Goal: Task Accomplishment & Management: Manage account settings

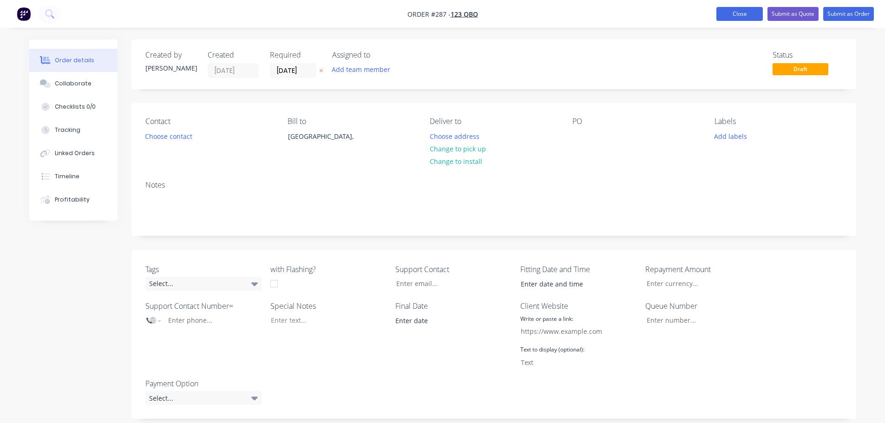
scroll to position [364, 0]
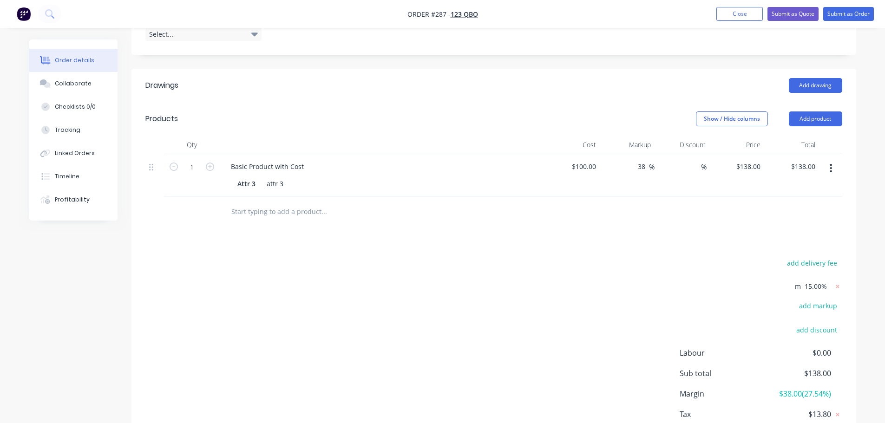
drag, startPoint x: 746, startPoint y: 13, endPoint x: 676, endPoint y: 49, distance: 78.1
click at [746, 13] on button "Close" at bounding box center [739, 14] width 46 height 14
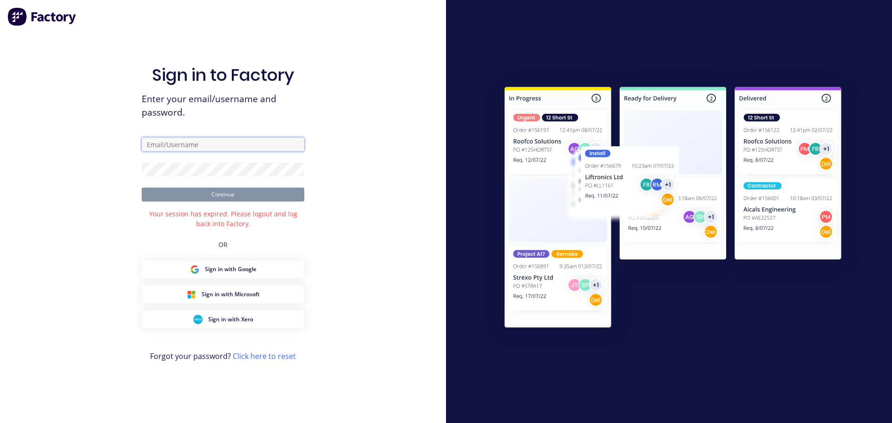
click at [219, 151] on input "text" at bounding box center [223, 145] width 163 height 14
type input "harold+prodtest@factory.app"
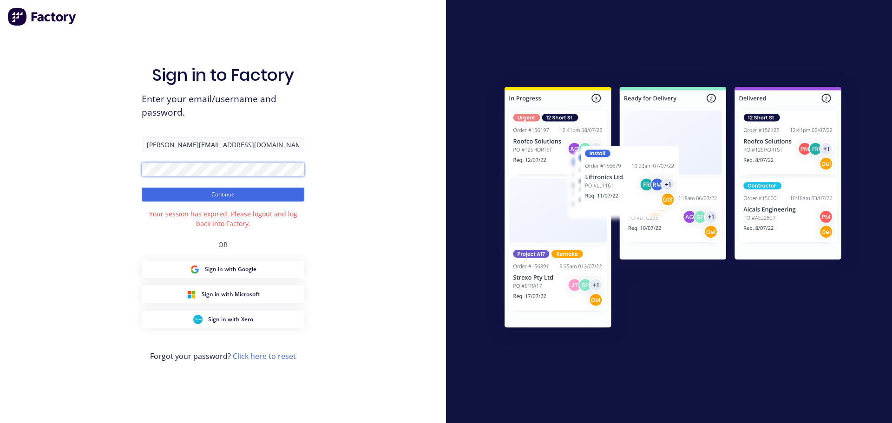
click at [142, 188] on button "Continue" at bounding box center [223, 195] width 163 height 14
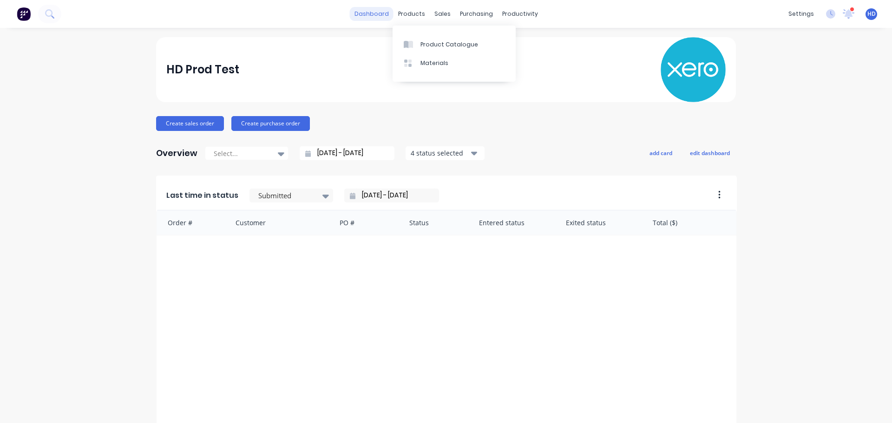
click at [382, 20] on link "dashboard" at bounding box center [372, 14] width 44 height 14
click at [459, 40] on div "Sales Orders" at bounding box center [473, 44] width 38 height 8
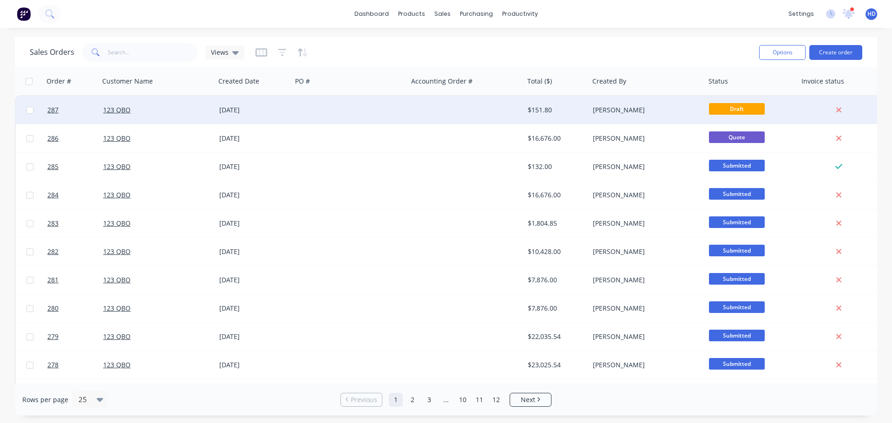
click at [172, 109] on div "123 QBO" at bounding box center [154, 109] width 103 height 9
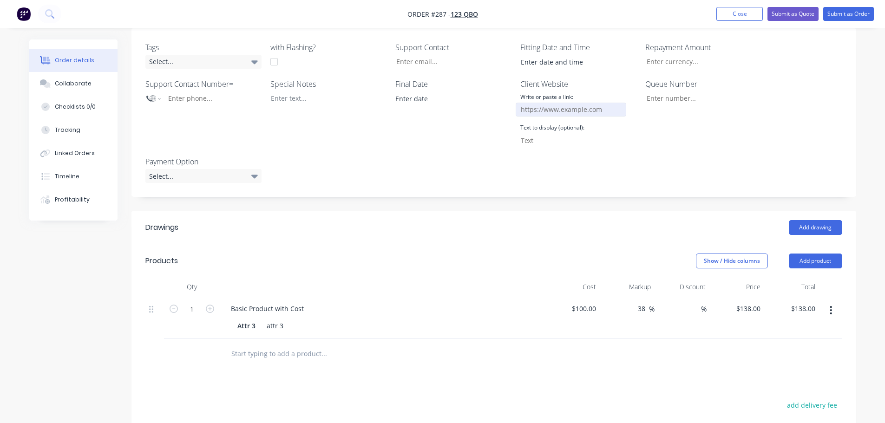
scroll to position [232, 0]
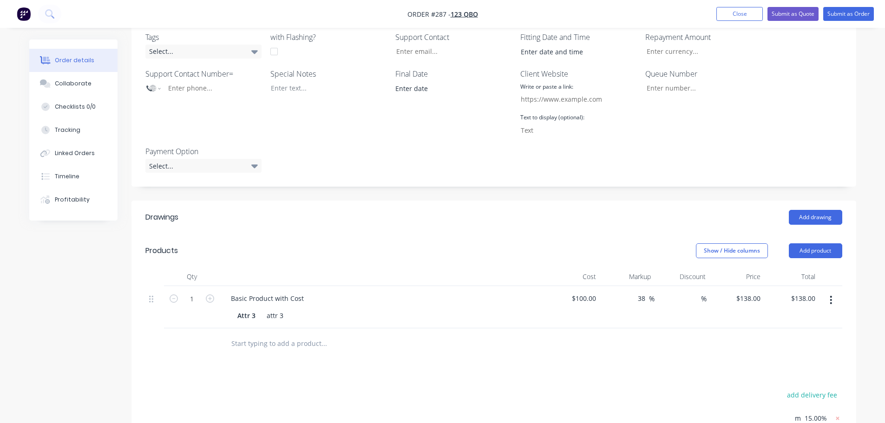
click at [825, 295] on button "button" at bounding box center [831, 300] width 22 height 17
click at [598, 355] on div at bounding box center [493, 343] width 697 height 30
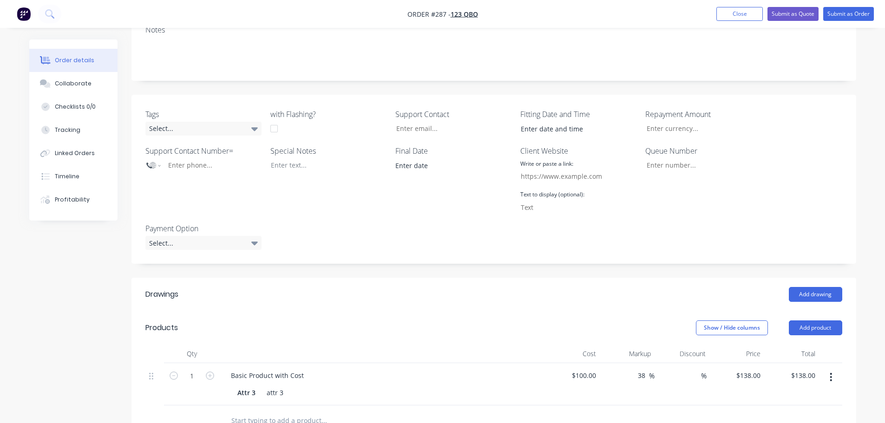
scroll to position [0, 0]
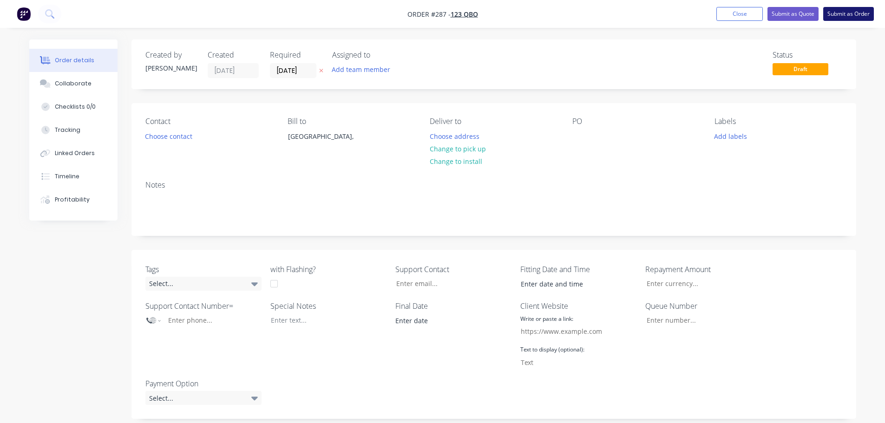
click at [856, 13] on button "Submit as Order" at bounding box center [848, 14] width 51 height 14
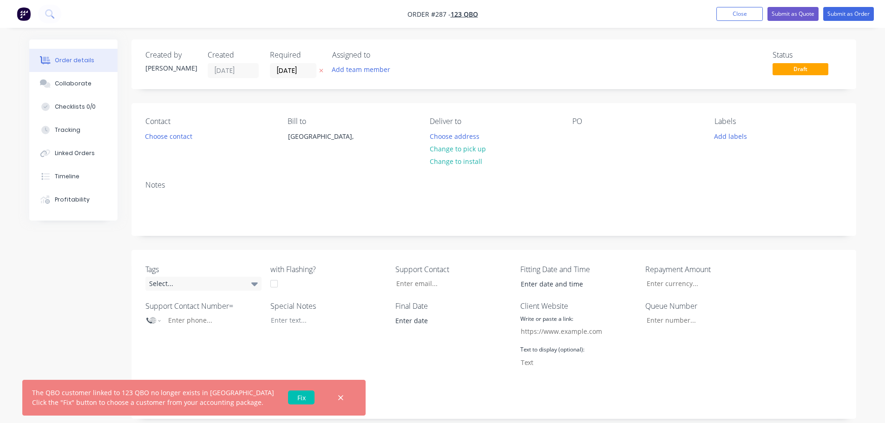
click at [291, 396] on link "Fix" at bounding box center [301, 398] width 26 height 14
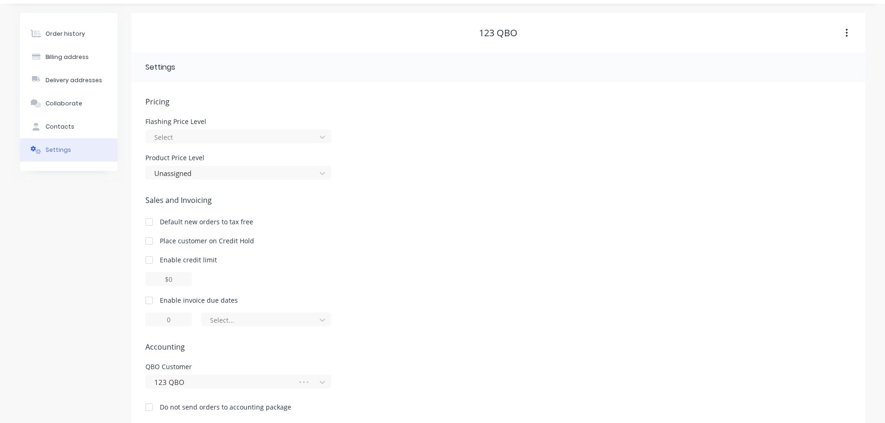
scroll to position [37, 0]
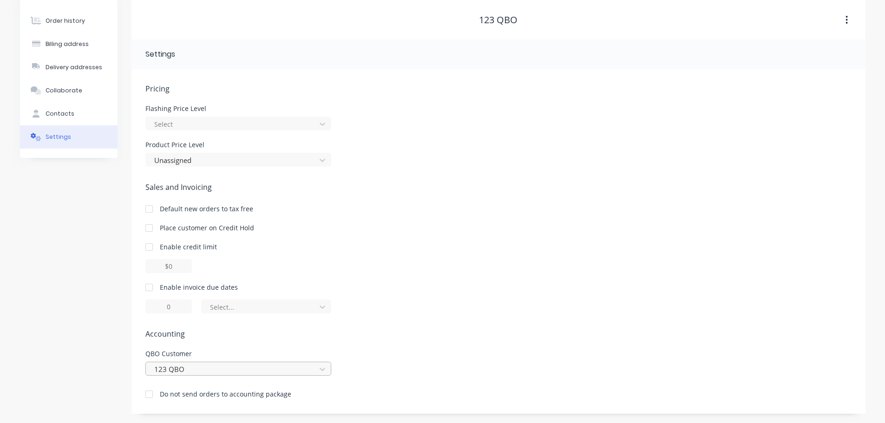
click at [213, 370] on div "123 QBO" at bounding box center [238, 369] width 186 height 14
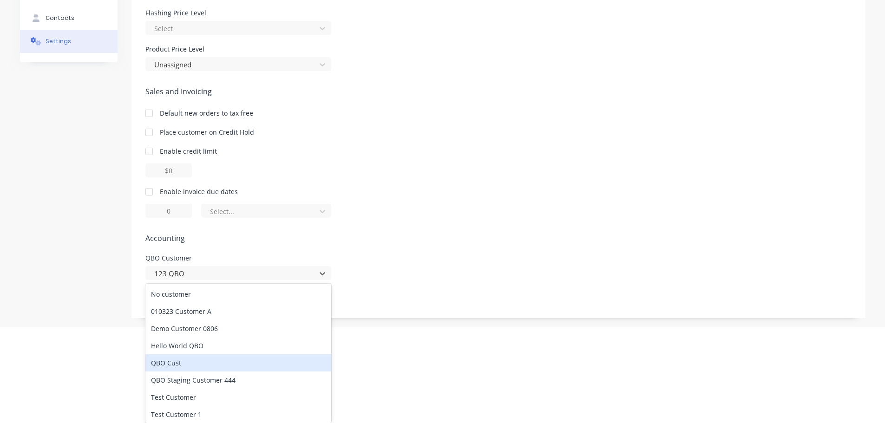
click at [207, 365] on div "QBO Cust" at bounding box center [238, 362] width 186 height 17
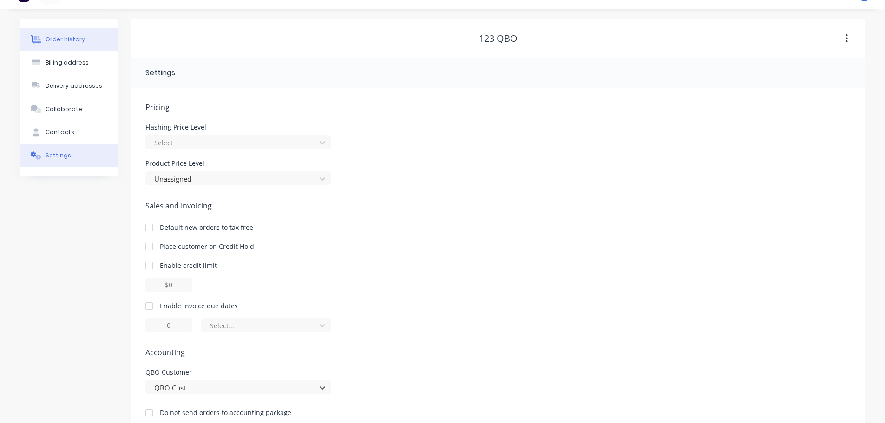
scroll to position [0, 0]
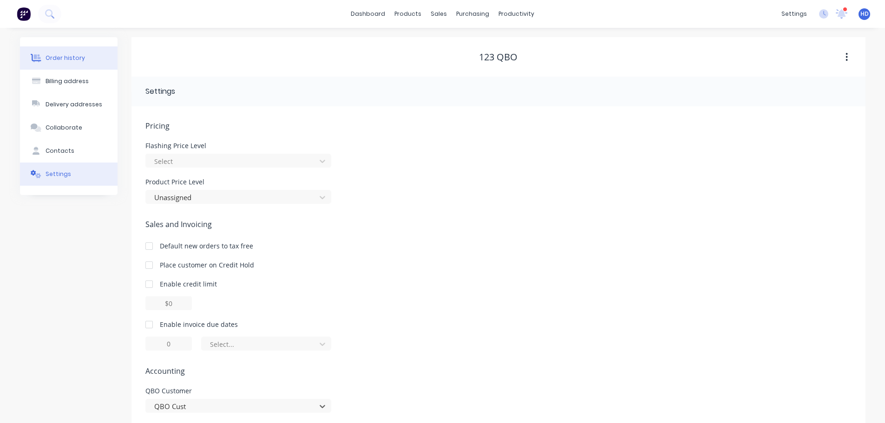
click at [88, 58] on button "Order history" at bounding box center [69, 57] width 98 height 23
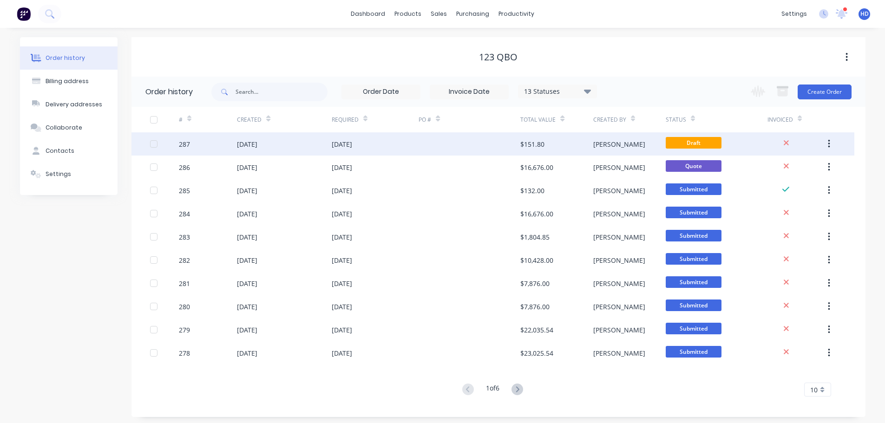
click at [289, 146] on div "29 Aug 2025" at bounding box center [284, 143] width 94 height 23
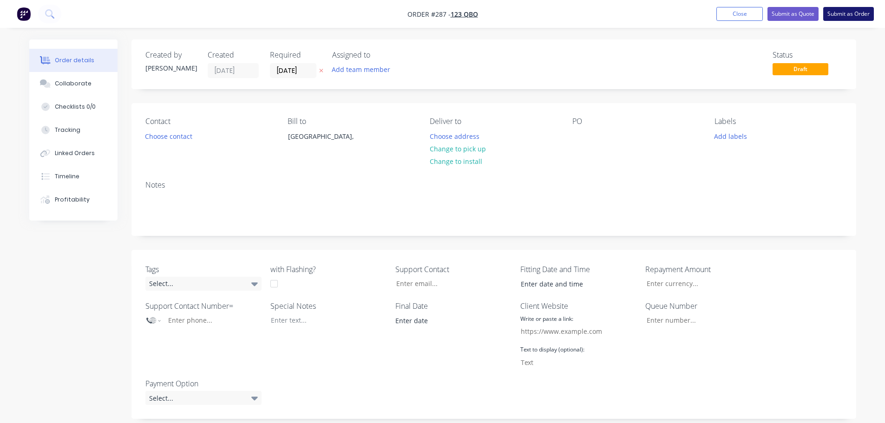
click at [839, 15] on button "Submit as Order" at bounding box center [848, 14] width 51 height 14
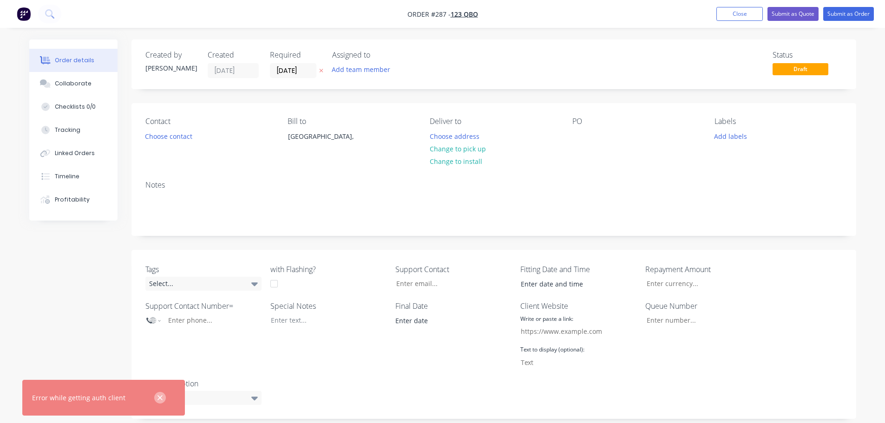
click at [161, 394] on icon "button" at bounding box center [160, 398] width 6 height 8
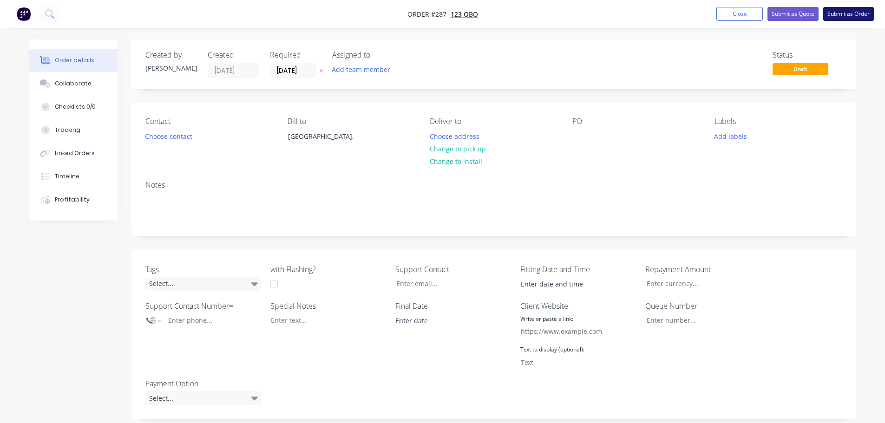
click at [851, 11] on button "Submit as Order" at bounding box center [848, 14] width 51 height 14
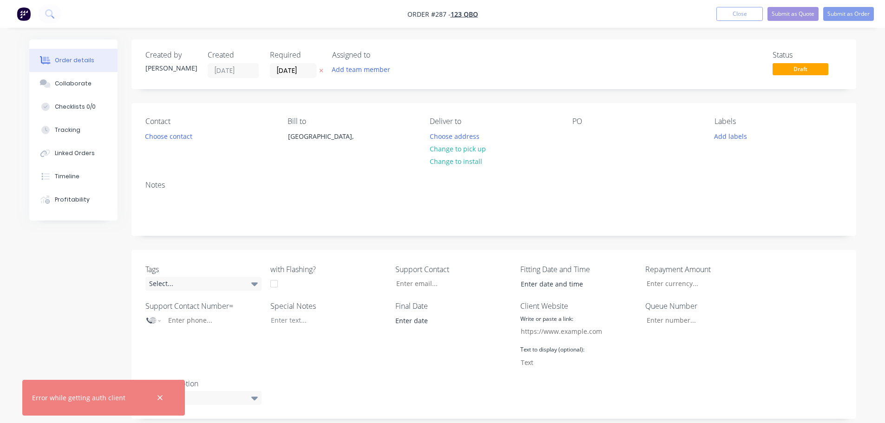
click at [733, 22] on nav "Order #287 - 123 QBO Add product Close Submit as Quote Submit as Order" at bounding box center [442, 14] width 885 height 28
click at [739, 13] on button "Close" at bounding box center [739, 14] width 46 height 14
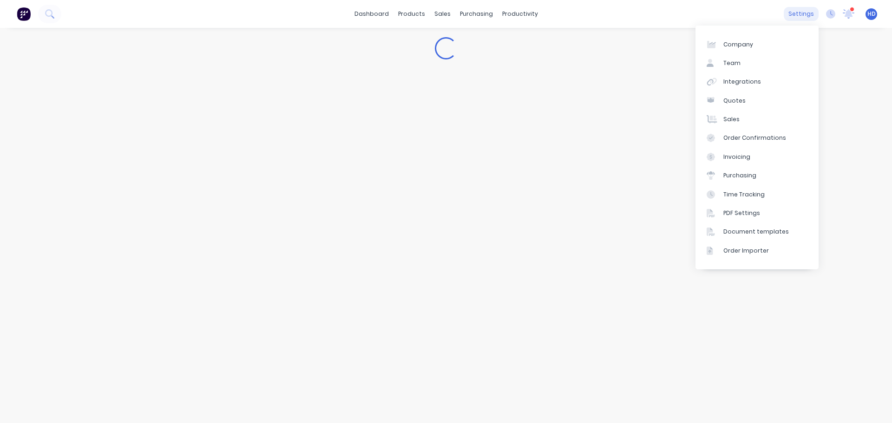
click at [800, 15] on div "settings" at bounding box center [801, 14] width 35 height 14
click at [755, 83] on div "Integrations" at bounding box center [742, 82] width 38 height 8
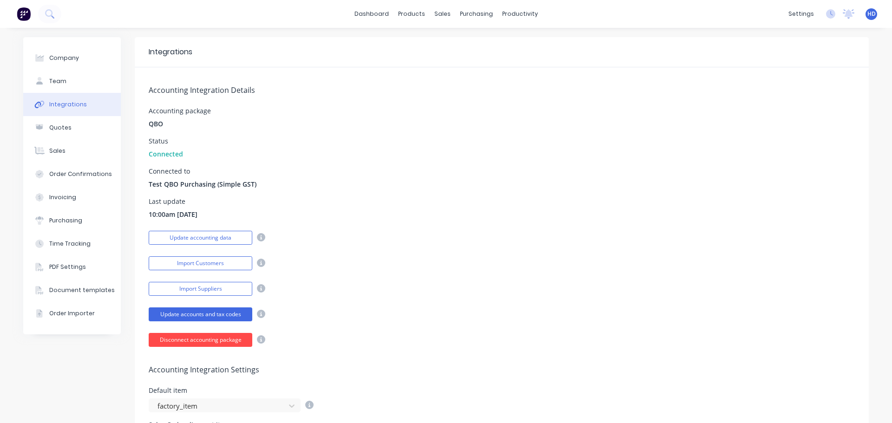
click at [220, 335] on button "Disconnect accounting package" at bounding box center [201, 340] width 104 height 14
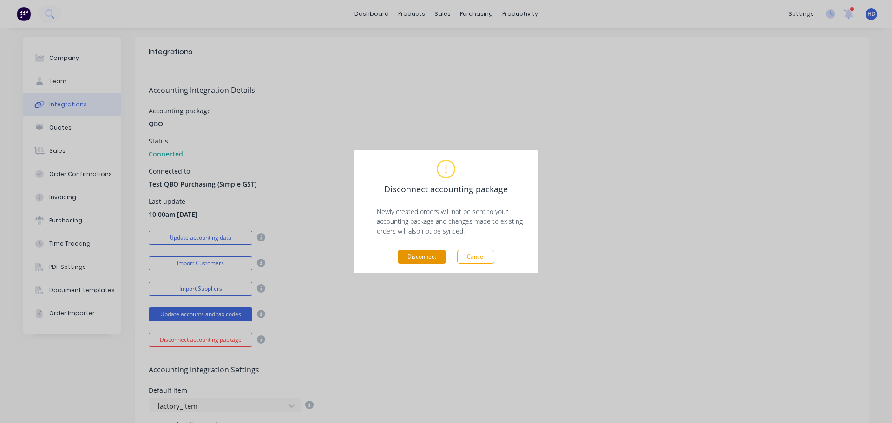
click at [419, 257] on button "Disconnect" at bounding box center [422, 257] width 48 height 14
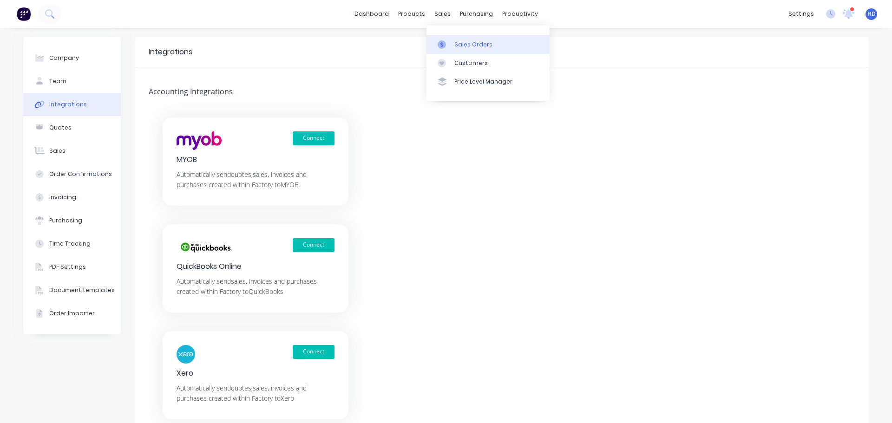
click at [473, 46] on div "Sales Orders" at bounding box center [473, 44] width 38 height 8
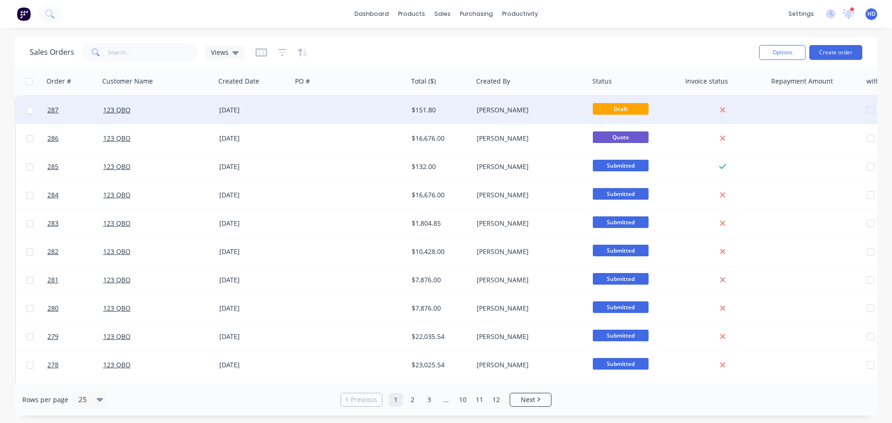
click at [352, 106] on div at bounding box center [350, 110] width 116 height 28
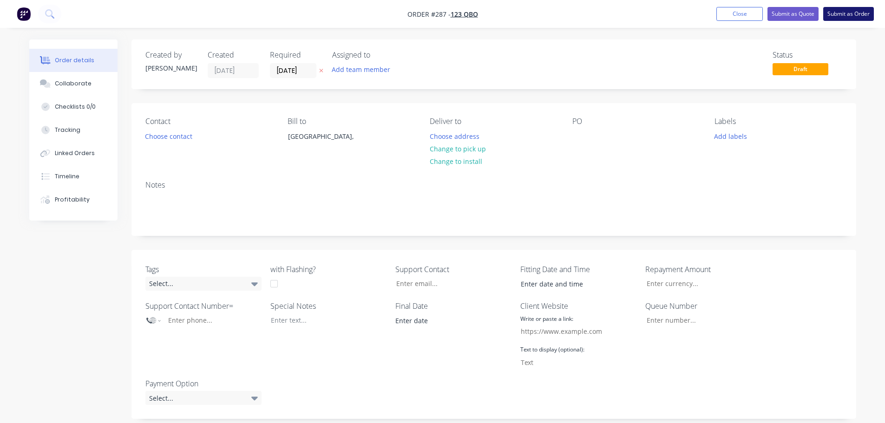
click at [838, 19] on button "Submit as Order" at bounding box center [848, 14] width 51 height 14
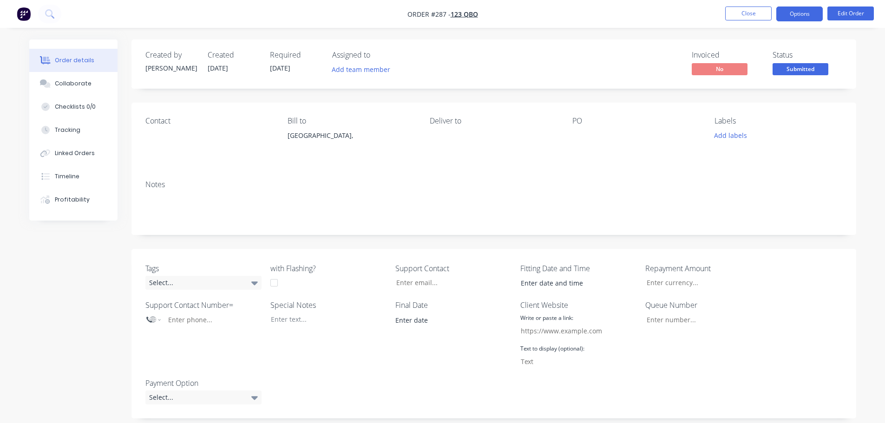
click at [804, 15] on button "Options" at bounding box center [799, 14] width 46 height 15
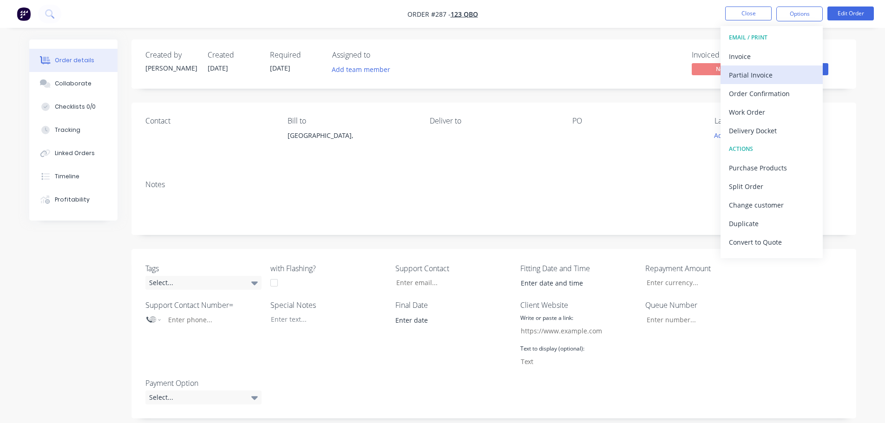
click at [782, 70] on div "Partial Invoice" at bounding box center [771, 74] width 85 height 13
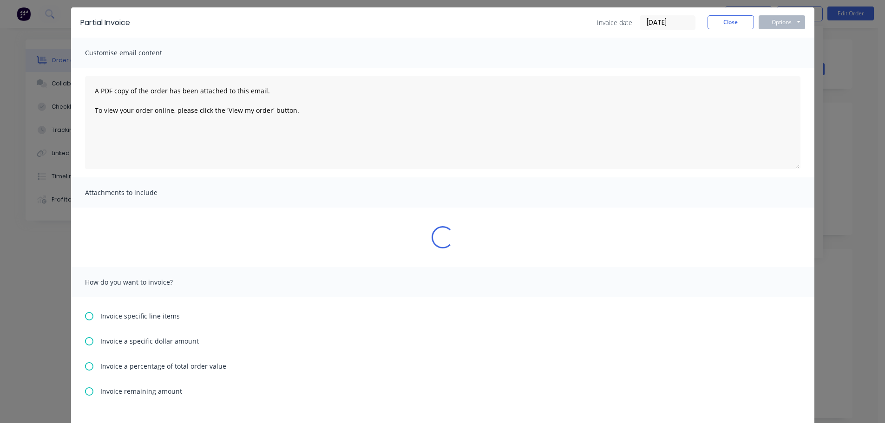
scroll to position [46, 0]
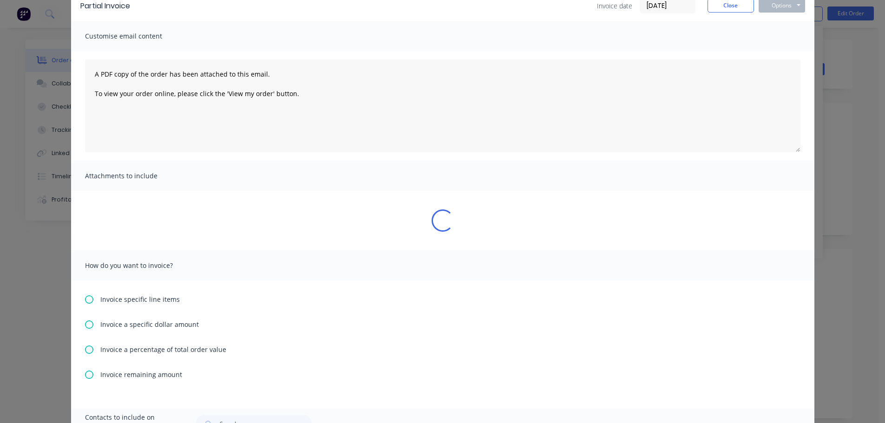
click at [85, 301] on icon at bounding box center [89, 299] width 8 height 8
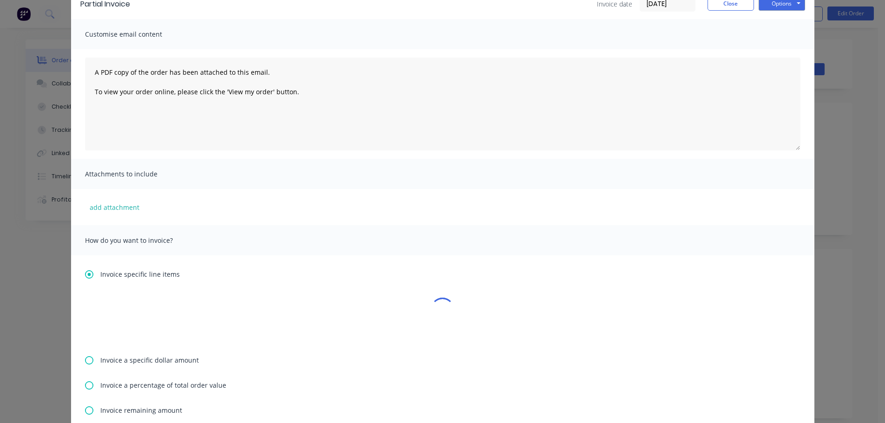
scroll to position [93, 0]
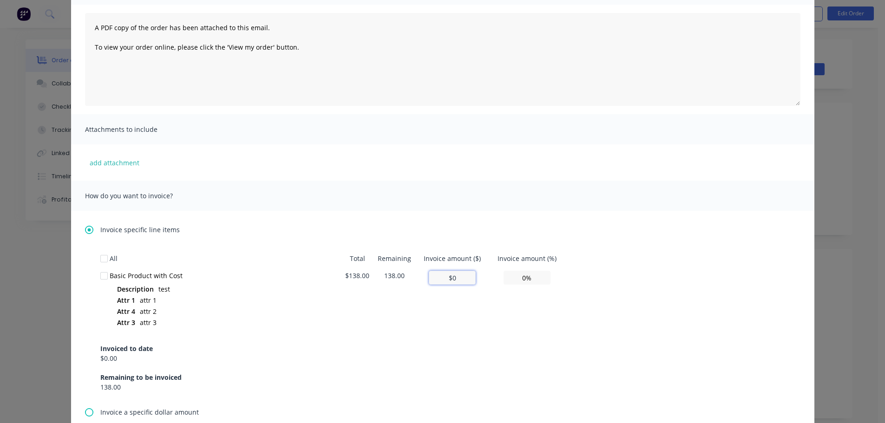
drag, startPoint x: 428, startPoint y: 277, endPoint x: 414, endPoint y: 275, distance: 14.7
click at [416, 275] on td "$0" at bounding box center [452, 300] width 73 height 66
type input "$1"
type input "0.72%"
type input "$10"
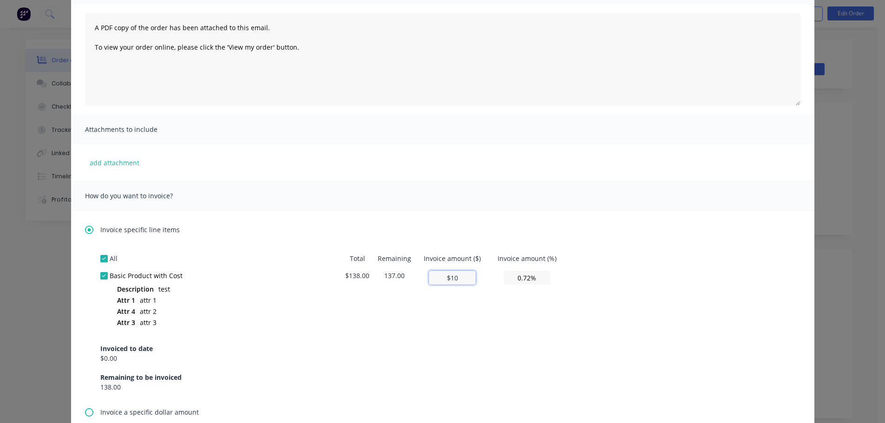
type input "7.25%"
type input "$10"
click at [554, 313] on td "7.25%" at bounding box center [527, 300] width 76 height 66
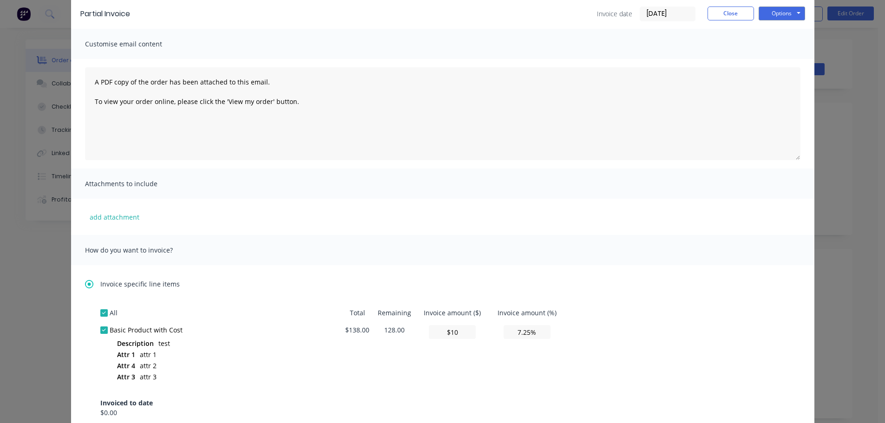
scroll to position [0, 0]
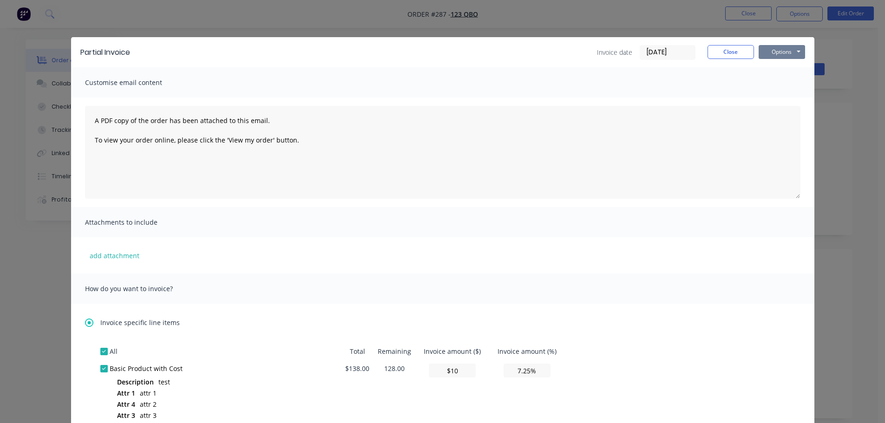
click at [795, 54] on button "Options" at bounding box center [782, 52] width 46 height 14
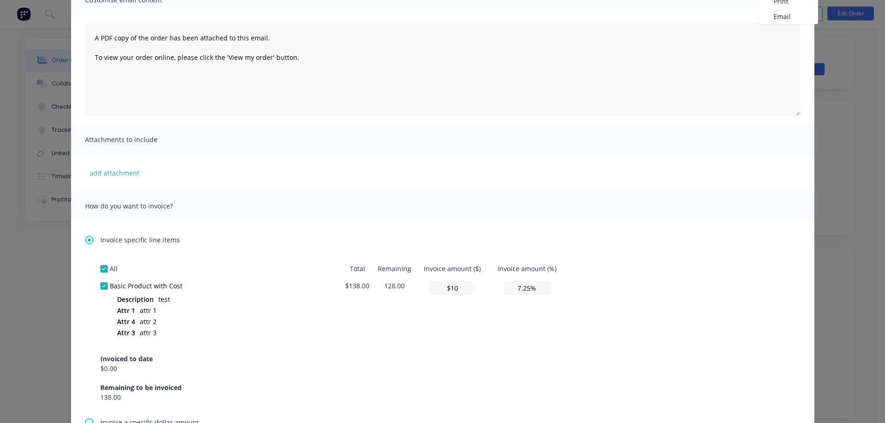
scroll to position [279, 0]
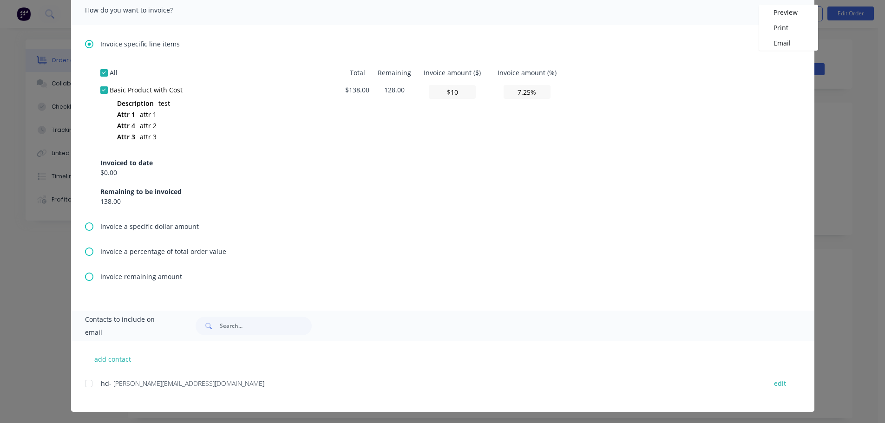
click at [87, 227] on icon at bounding box center [89, 227] width 8 height 8
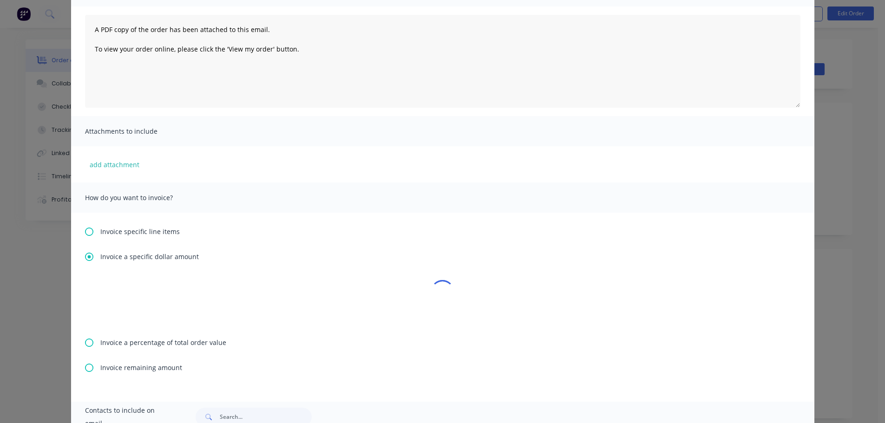
scroll to position [93, 0]
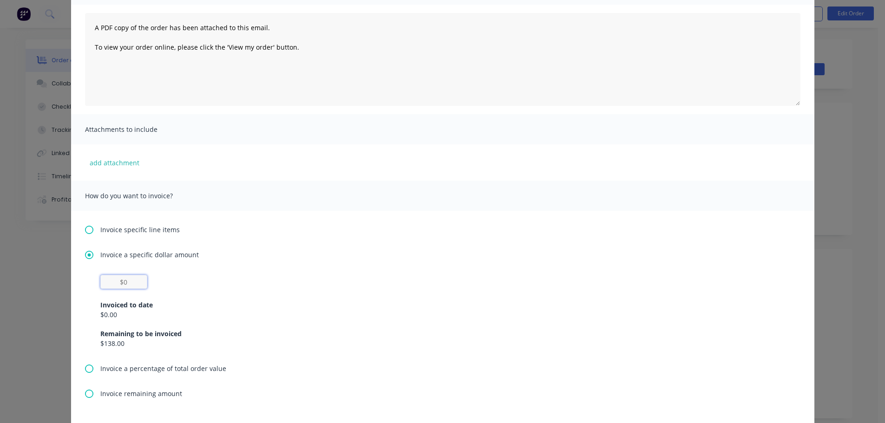
drag, startPoint x: 131, startPoint y: 284, endPoint x: 76, endPoint y: 287, distance: 55.4
click at [76, 287] on div "Invoice specific line items Invoice a specific dollar amount Invoiced to date $…" at bounding box center [442, 319] width 743 height 217
type input "$10"
click at [399, 266] on div "Invoice a specific dollar amount $10 Invoiced to date $0.00 Remaining to be inv…" at bounding box center [442, 307] width 715 height 114
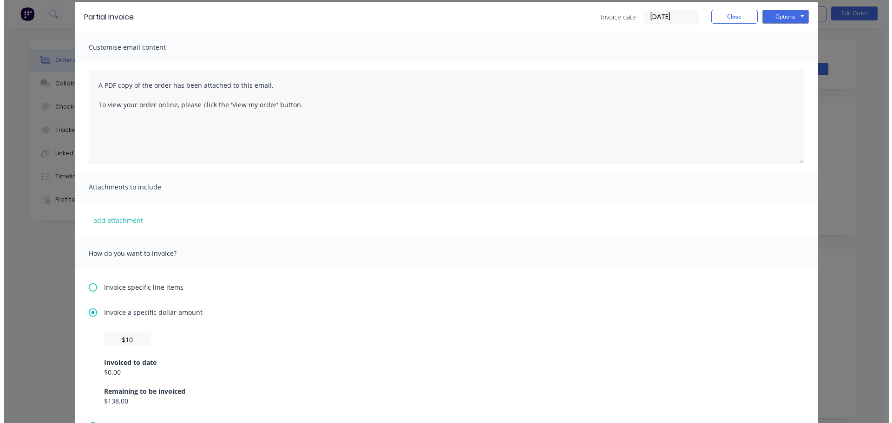
scroll to position [0, 0]
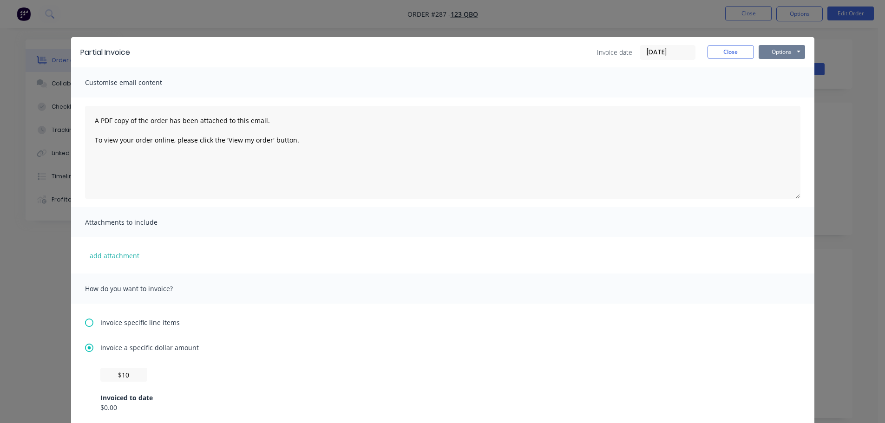
click at [793, 47] on button "Options" at bounding box center [782, 52] width 46 height 14
click at [787, 82] on button "Print" at bounding box center [788, 83] width 59 height 15
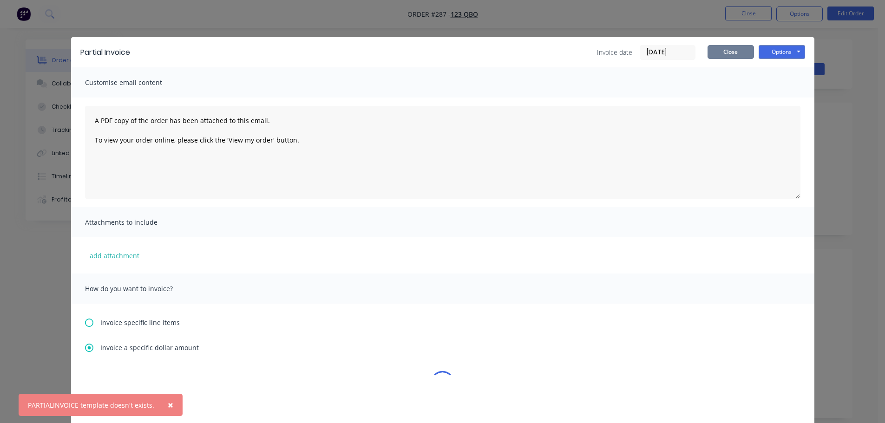
click at [730, 50] on button "Close" at bounding box center [731, 52] width 46 height 14
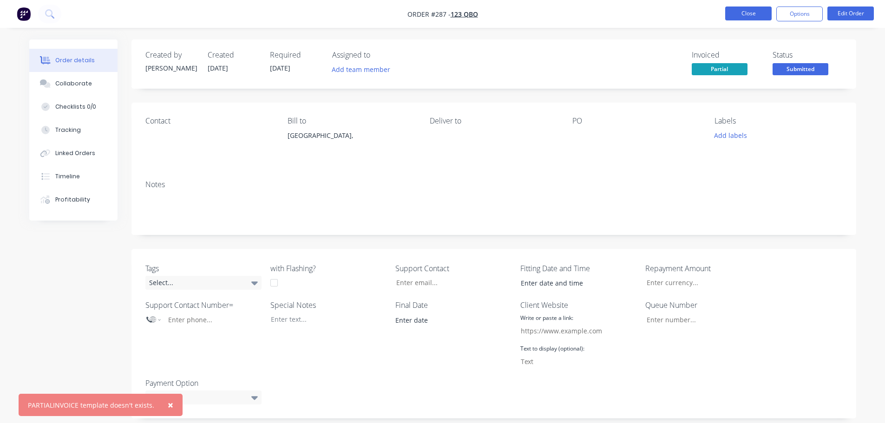
click at [764, 9] on button "Close" at bounding box center [748, 14] width 46 height 14
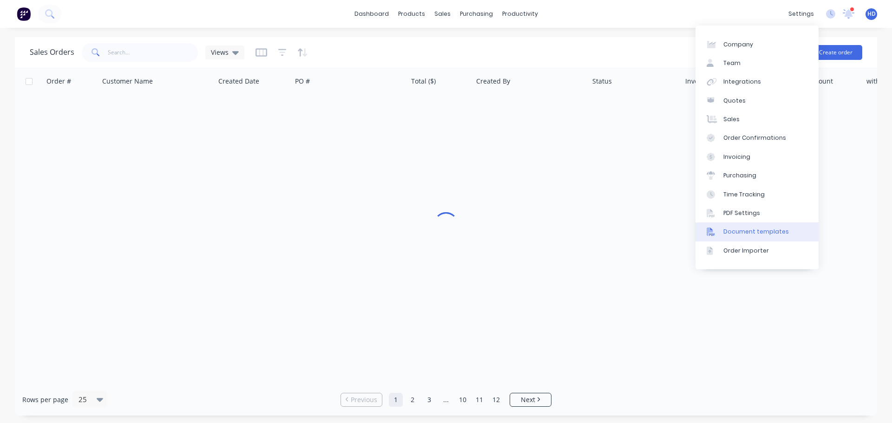
click at [752, 229] on div "Document templates" at bounding box center [756, 232] width 66 height 8
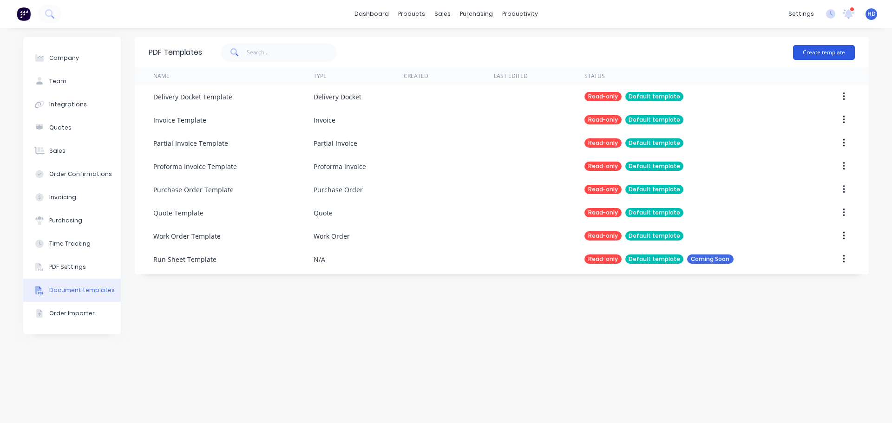
click at [838, 51] on button "Create template" at bounding box center [824, 52] width 62 height 15
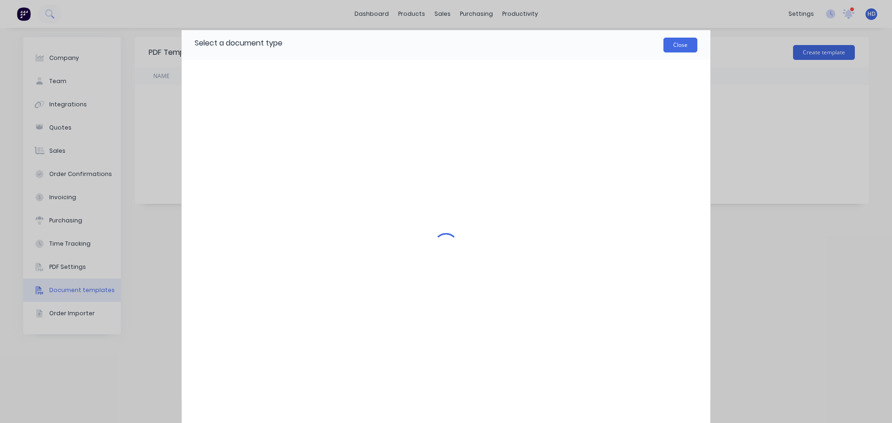
click at [682, 45] on button "Close" at bounding box center [680, 45] width 34 height 15
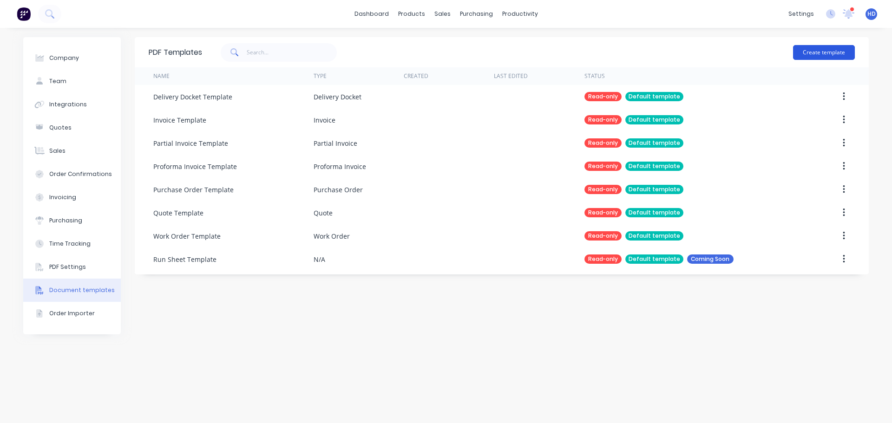
click at [837, 45] on button "Create template" at bounding box center [824, 52] width 62 height 15
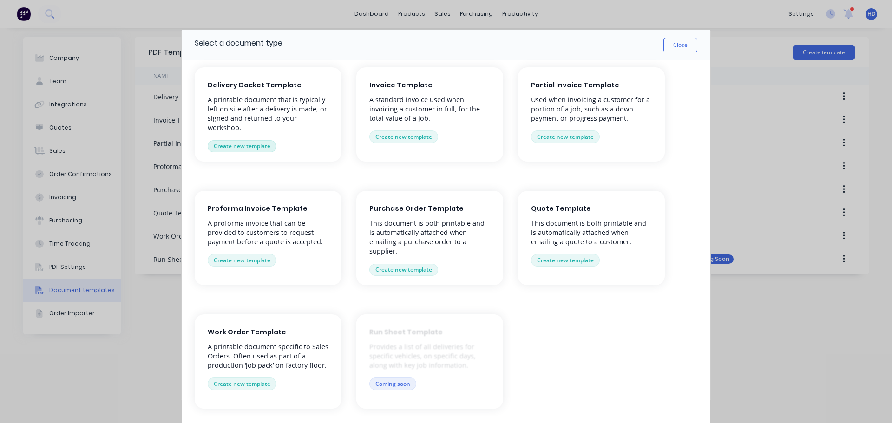
click at [250, 143] on button "Create new template" at bounding box center [242, 146] width 69 height 12
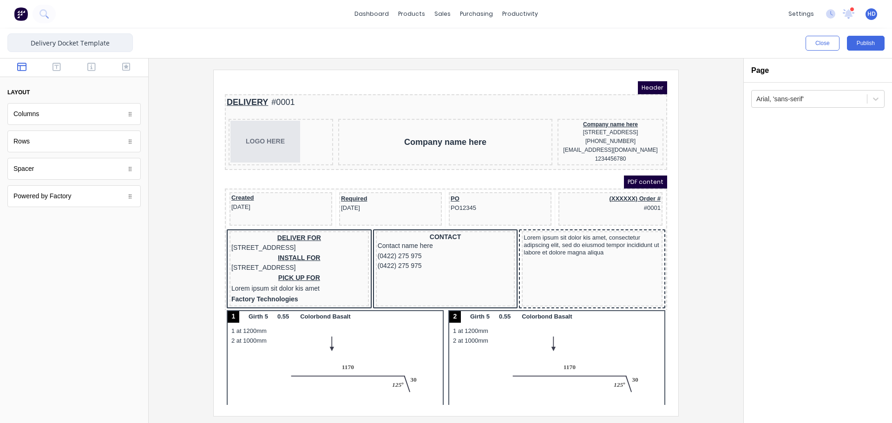
click at [115, 40] on input "Delivery Docket Template" at bounding box center [69, 42] width 125 height 19
click at [83, 41] on input "Delivery Docket Template - HD Prod Test" at bounding box center [69, 42] width 125 height 19
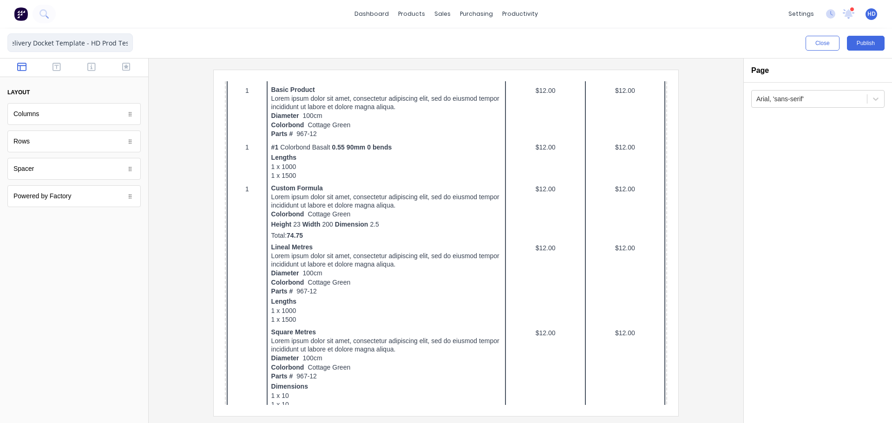
scroll to position [0, 0]
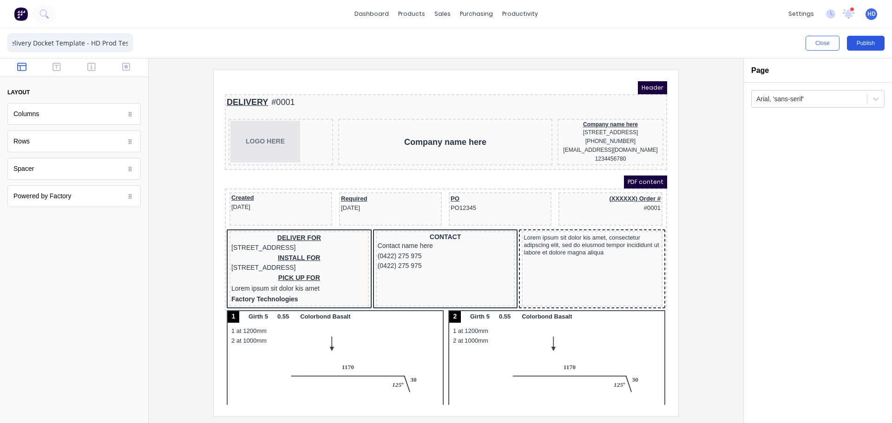
type input "Delivery Docket Template - HD Prod Test"
click at [866, 44] on button "Publish" at bounding box center [866, 43] width 38 height 15
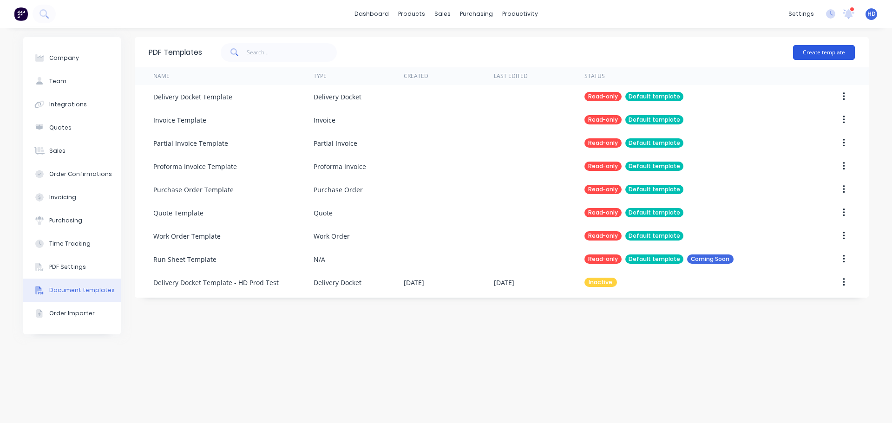
click at [837, 59] on button "Create template" at bounding box center [824, 52] width 62 height 15
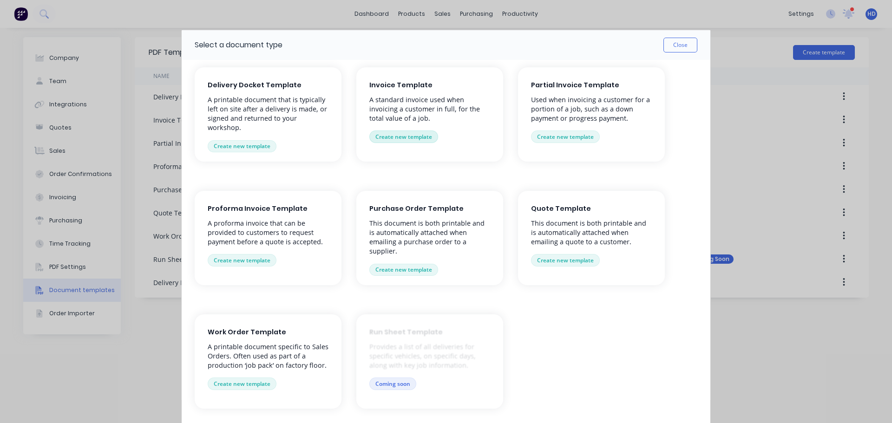
click at [423, 136] on button "Create new template" at bounding box center [403, 137] width 69 height 12
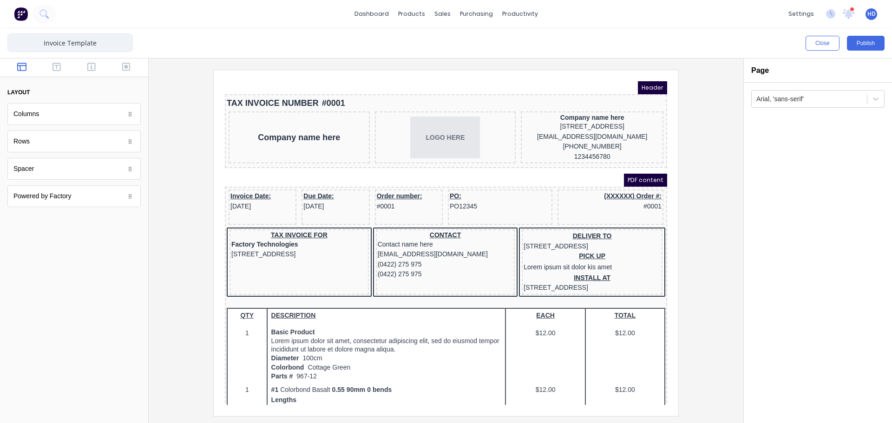
click at [110, 42] on input "Invoice Template" at bounding box center [69, 42] width 125 height 19
paste input "- HD Prod Test"
type input "Invoice Template - HD Prod Test"
click at [870, 42] on button "Publish" at bounding box center [866, 43] width 38 height 15
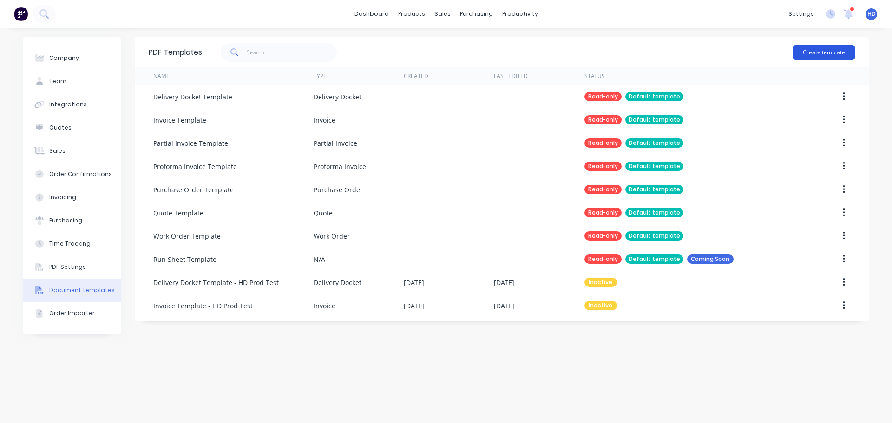
click at [824, 49] on button "Create template" at bounding box center [824, 52] width 62 height 15
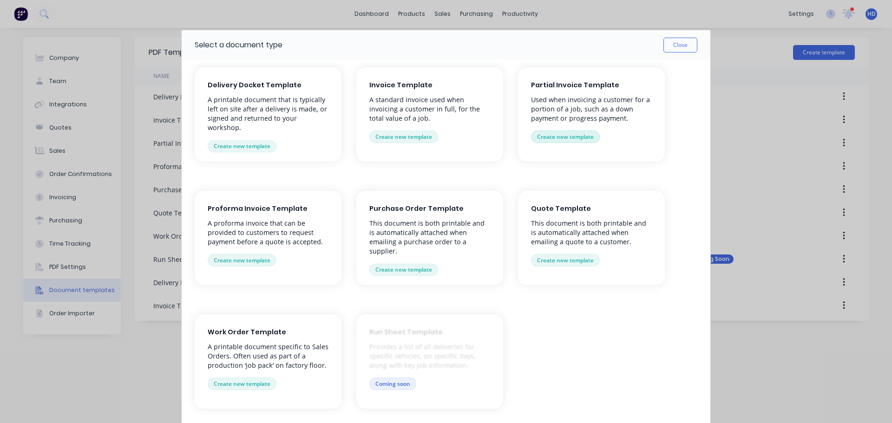
click at [569, 131] on button "Create new template" at bounding box center [565, 137] width 69 height 12
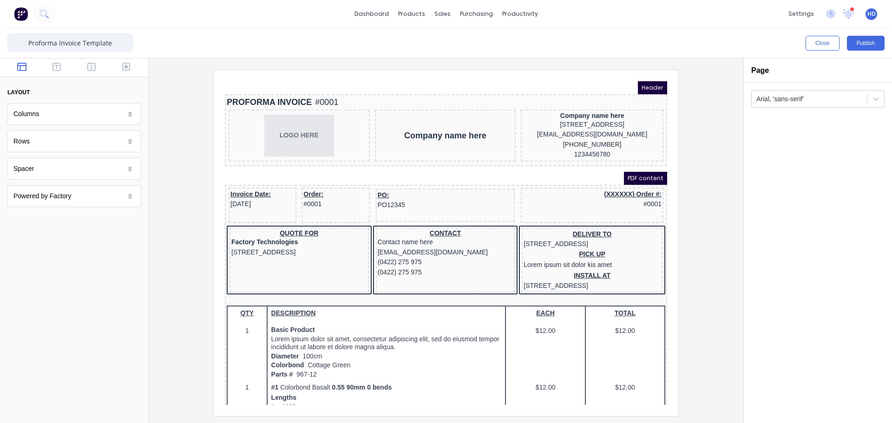
click at [126, 39] on input "Proforma Invoice Template" at bounding box center [69, 42] width 125 height 19
paste input "- HD Prod Test"
type input "Proforma Invoice Template - HD Prod Test"
click at [871, 39] on button "Publish" at bounding box center [866, 43] width 38 height 15
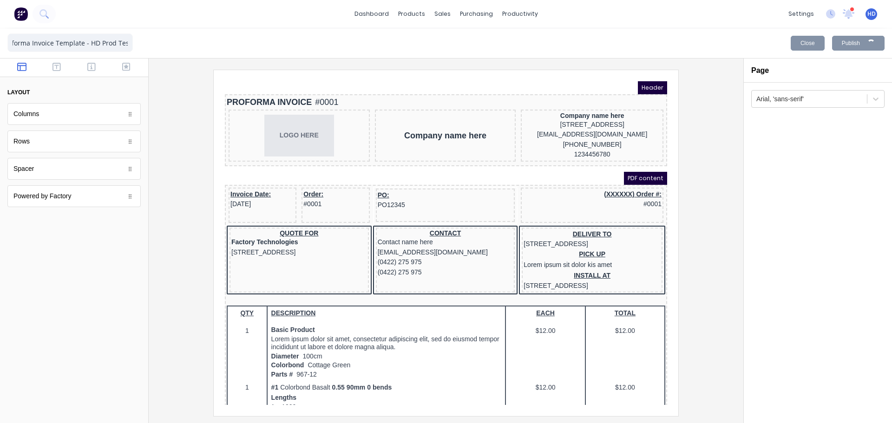
scroll to position [0, 0]
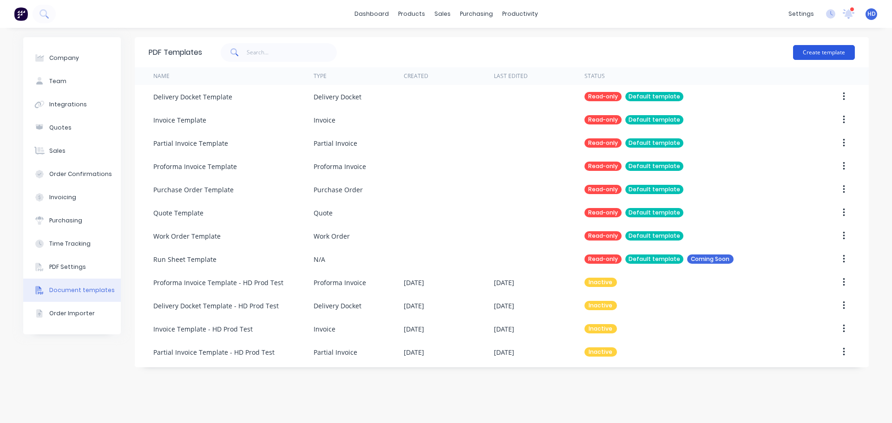
click at [838, 54] on button "Create template" at bounding box center [824, 52] width 62 height 15
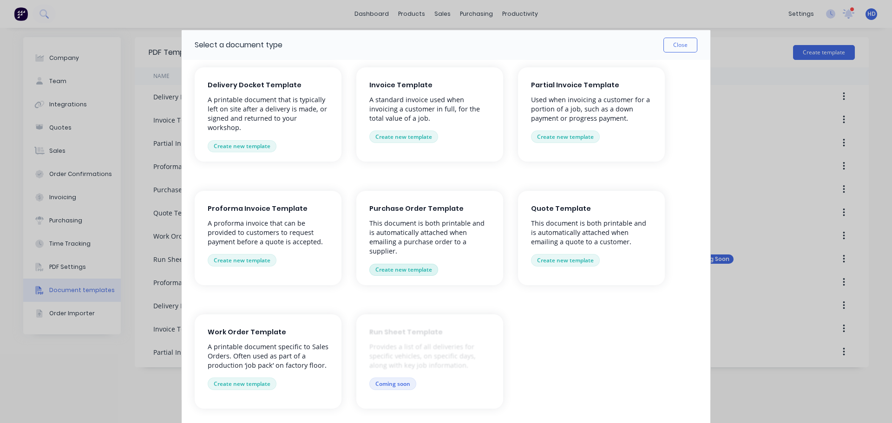
click at [402, 264] on button "Create new template" at bounding box center [403, 270] width 69 height 12
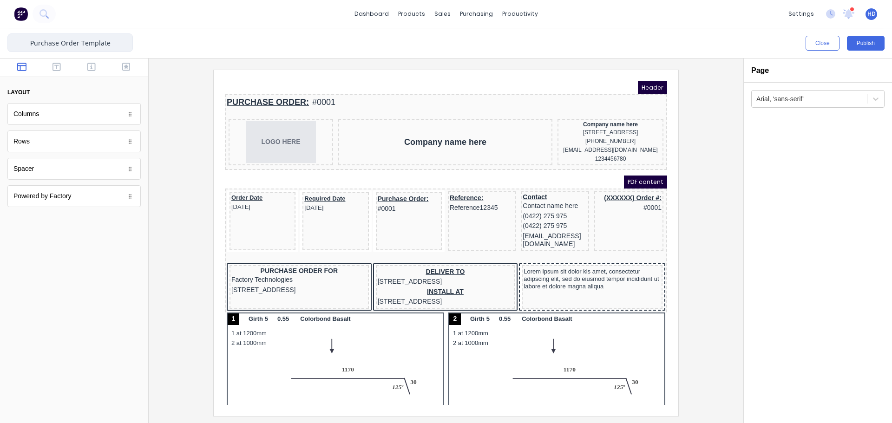
click at [120, 36] on input "Purchase Order Template" at bounding box center [69, 42] width 125 height 19
paste input "- HD Prod Test"
type input "Purchase Order Template - HD Prod Test"
click at [866, 41] on button "Publish" at bounding box center [866, 43] width 38 height 15
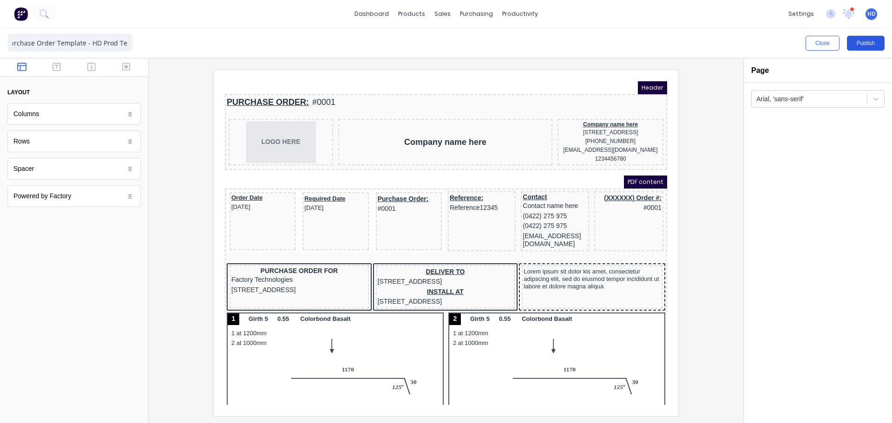
scroll to position [0, 0]
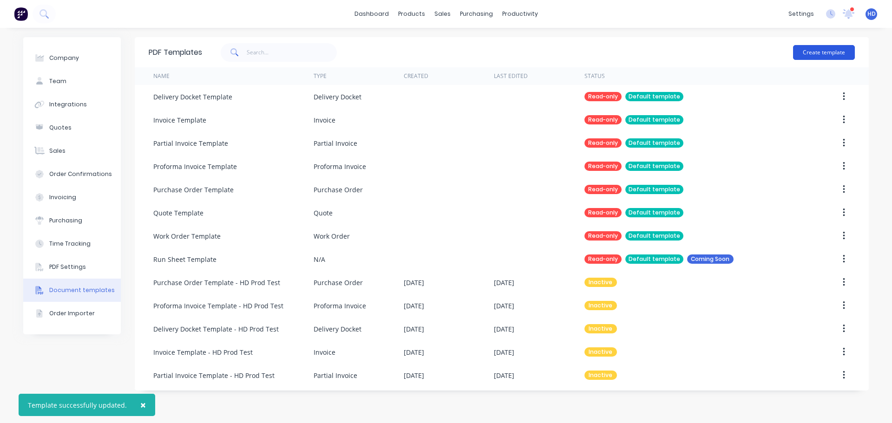
click at [818, 46] on button "Create template" at bounding box center [824, 52] width 62 height 15
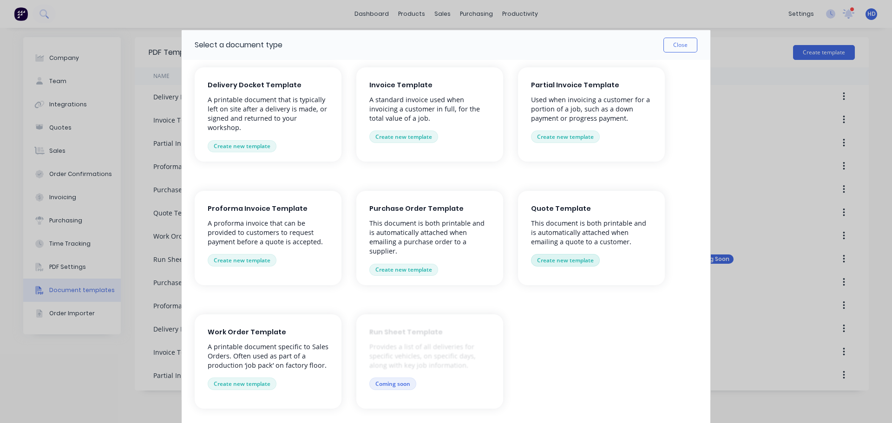
click at [564, 262] on button "Create new template" at bounding box center [565, 260] width 69 height 12
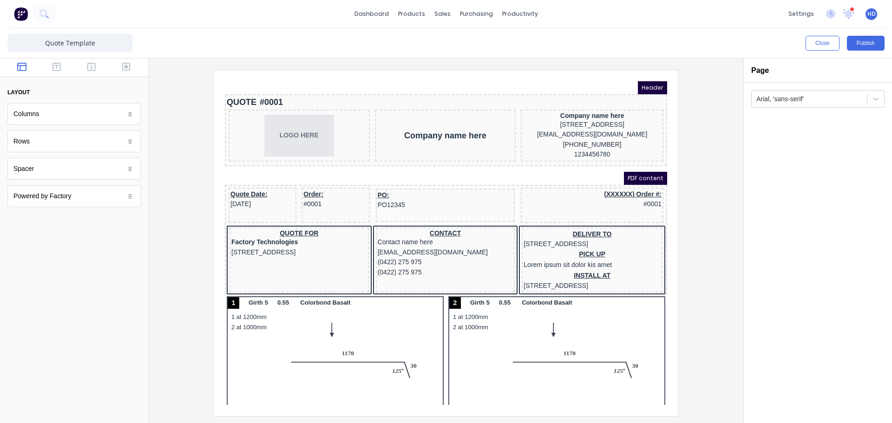
click at [128, 33] on div "Close Publish" at bounding box center [446, 43] width 892 height 30
click at [115, 38] on input "Quote Template" at bounding box center [69, 42] width 125 height 19
paste input "- HD Prod Test"
type input "Quote Template - HD Prod Test"
click at [862, 48] on button "Publish" at bounding box center [866, 43] width 38 height 15
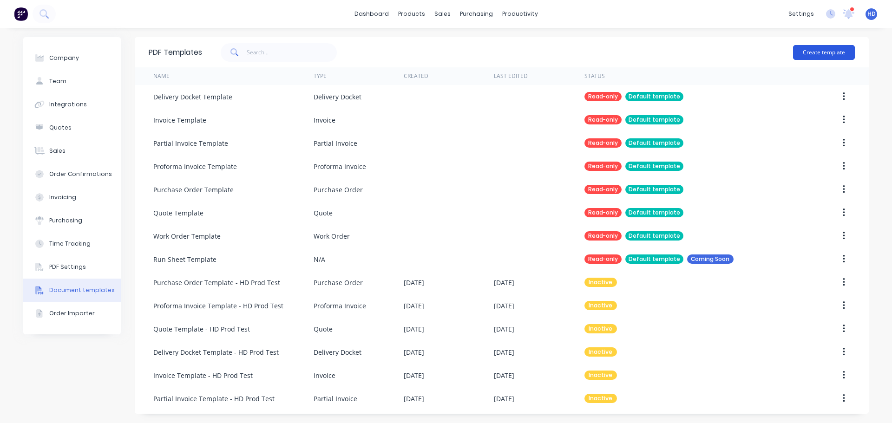
click at [835, 52] on button "Create template" at bounding box center [824, 52] width 62 height 15
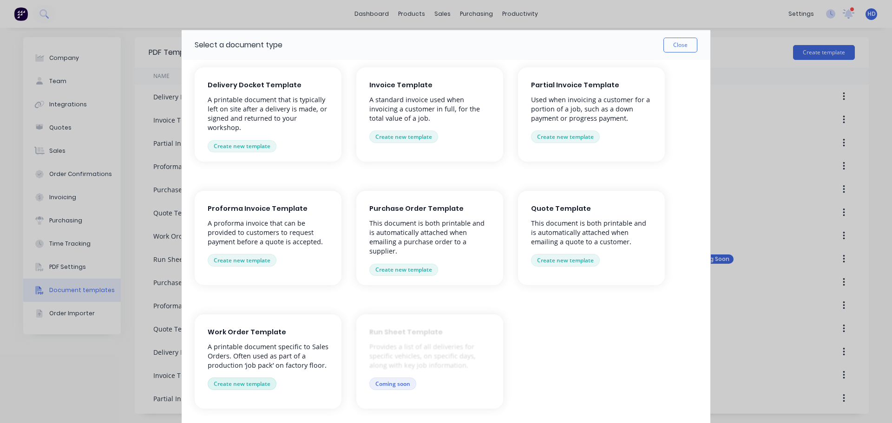
click at [259, 384] on button "Create new template" at bounding box center [242, 384] width 69 height 12
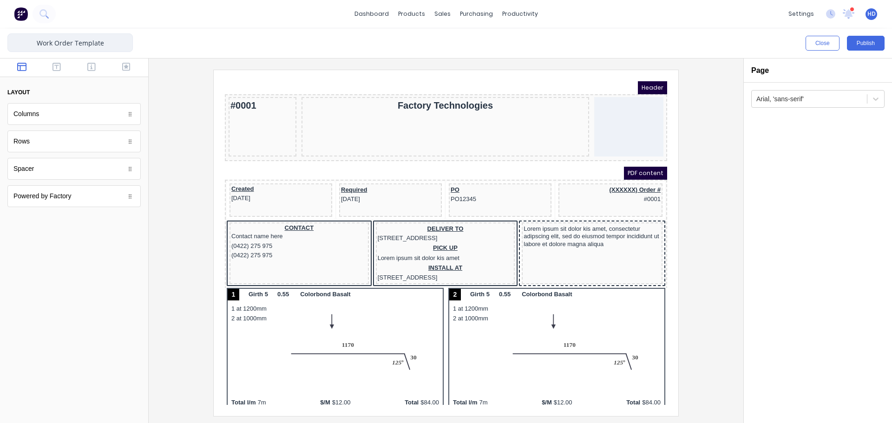
click at [115, 51] on input "Work Order Template" at bounding box center [69, 42] width 125 height 19
paste input "- HD Prod Test"
type input "Work Order Template - HD Prod Test"
click at [868, 37] on button "Publish" at bounding box center [866, 43] width 38 height 15
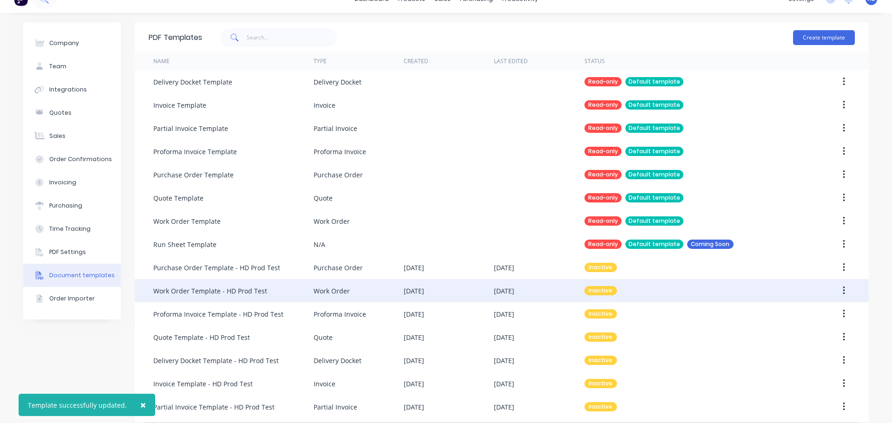
scroll to position [23, 0]
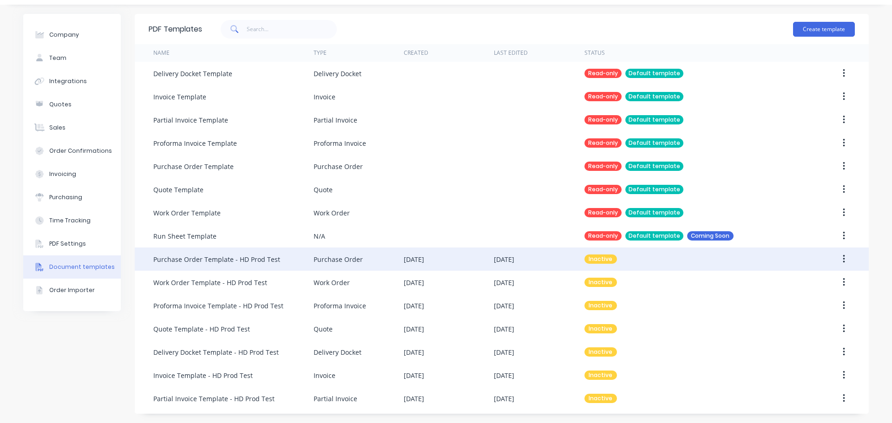
click at [843, 256] on icon "button" at bounding box center [844, 259] width 2 height 8
click at [797, 303] on div "Make default" at bounding box center [811, 301] width 72 height 13
click at [838, 282] on button "button" at bounding box center [844, 282] width 22 height 17
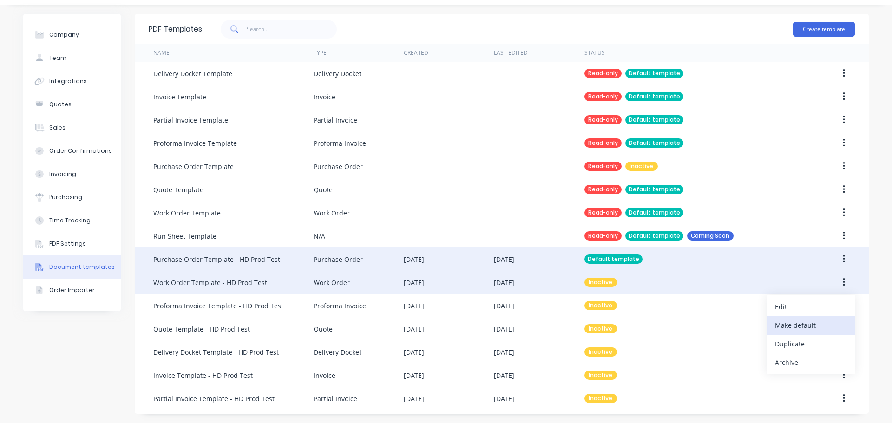
click at [807, 323] on div "Make default" at bounding box center [811, 325] width 72 height 13
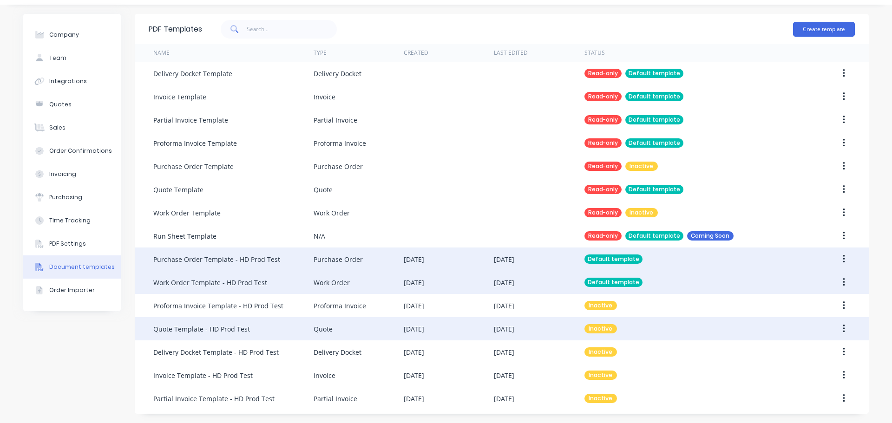
click at [842, 323] on button "button" at bounding box center [844, 329] width 22 height 17
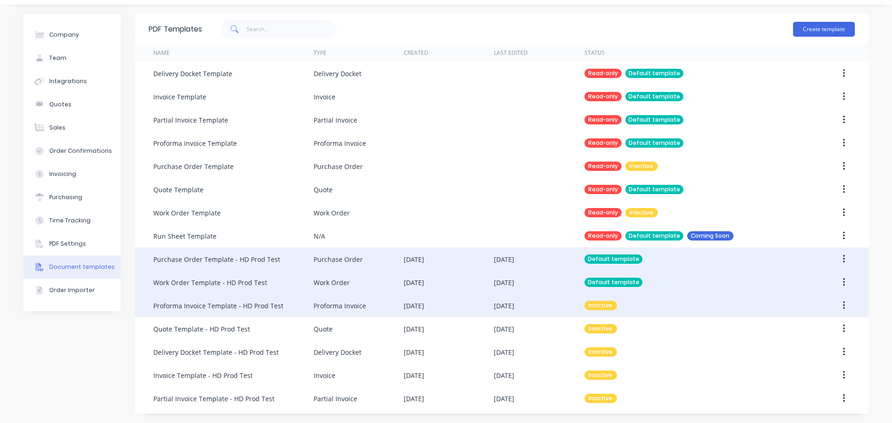
click at [838, 304] on button "button" at bounding box center [844, 305] width 22 height 17
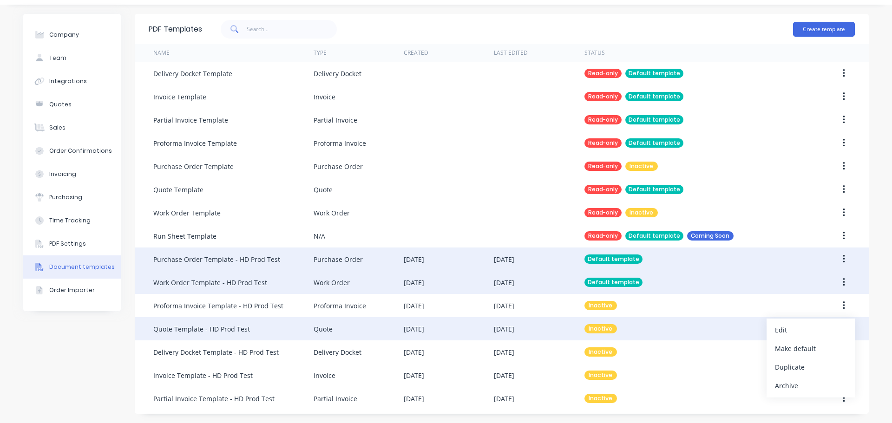
drag, startPoint x: 821, startPoint y: 348, endPoint x: 841, endPoint y: 337, distance: 23.3
click at [821, 348] on div "Make default" at bounding box center [811, 348] width 72 height 13
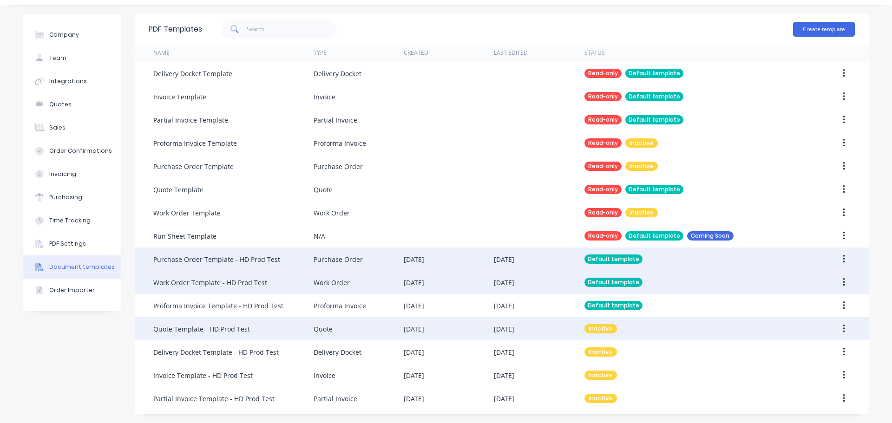
click at [843, 334] on icon "button" at bounding box center [844, 329] width 2 height 10
click at [804, 371] on div "Make default" at bounding box center [811, 371] width 72 height 13
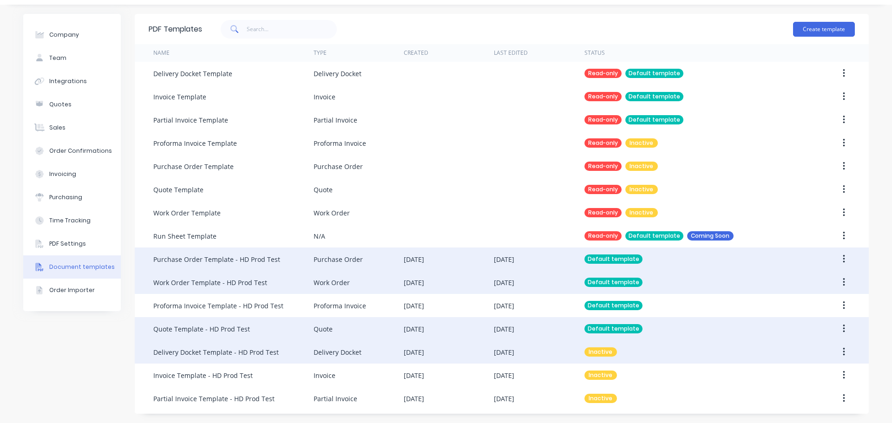
click at [842, 354] on button "button" at bounding box center [844, 352] width 22 height 17
click at [815, 394] on div "Make default" at bounding box center [811, 394] width 72 height 13
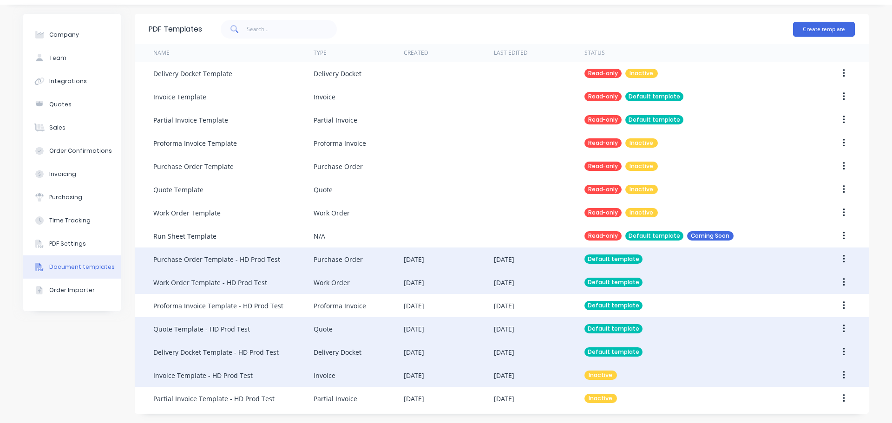
click at [837, 376] on button "button" at bounding box center [844, 375] width 22 height 17
click at [819, 413] on div "Make default" at bounding box center [811, 418] width 72 height 13
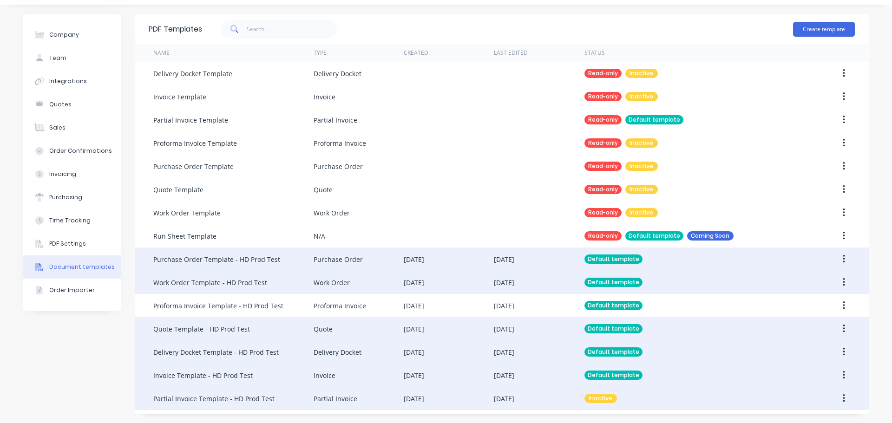
drag, startPoint x: 840, startPoint y: 402, endPoint x: 833, endPoint y: 401, distance: 7.0
click at [839, 402] on button "button" at bounding box center [844, 398] width 22 height 17
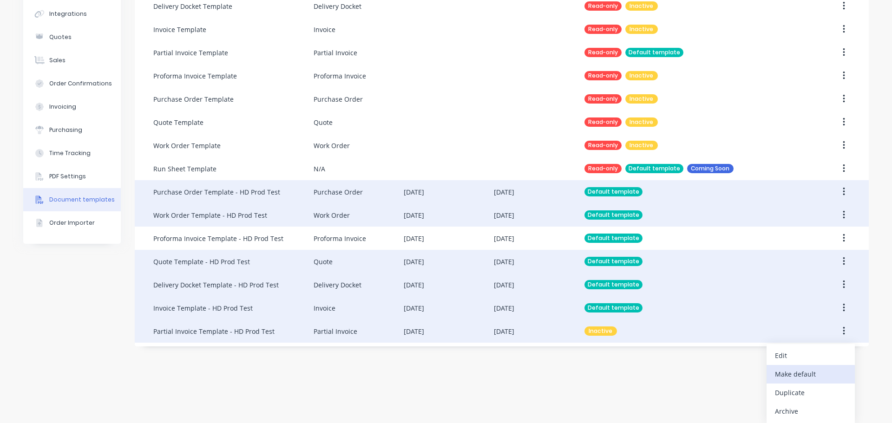
click at [807, 375] on div "Make default" at bounding box center [811, 373] width 72 height 13
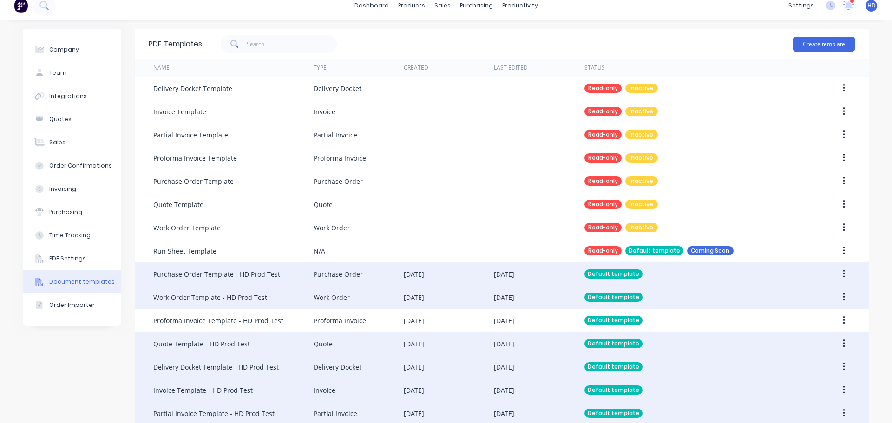
scroll to position [0, 0]
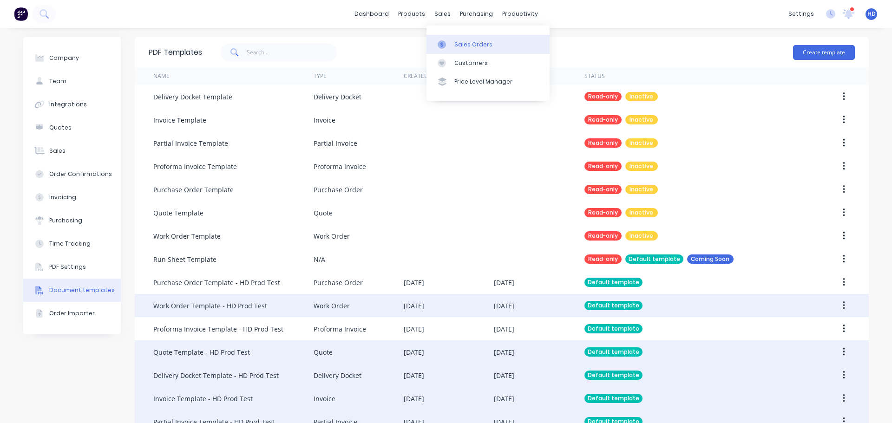
click at [472, 42] on div "Sales Orders" at bounding box center [473, 44] width 38 height 8
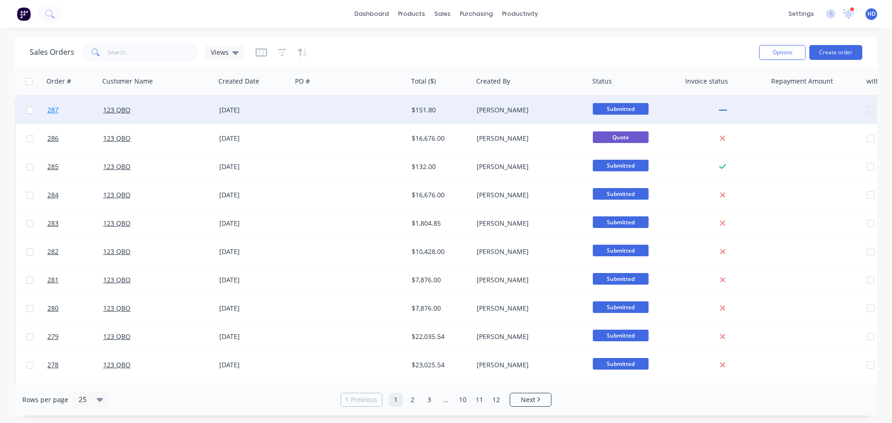
click at [65, 105] on link "287" at bounding box center [75, 110] width 56 height 28
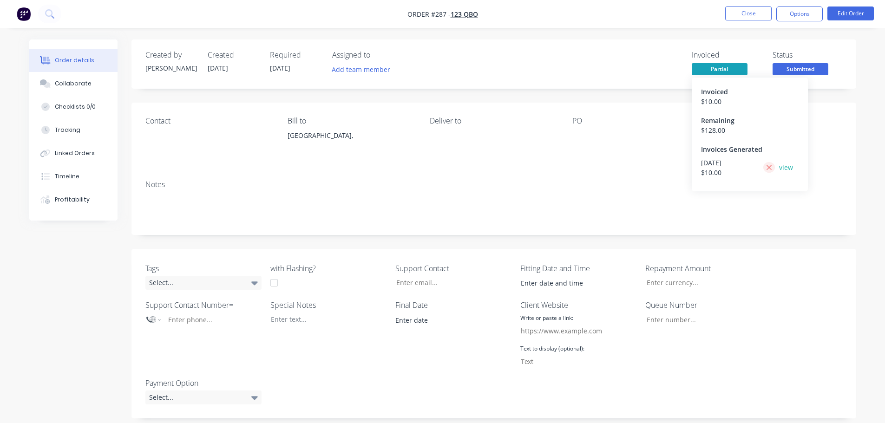
click at [770, 165] on icon at bounding box center [769, 168] width 6 height 8
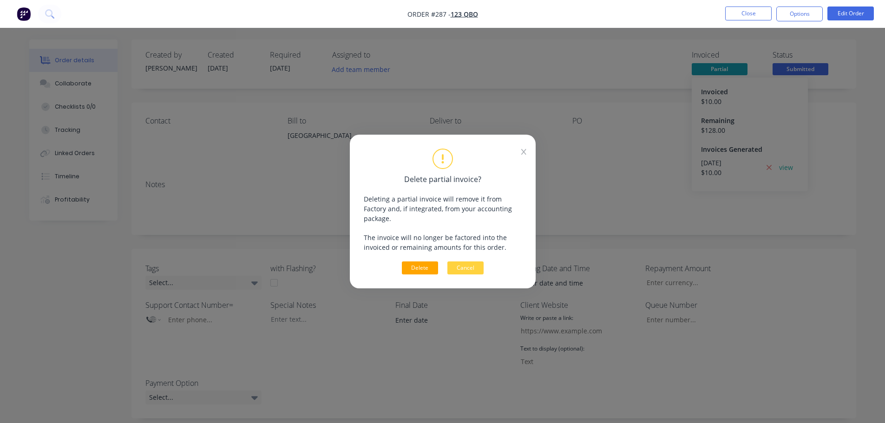
click at [420, 263] on button "Delete" at bounding box center [420, 268] width 36 height 13
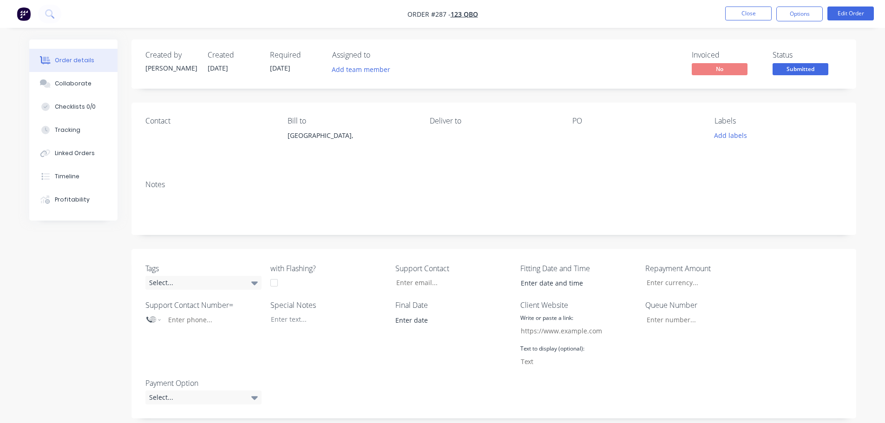
drag, startPoint x: 793, startPoint y: 10, endPoint x: 788, endPoint y: 26, distance: 16.0
click at [793, 10] on button "Options" at bounding box center [799, 14] width 46 height 15
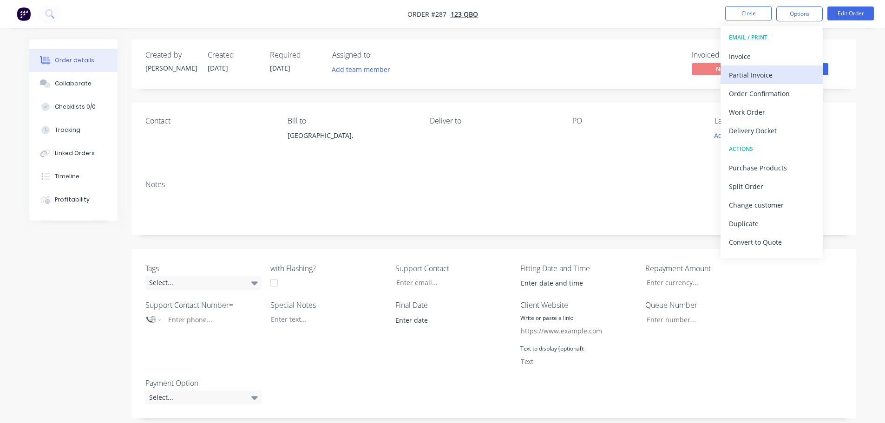
click at [766, 72] on div "Partial Invoice" at bounding box center [771, 74] width 85 height 13
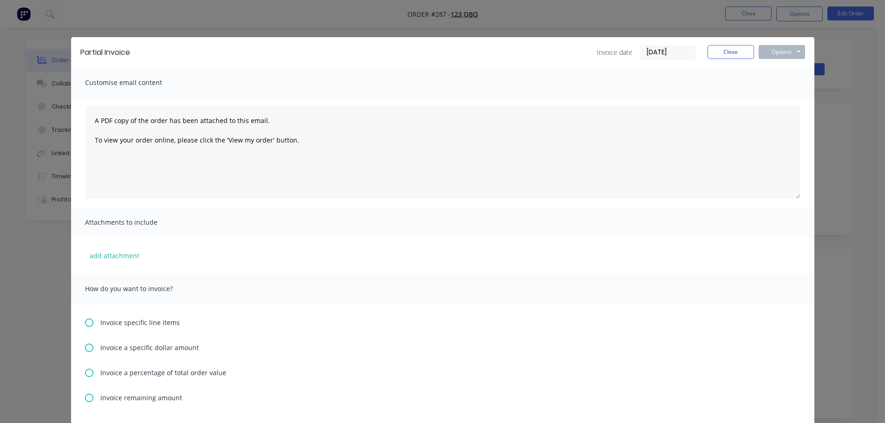
click at [86, 349] on icon at bounding box center [89, 348] width 8 height 8
click at [133, 371] on input "text" at bounding box center [123, 375] width 47 height 14
type input "$10"
click at [791, 52] on button "Options" at bounding box center [782, 52] width 46 height 14
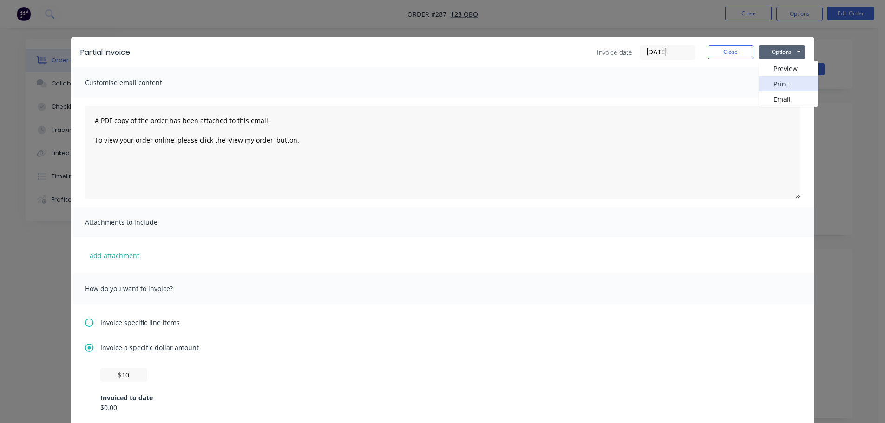
click at [784, 79] on button "Print" at bounding box center [788, 83] width 59 height 15
click at [737, 52] on button "Close" at bounding box center [731, 52] width 46 height 14
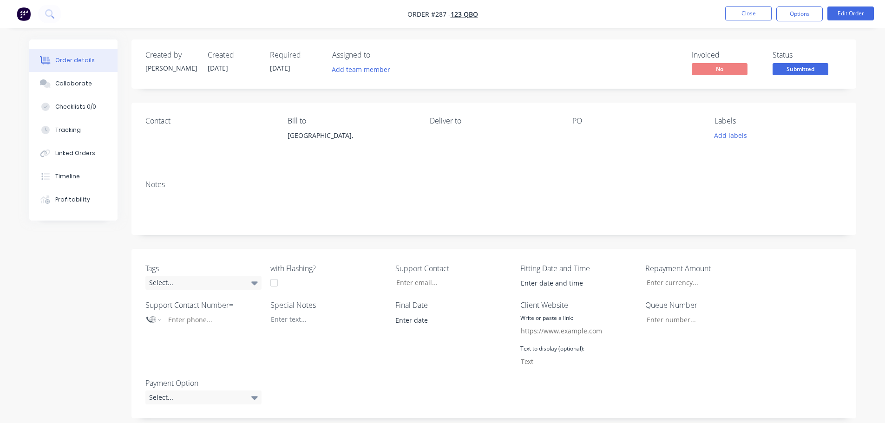
click at [800, 21] on nav "Order #287 - 123 QBO Close Options Edit Order" at bounding box center [442, 14] width 885 height 28
click at [803, 17] on button "Options" at bounding box center [799, 14] width 46 height 15
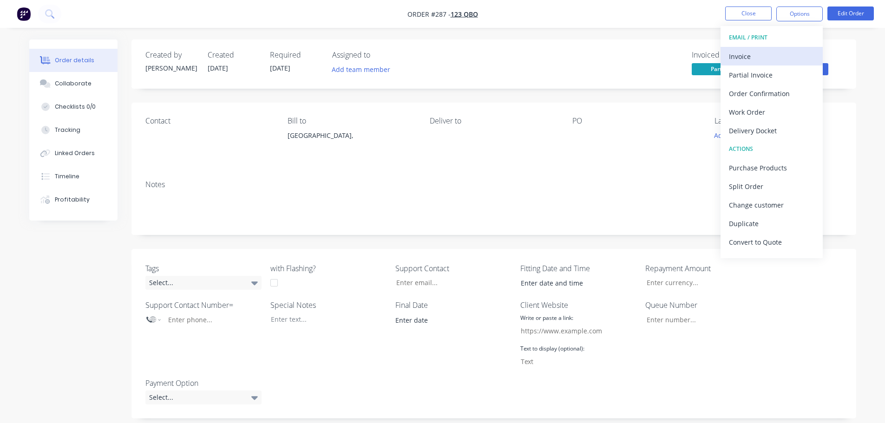
click at [781, 59] on div "Invoice" at bounding box center [771, 56] width 85 height 13
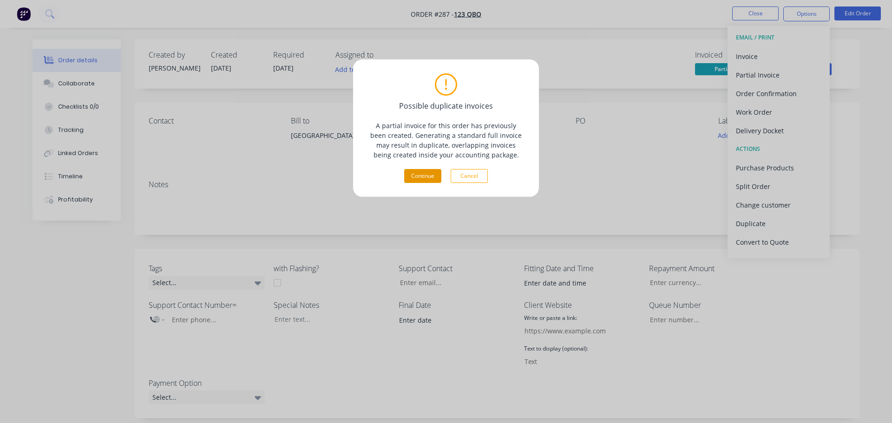
click at [433, 174] on button "Continue" at bounding box center [422, 176] width 37 height 14
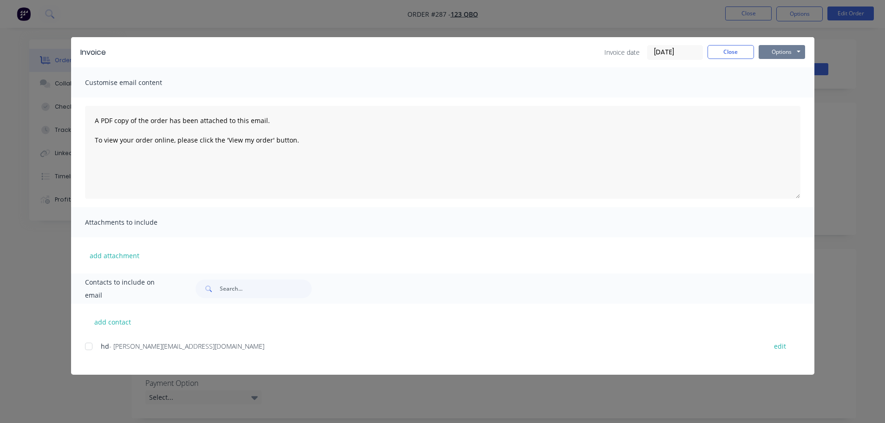
click at [793, 50] on button "Options" at bounding box center [782, 52] width 46 height 14
click at [784, 85] on button "Print" at bounding box center [788, 83] width 59 height 15
drag, startPoint x: 734, startPoint y: 52, endPoint x: 749, endPoint y: 39, distance: 20.1
click at [734, 52] on button "Close" at bounding box center [731, 52] width 46 height 14
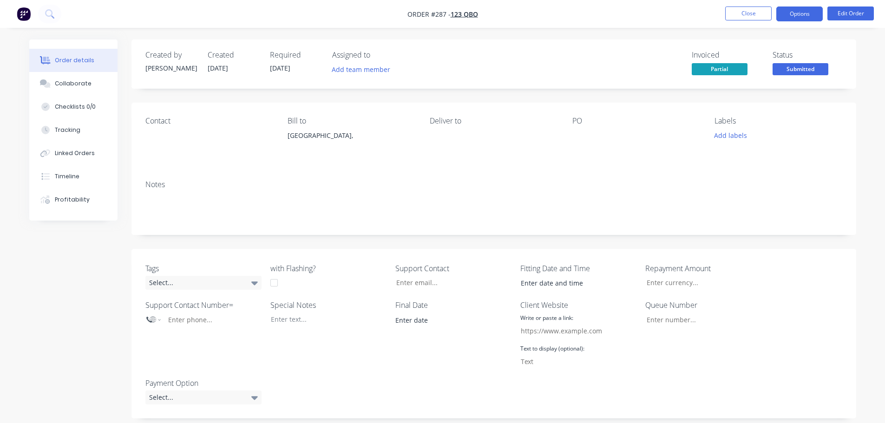
click at [789, 11] on button "Options" at bounding box center [799, 14] width 46 height 15
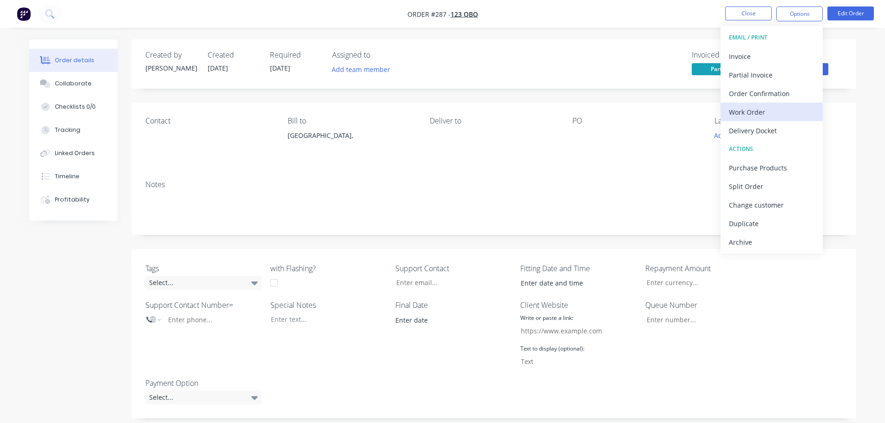
click at [762, 110] on div "Work Order" at bounding box center [771, 111] width 85 height 13
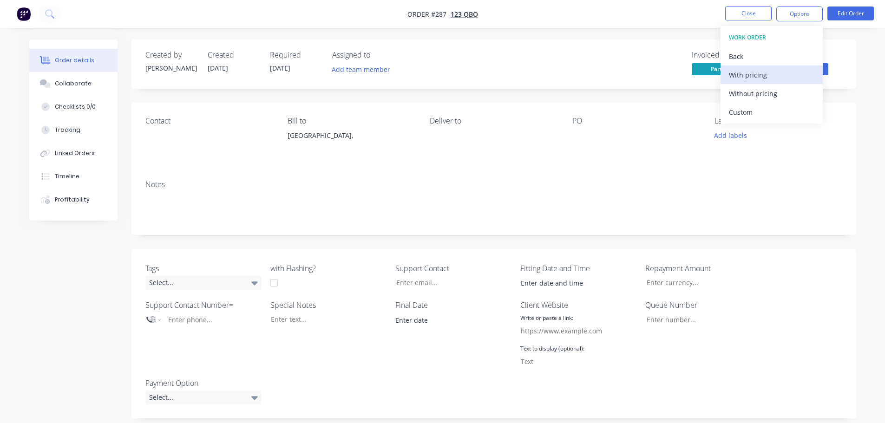
click at [773, 77] on div "With pricing" at bounding box center [771, 74] width 85 height 13
click at [778, 126] on div "Delivery Docket" at bounding box center [771, 130] width 85 height 13
click at [777, 77] on div "With pricing" at bounding box center [771, 74] width 85 height 13
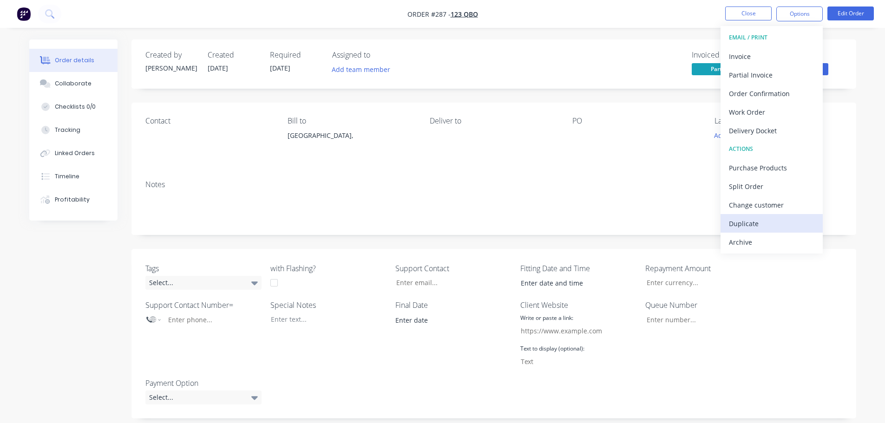
click at [766, 219] on div "Duplicate" at bounding box center [771, 223] width 85 height 13
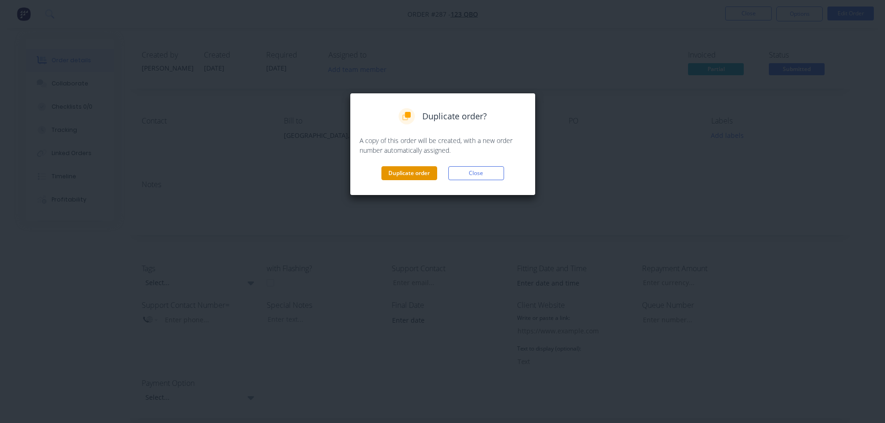
click at [418, 172] on button "Duplicate order" at bounding box center [409, 173] width 56 height 14
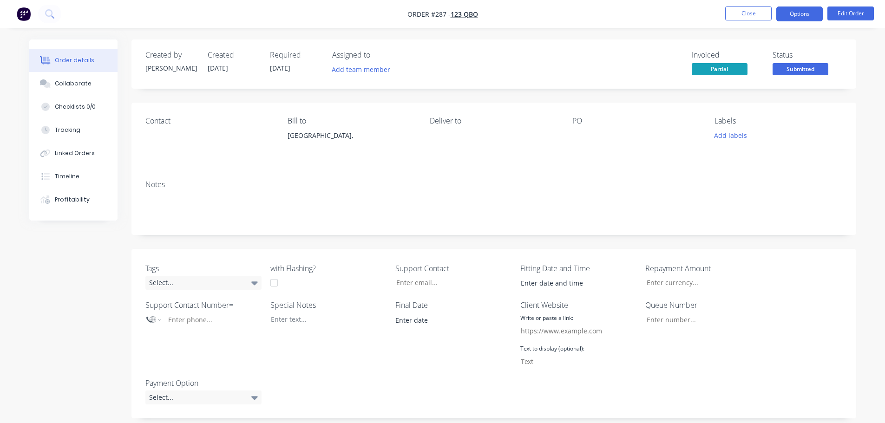
click at [787, 11] on button "Options" at bounding box center [799, 14] width 46 height 15
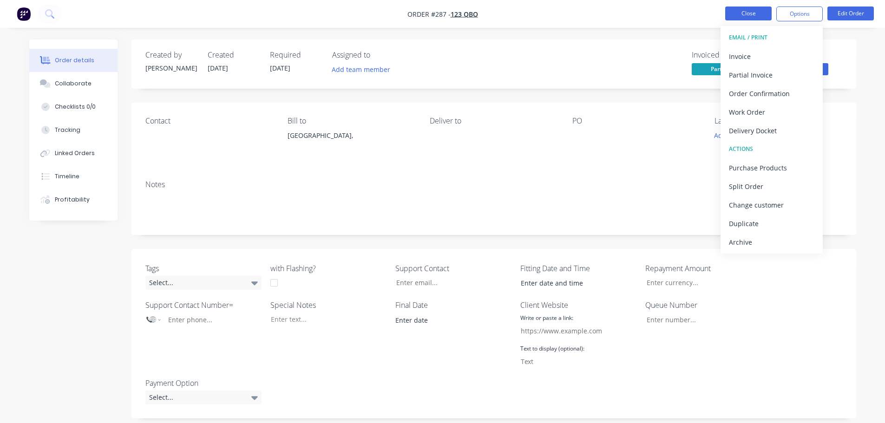
click at [754, 12] on button "Close" at bounding box center [748, 14] width 46 height 14
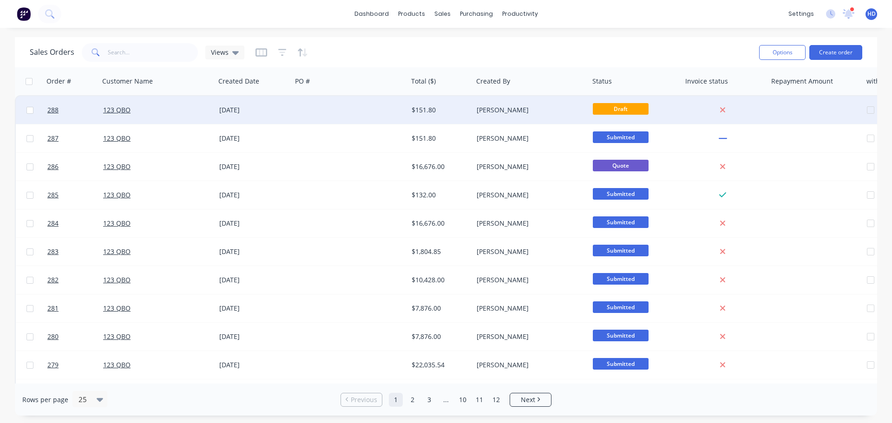
click at [295, 103] on div at bounding box center [350, 110] width 116 height 28
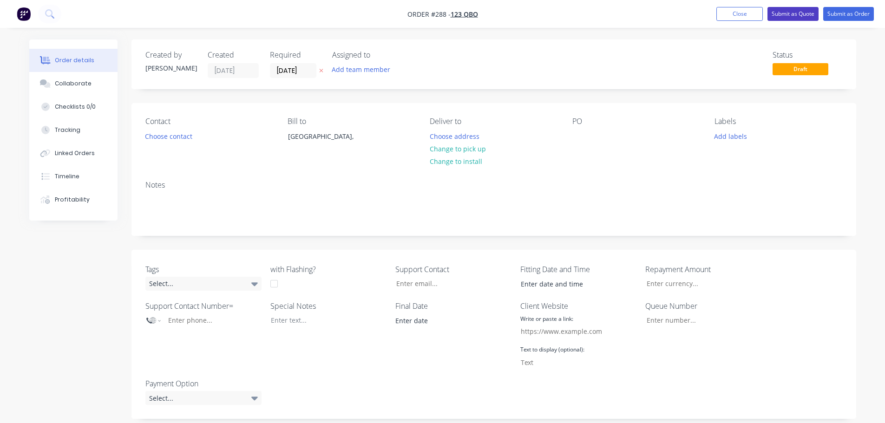
click at [789, 15] on button "Submit as Quote" at bounding box center [792, 14] width 51 height 14
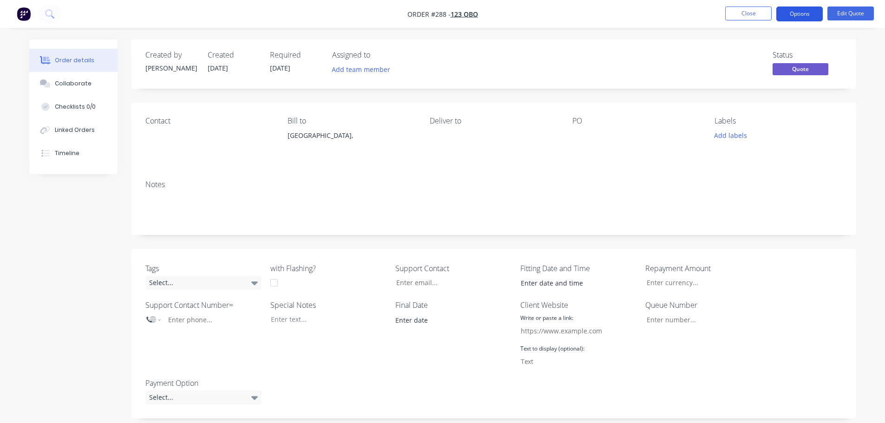
click at [800, 15] on button "Options" at bounding box center [799, 14] width 46 height 15
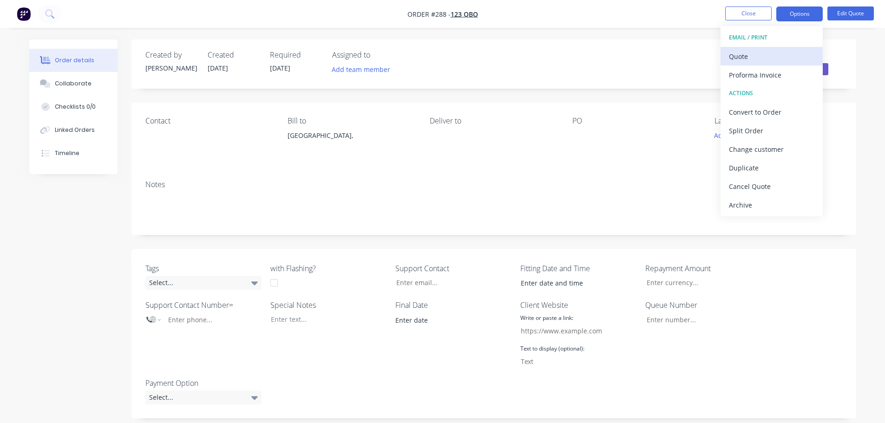
click at [769, 59] on div "Quote" at bounding box center [771, 56] width 85 height 13
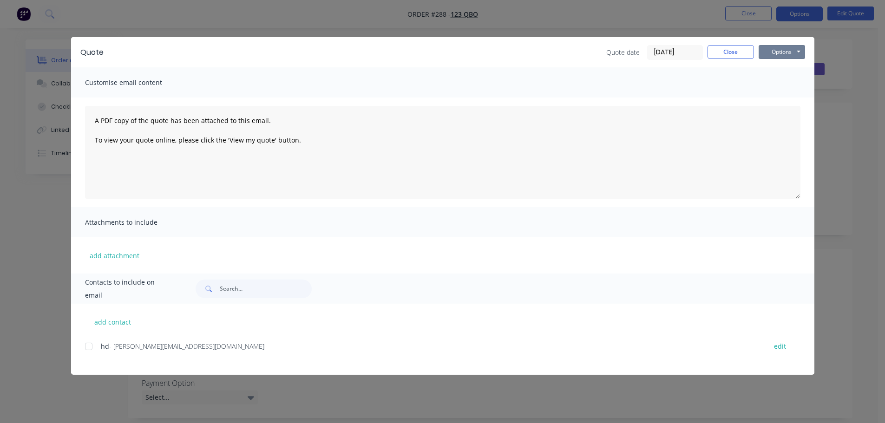
drag, startPoint x: 780, startPoint y: 49, endPoint x: 776, endPoint y: 60, distance: 11.9
click at [780, 50] on button "Options" at bounding box center [782, 52] width 46 height 14
click at [783, 86] on button "Print" at bounding box center [788, 83] width 59 height 15
click at [735, 52] on button "Close" at bounding box center [731, 52] width 46 height 14
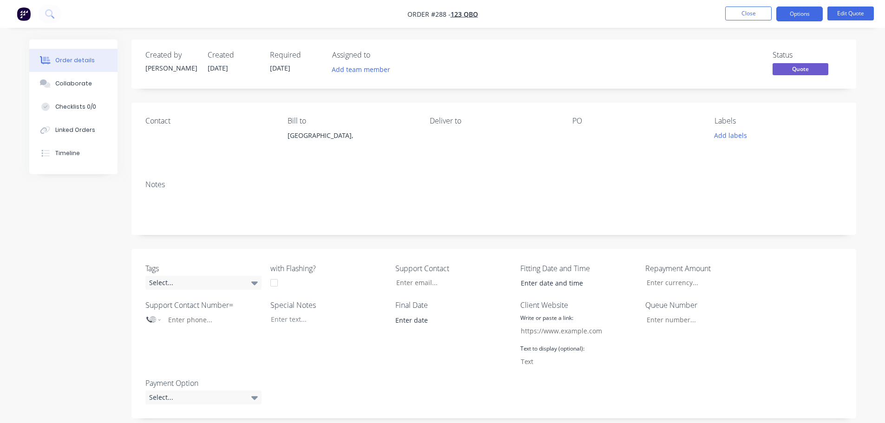
drag, startPoint x: 809, startPoint y: 13, endPoint x: 800, endPoint y: 26, distance: 15.6
click at [808, 13] on button "Options" at bounding box center [799, 14] width 46 height 15
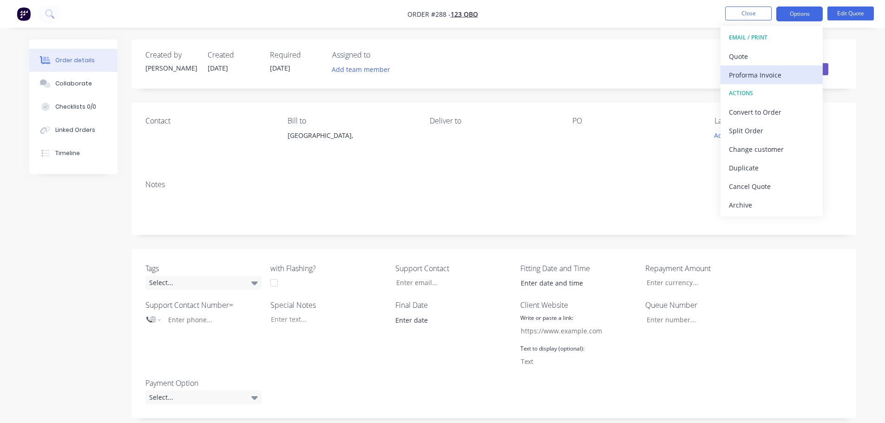
click at [777, 77] on div "Proforma Invoice" at bounding box center [771, 74] width 85 height 13
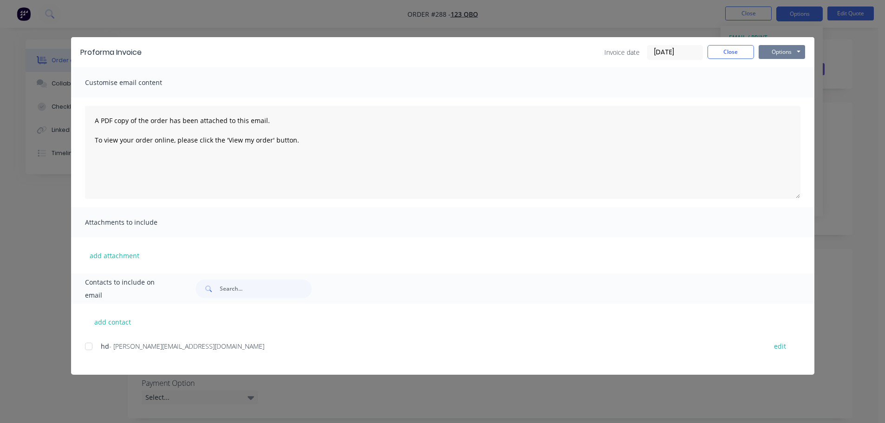
click at [783, 52] on button "Options" at bounding box center [782, 52] width 46 height 14
click at [780, 81] on button "Print" at bounding box center [788, 83] width 59 height 15
click at [726, 31] on div "Proforma Invoice Invoice date 29/08/25 Close Options Preview Print Email Custom…" at bounding box center [442, 211] width 885 height 423
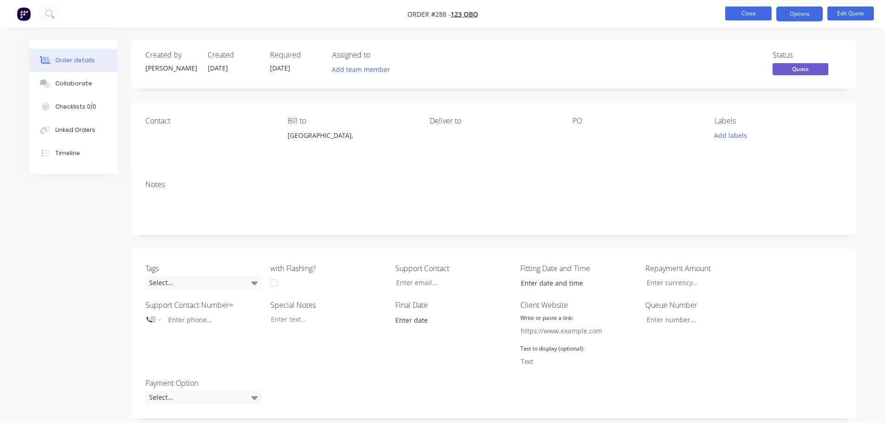
click at [751, 10] on button "Close" at bounding box center [748, 14] width 46 height 14
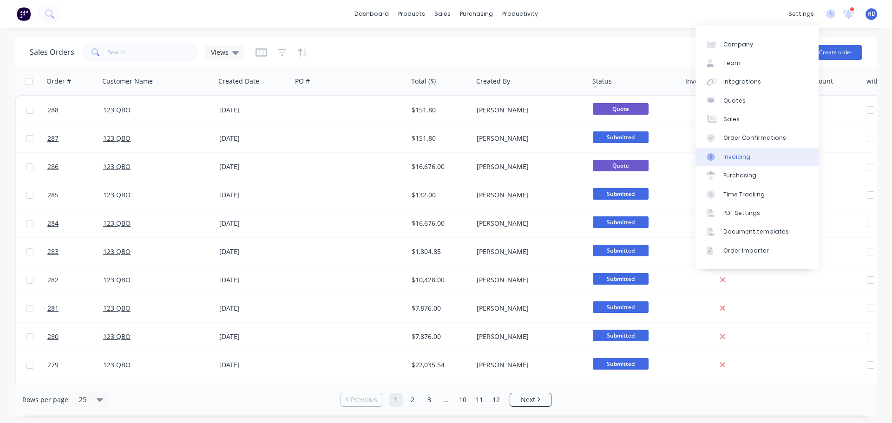
click at [755, 158] on link "Invoicing" at bounding box center [756, 157] width 123 height 19
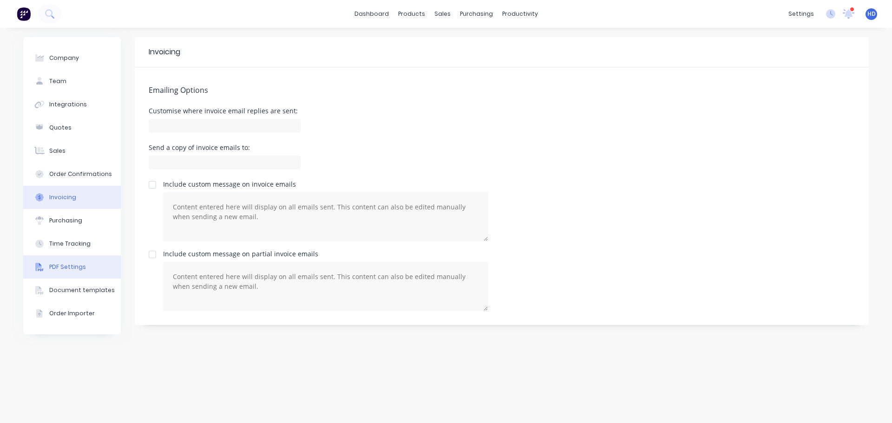
click at [103, 262] on button "PDF Settings" at bounding box center [72, 267] width 98 height 23
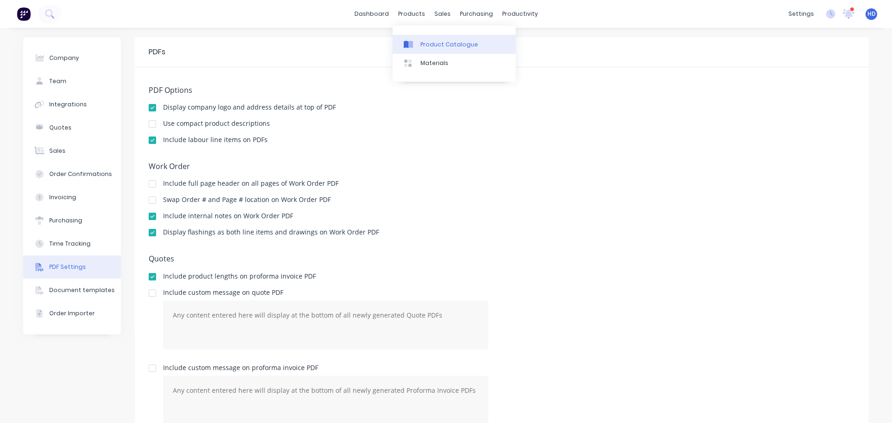
click at [443, 45] on div "Product Catalogue" at bounding box center [449, 44] width 58 height 8
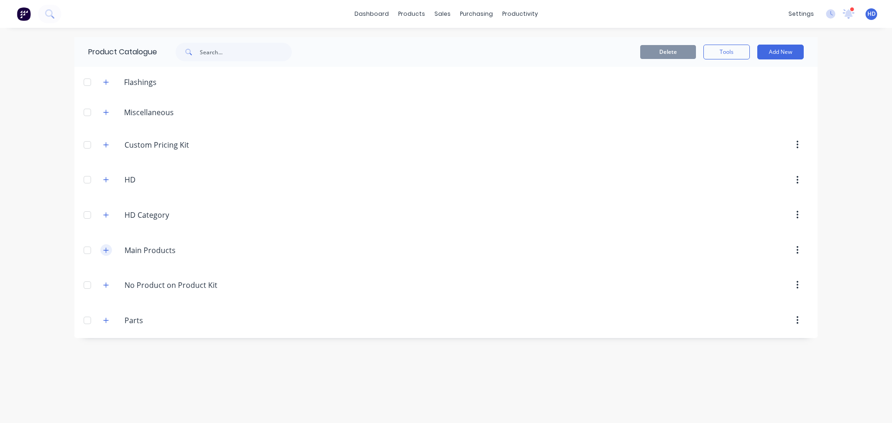
click at [105, 249] on icon "button" at bounding box center [106, 250] width 6 height 7
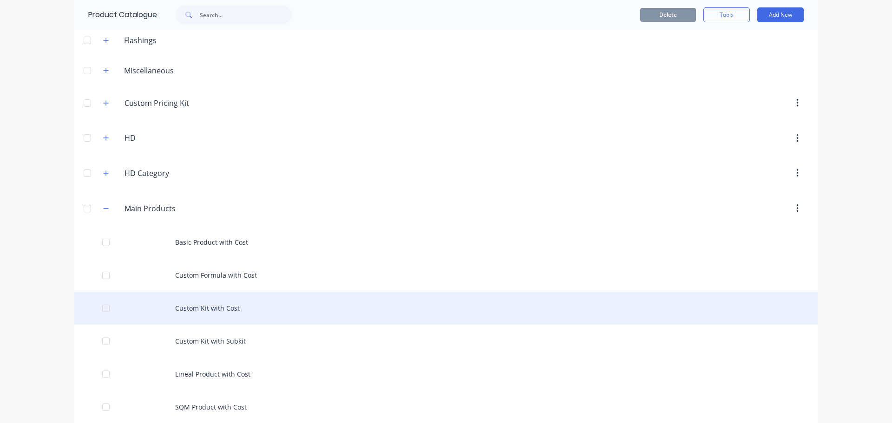
scroll to position [122, 0]
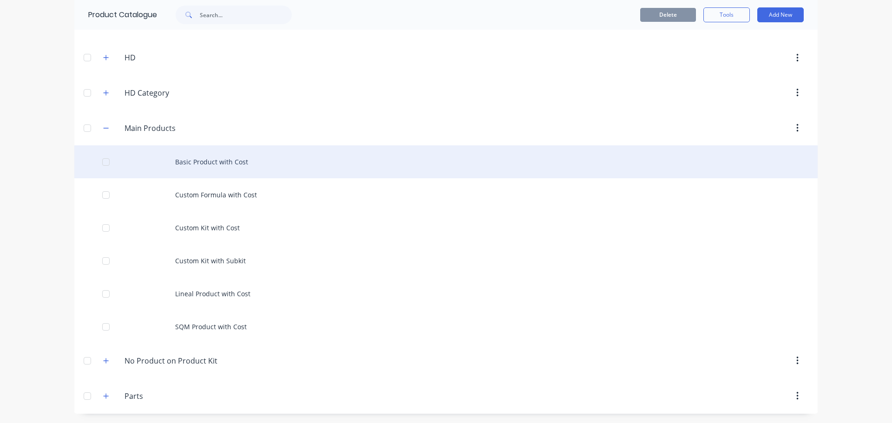
click at [210, 157] on div "Basic Product with Cost" at bounding box center [445, 161] width 743 height 33
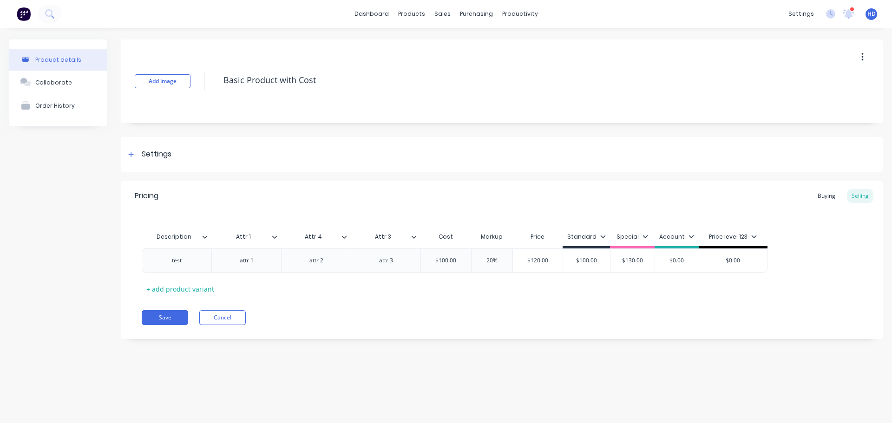
click at [277, 237] on icon at bounding box center [275, 237] width 6 height 6
click at [454, 339] on div "Pricing Buying Selling Description Attr 1 Attr 4 Attr 3 Cost Markup Price Stand…" at bounding box center [502, 260] width 762 height 158
click at [277, 243] on div "Attr 1" at bounding box center [246, 236] width 70 height 23
click at [273, 235] on icon at bounding box center [275, 237] width 6 height 6
click at [372, 328] on div "Pricing Buying Selling Description Attr 1 Attr 4 Attr 3 Cost Markup Price Stand…" at bounding box center [502, 260] width 762 height 158
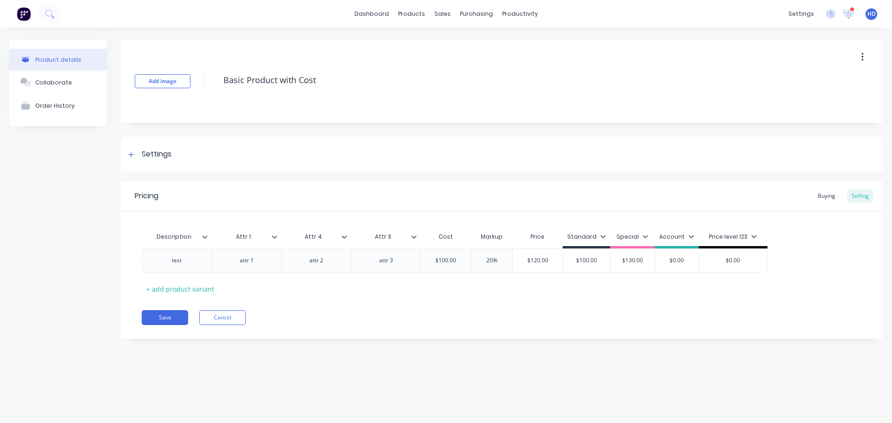
click at [344, 236] on icon at bounding box center [344, 237] width 6 height 6
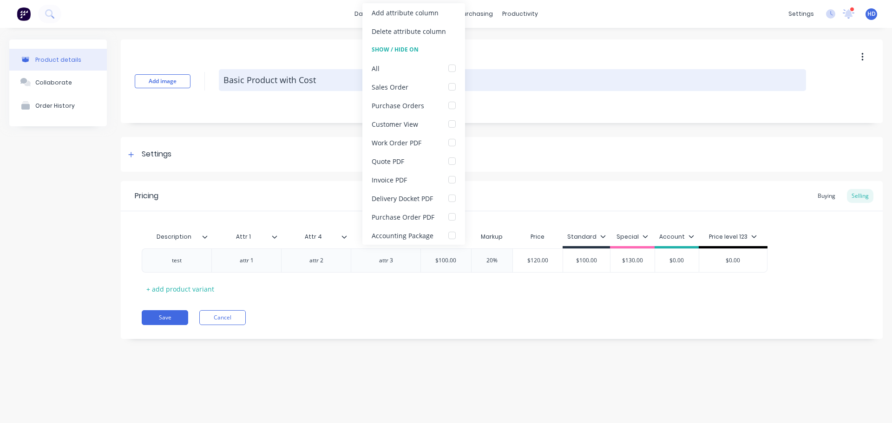
click at [625, 80] on textarea "Basic Product with Cost" at bounding box center [512, 80] width 587 height 22
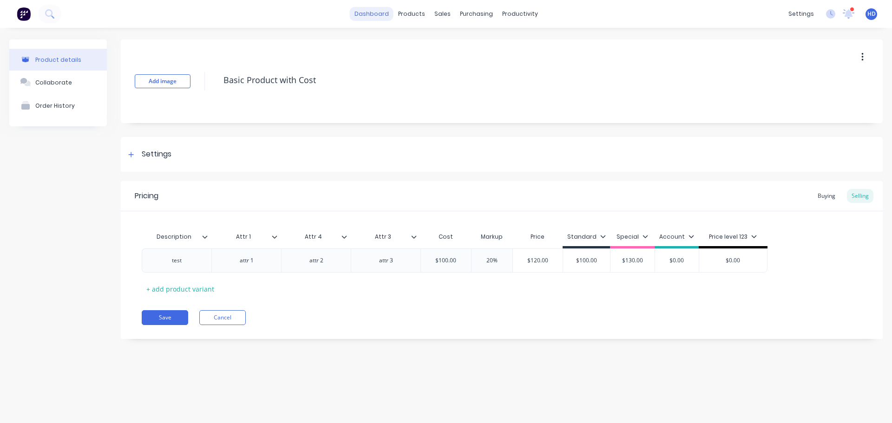
type textarea "x"
click at [364, 14] on link "dashboard" at bounding box center [372, 14] width 44 height 14
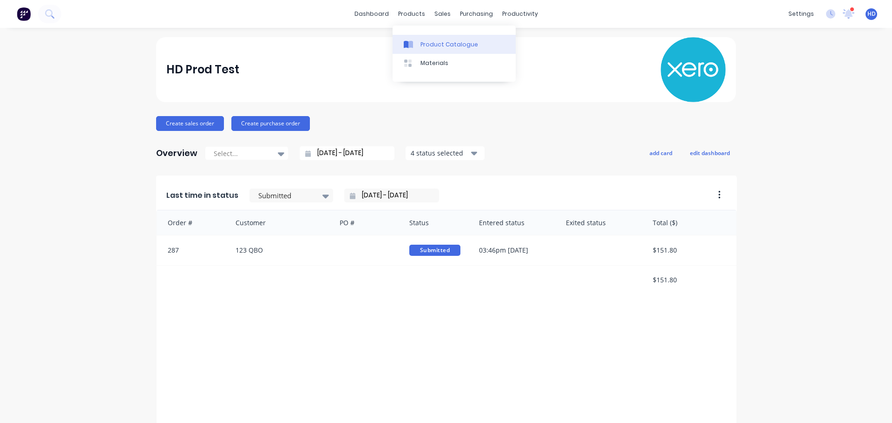
click at [445, 43] on div "Product Catalogue" at bounding box center [449, 44] width 58 height 8
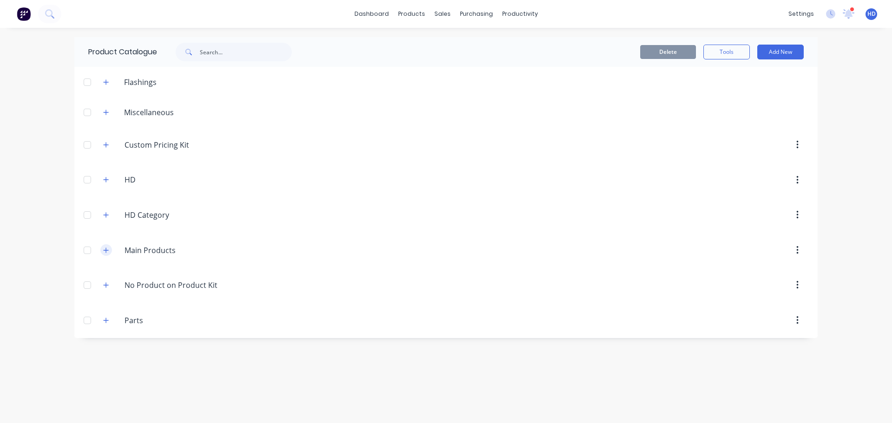
click at [104, 249] on icon "button" at bounding box center [106, 250] width 6 height 7
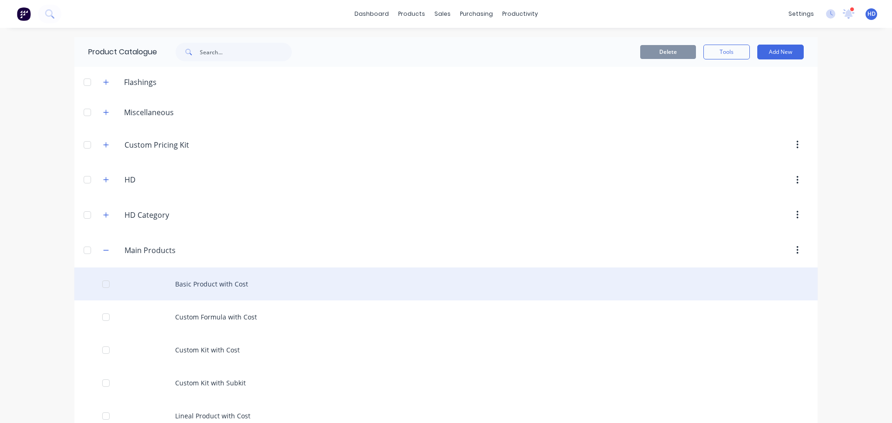
click at [214, 287] on div "Basic Product with Cost" at bounding box center [445, 284] width 743 height 33
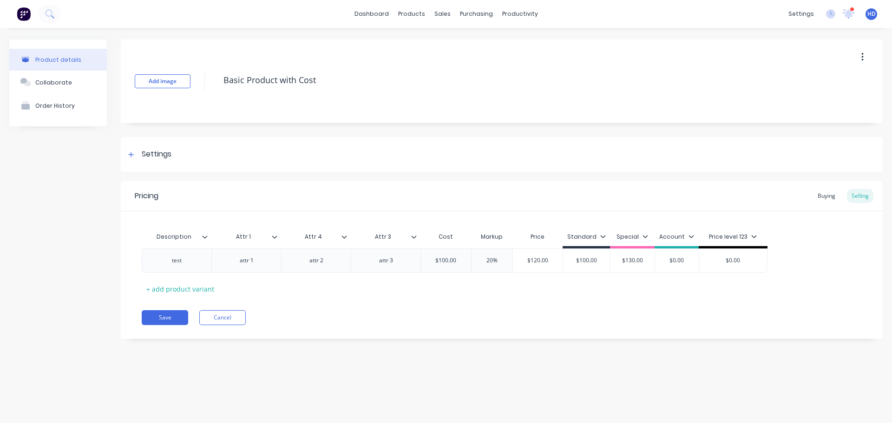
click at [276, 240] on div at bounding box center [278, 237] width 6 height 8
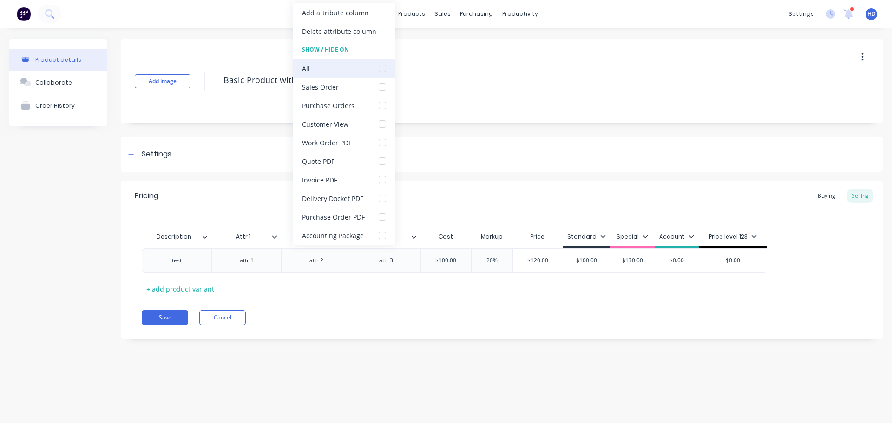
click at [381, 70] on div at bounding box center [382, 68] width 19 height 19
drag, startPoint x: 332, startPoint y: 304, endPoint x: 332, endPoint y: 298, distance: 6.0
click at [332, 303] on div "Pricing Buying Selling Description Attr 1 Attr 4 Attr 3 Cost Markup Price Stand…" at bounding box center [502, 260] width 762 height 158
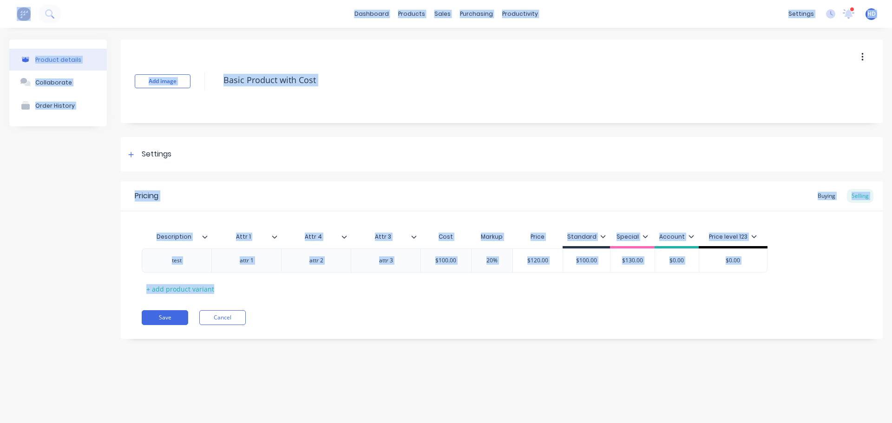
click at [345, 239] on icon at bounding box center [344, 237] width 6 height 6
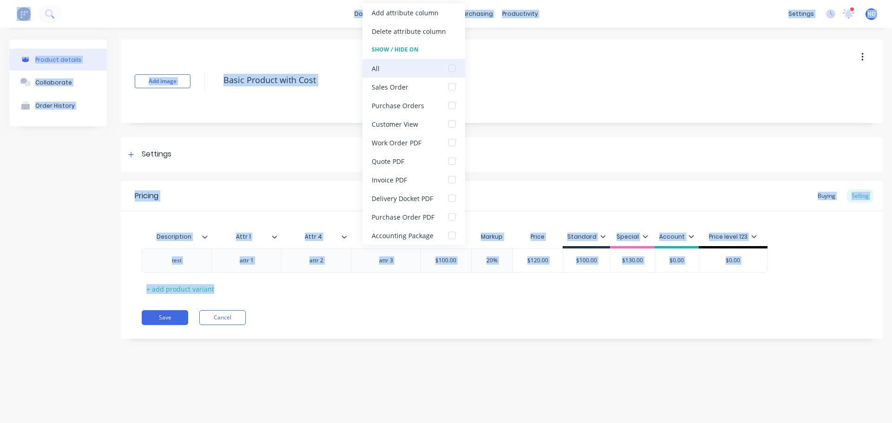
click at [453, 70] on div at bounding box center [452, 68] width 19 height 19
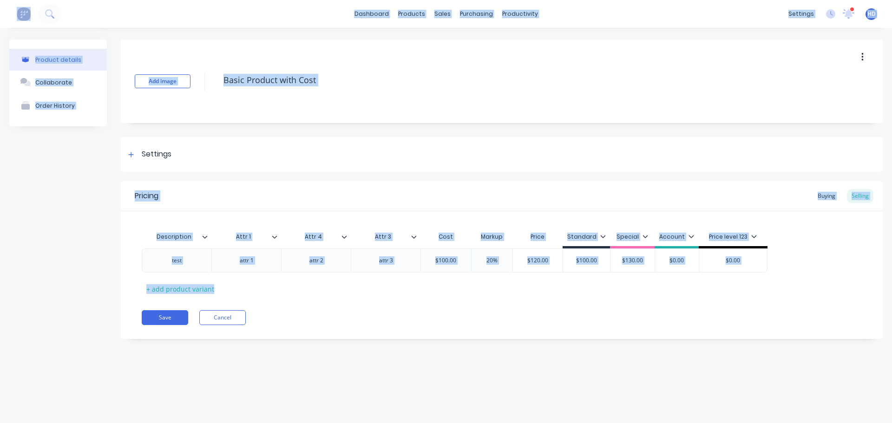
click at [415, 235] on icon at bounding box center [414, 237] width 6 height 6
click at [177, 318] on button "Save" at bounding box center [165, 317] width 46 height 15
type textarea "x"
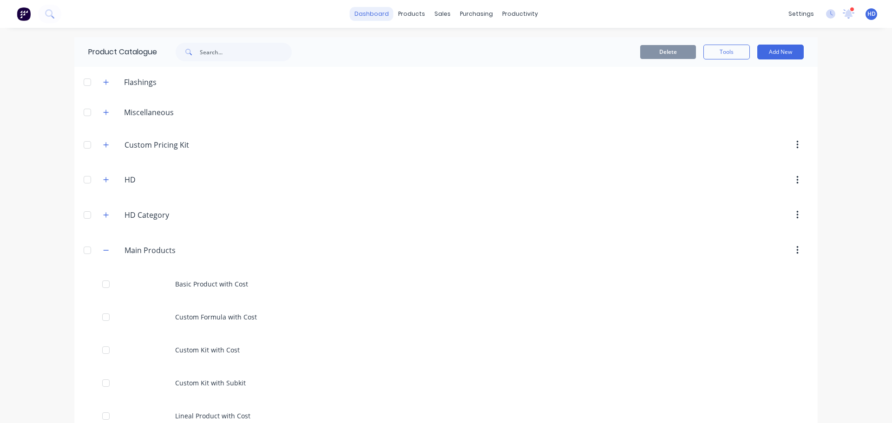
click at [369, 12] on link "dashboard" at bounding box center [372, 14] width 44 height 14
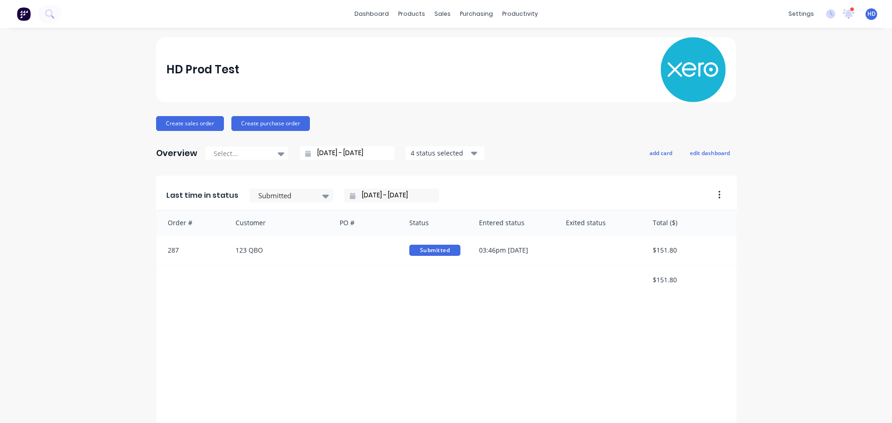
drag, startPoint x: 75, startPoint y: 96, endPoint x: 120, endPoint y: 71, distance: 51.6
click at [76, 95] on div "HD Prod Test Create sales order Create purchase order Overview Select... 29/07/…" at bounding box center [446, 279] width 892 height 485
click at [138, 19] on div "dashboard products sales purchasing productivity dashboard products Product Cat…" at bounding box center [446, 14] width 892 height 28
click at [218, 31] on div "dashboard products sales purchasing productivity dashboard products Product Cat…" at bounding box center [446, 211] width 892 height 423
click at [426, 43] on div "Product Catalogue" at bounding box center [449, 44] width 58 height 8
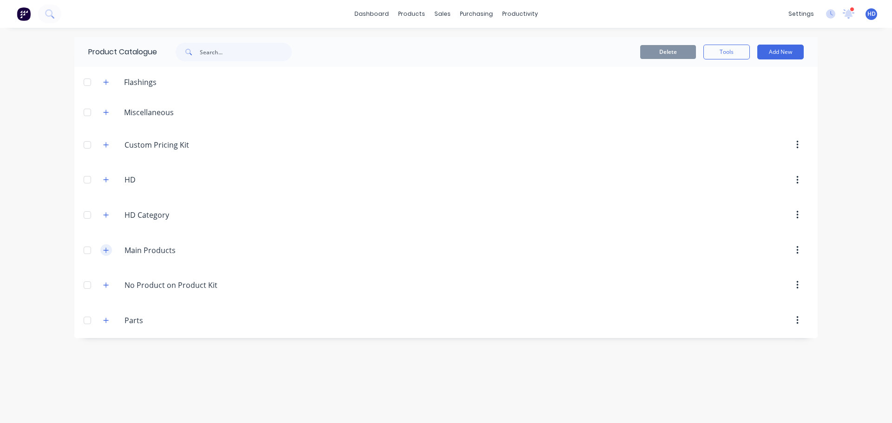
click at [110, 252] on button "button" at bounding box center [106, 250] width 12 height 12
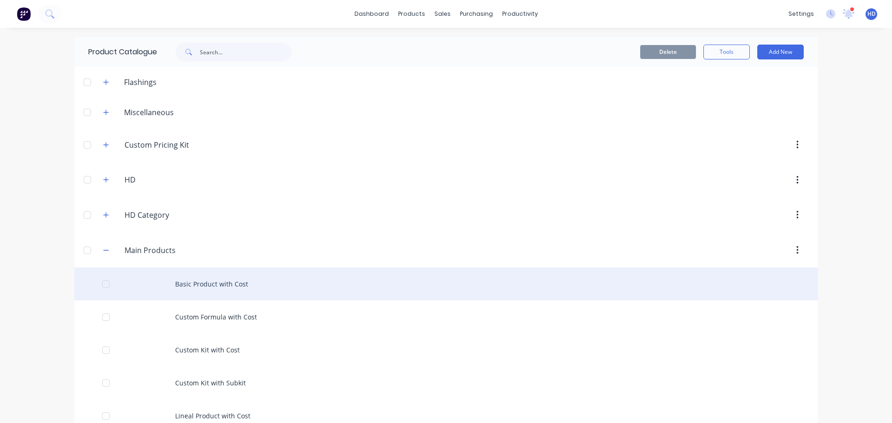
click at [215, 287] on div "Basic Product with Cost" at bounding box center [445, 284] width 743 height 33
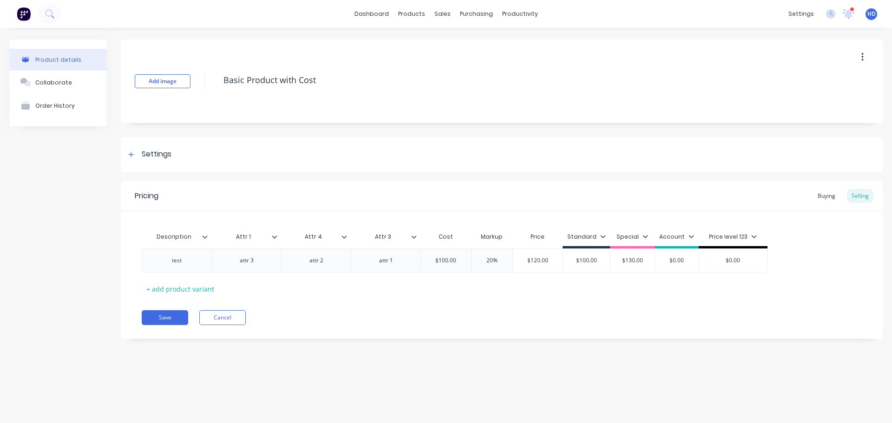
click at [273, 236] on icon at bounding box center [274, 237] width 5 height 3
drag, startPoint x: 375, startPoint y: 328, endPoint x: 335, endPoint y: 265, distance: 74.0
click at [374, 320] on div "Pricing Buying Selling Description Attr 1 Attr 4 Attr 3 Cost Markup Price Stand…" at bounding box center [502, 260] width 762 height 158
click at [345, 238] on icon at bounding box center [344, 237] width 6 height 6
drag, startPoint x: 405, startPoint y: 317, endPoint x: 408, endPoint y: 264, distance: 53.5
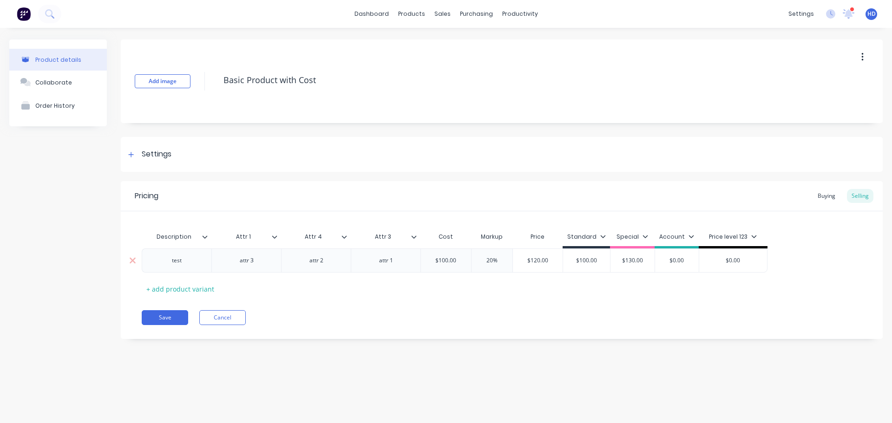
click at [405, 311] on div "Save Cancel" at bounding box center [512, 317] width 741 height 15
click at [418, 237] on div at bounding box center [418, 237] width 6 height 8
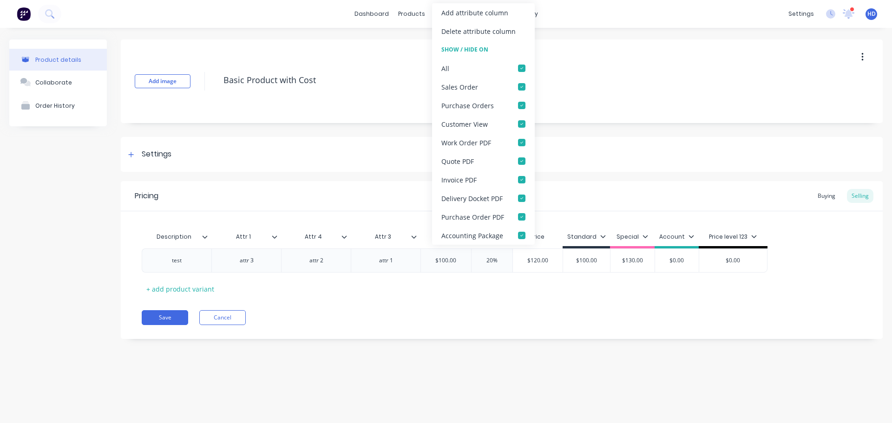
type textarea "x"
click at [438, 327] on div "Pricing Buying Selling Description Attr 1 Attr 4 Attr 3 Cost Markup Price Stand…" at bounding box center [502, 260] width 762 height 158
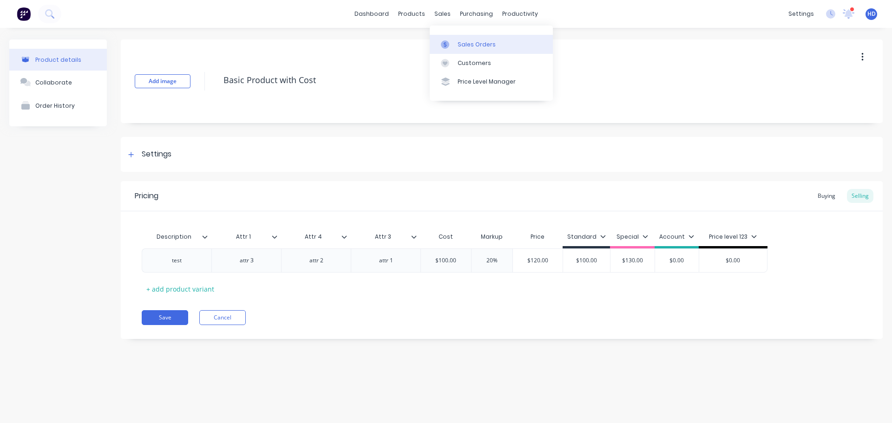
click at [466, 41] on div "Sales Orders" at bounding box center [477, 44] width 38 height 8
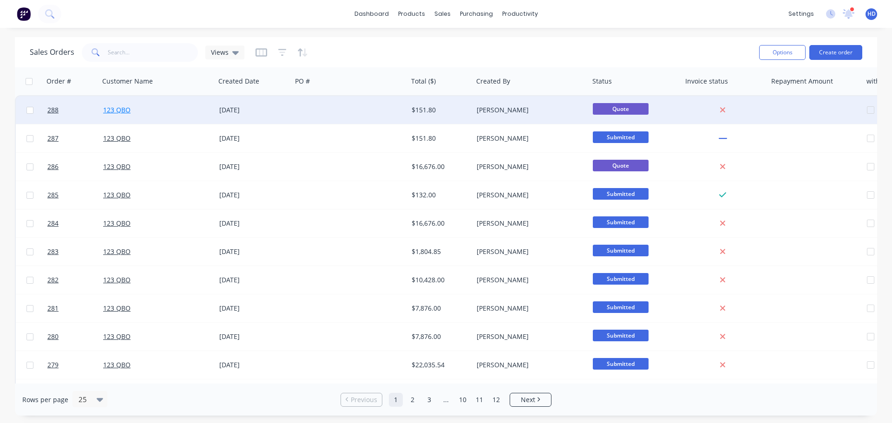
click at [117, 107] on link "123 QBO" at bounding box center [116, 109] width 27 height 9
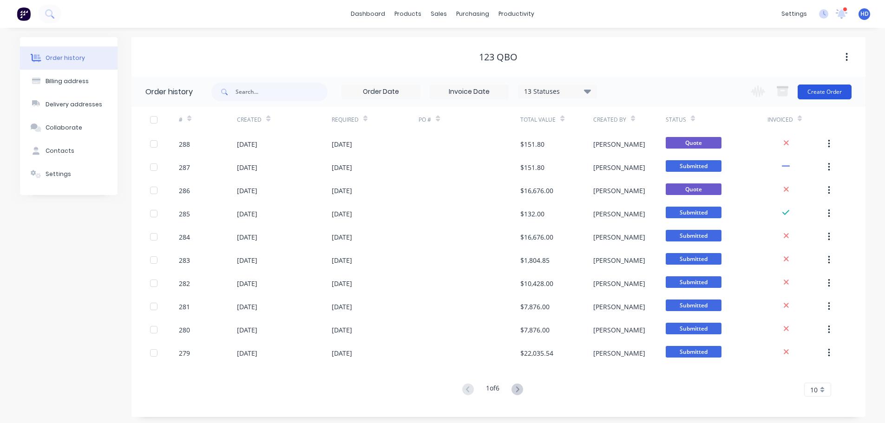
click at [830, 94] on button "Create Order" at bounding box center [825, 92] width 54 height 15
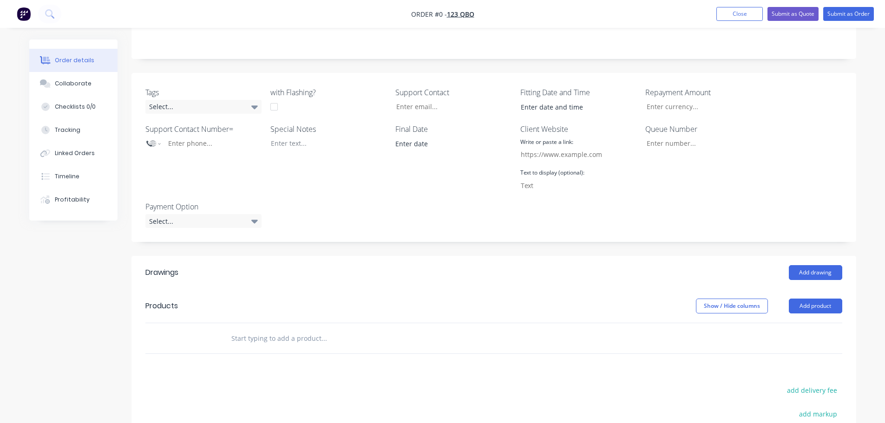
scroll to position [279, 0]
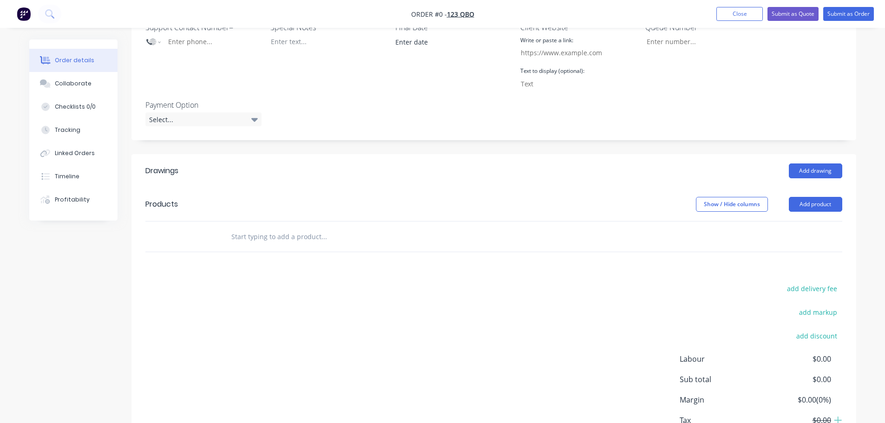
click at [269, 245] on input "text" at bounding box center [324, 236] width 186 height 19
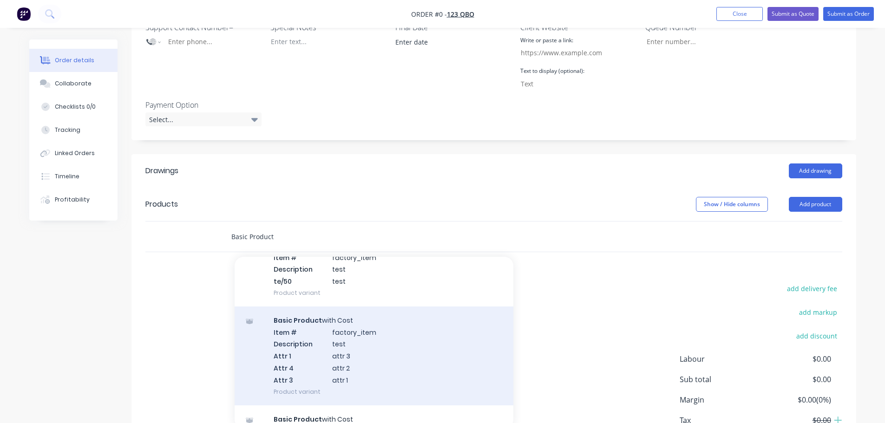
scroll to position [139, 0]
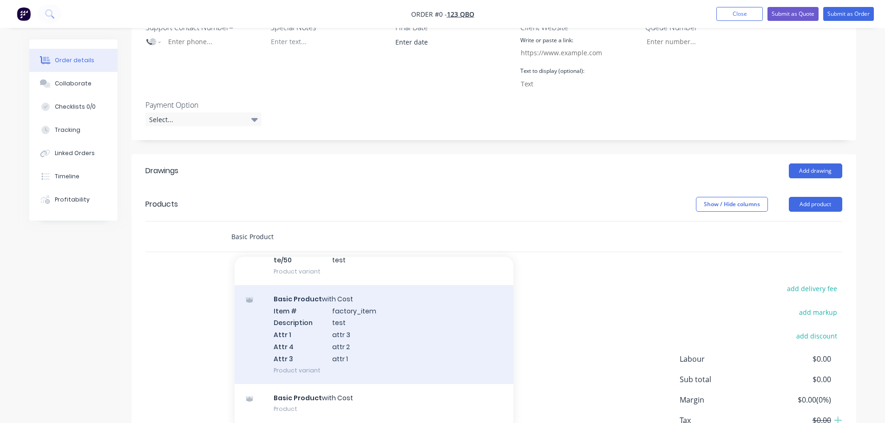
type input "Basic Product"
click at [349, 338] on div "Basic Product with Cost Item # factory_item Description test Attr 1 attr 3 Attr…" at bounding box center [374, 334] width 279 height 99
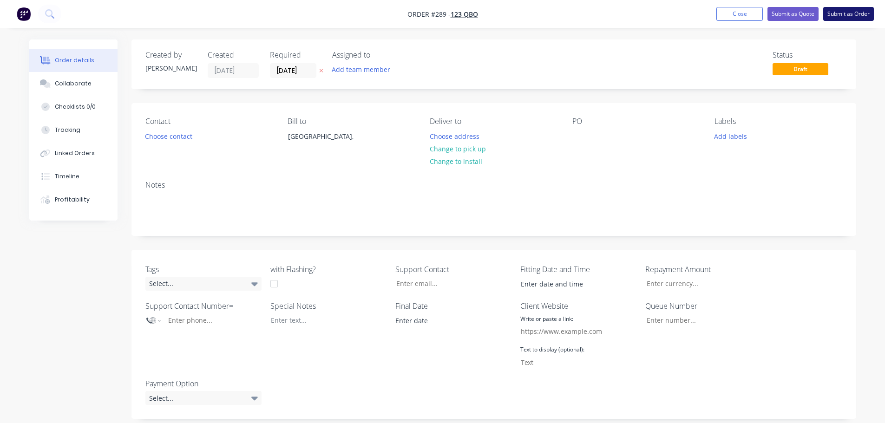
click at [848, 16] on button "Submit as Order" at bounding box center [848, 14] width 51 height 14
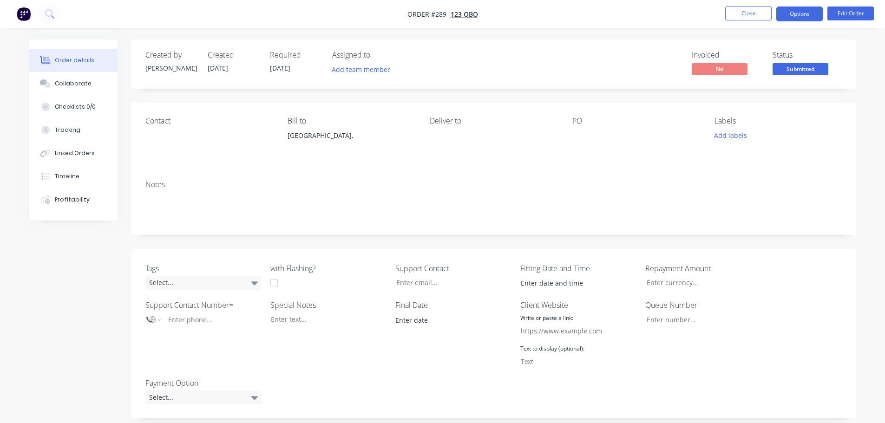
click at [815, 19] on button "Options" at bounding box center [799, 14] width 46 height 15
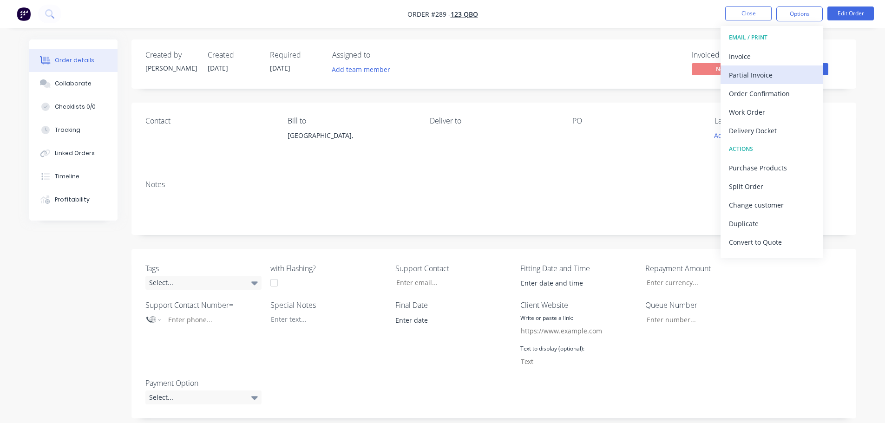
click at [764, 74] on div "Partial Invoice" at bounding box center [771, 74] width 85 height 13
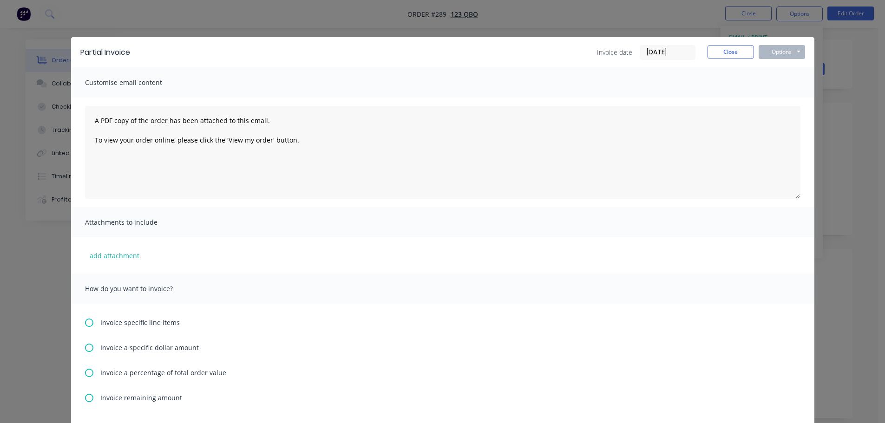
click at [86, 346] on icon at bounding box center [89, 348] width 8 height 8
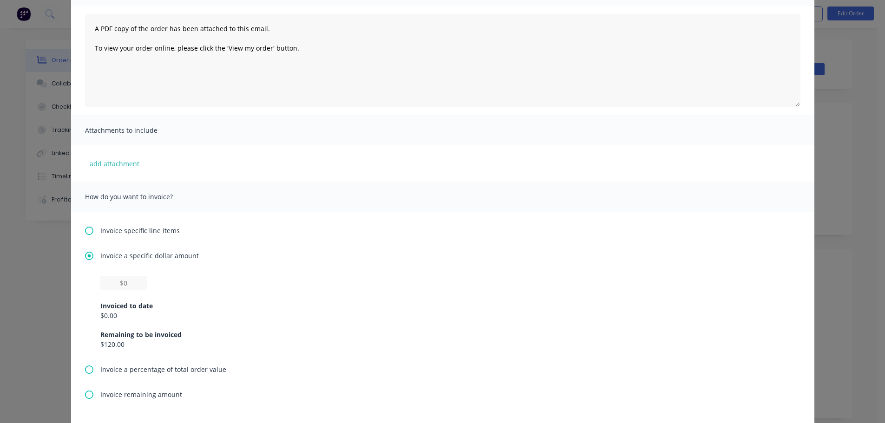
scroll to position [93, 0]
drag, startPoint x: 131, startPoint y: 280, endPoint x: 89, endPoint y: 282, distance: 41.8
click at [89, 282] on div "Invoiced to date $0.00 Remaining to be invoiced $120.00" at bounding box center [442, 319] width 715 height 89
type input "$10"
click at [384, 282] on div "$10 Invoiced to date $0.00 Remaining to be invoiced $120.00" at bounding box center [442, 311] width 685 height 73
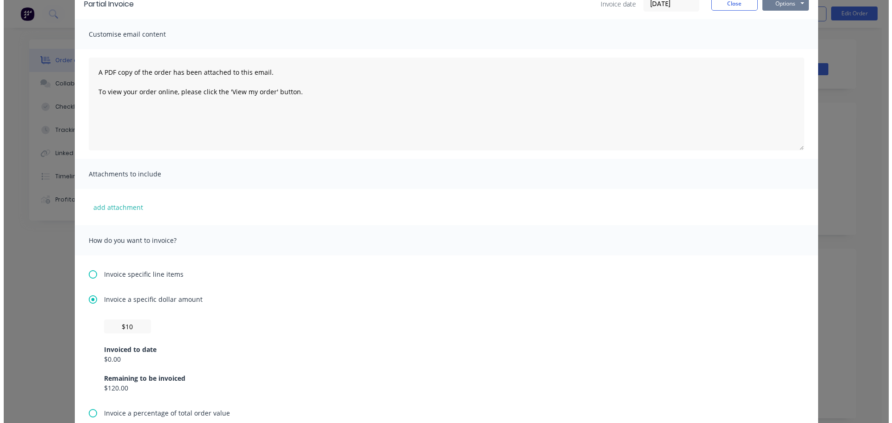
scroll to position [0, 0]
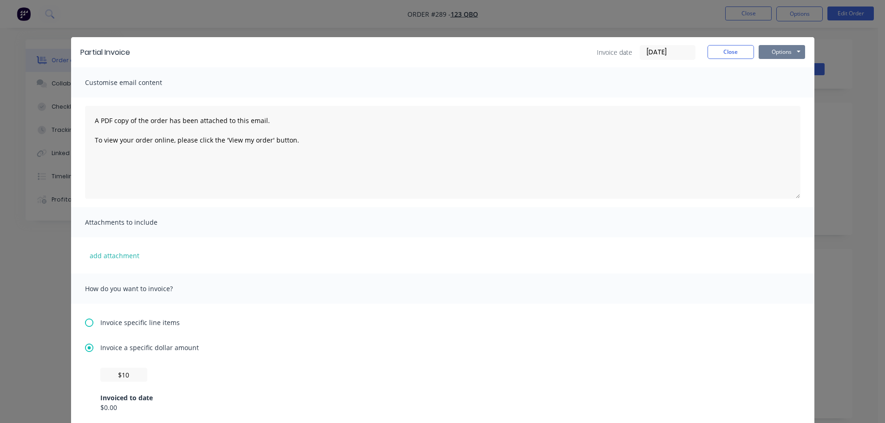
click at [783, 52] on button "Options" at bounding box center [782, 52] width 46 height 14
click at [781, 84] on button "Print" at bounding box center [788, 83] width 59 height 15
drag, startPoint x: 719, startPoint y: 56, endPoint x: 771, endPoint y: 30, distance: 58.0
click at [721, 55] on button "Close" at bounding box center [731, 52] width 46 height 14
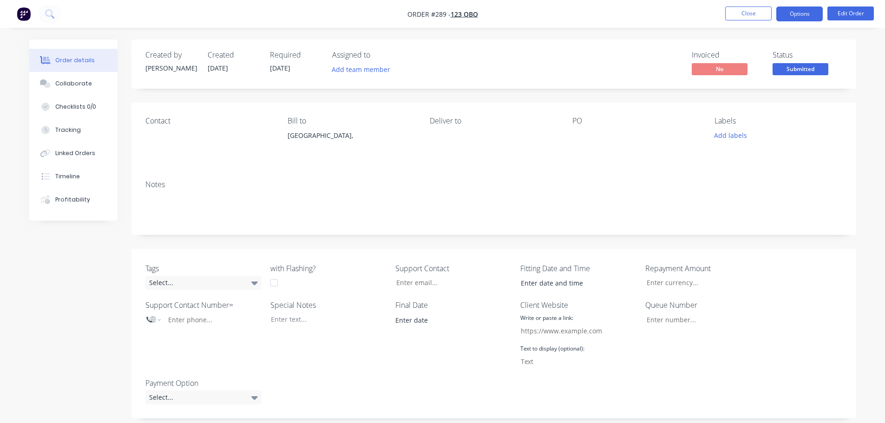
click at [802, 13] on button "Options" at bounding box center [799, 14] width 46 height 15
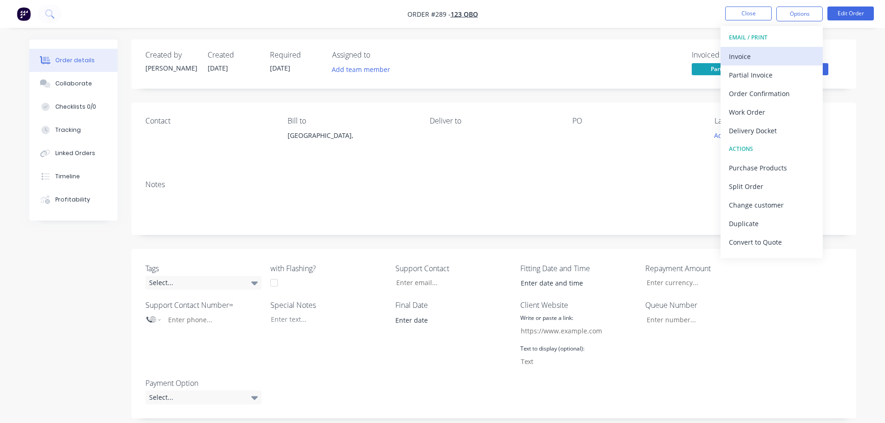
click at [781, 56] on div "Invoice" at bounding box center [771, 56] width 85 height 13
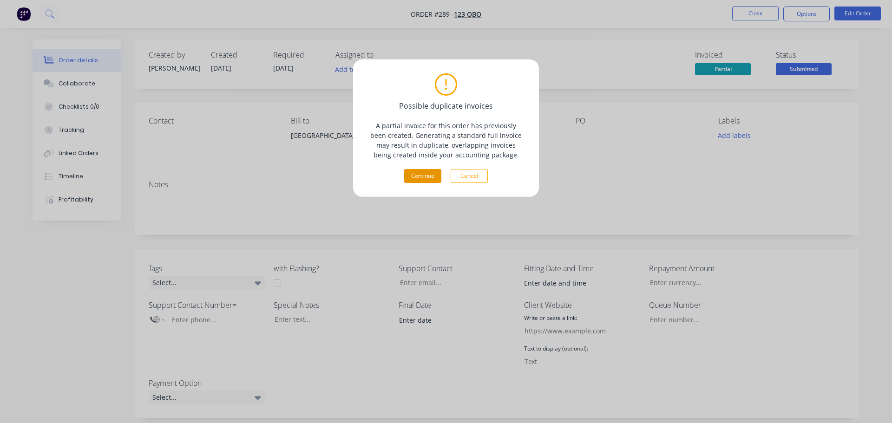
click at [426, 177] on button "Continue" at bounding box center [422, 176] width 37 height 14
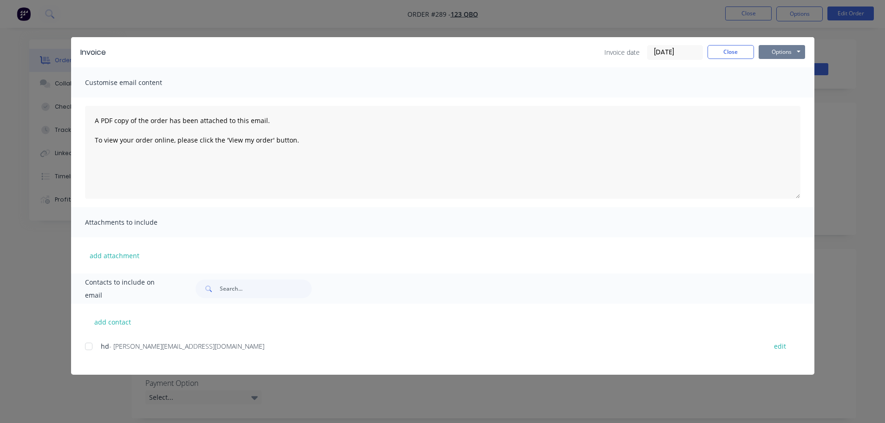
click at [794, 54] on button "Options" at bounding box center [782, 52] width 46 height 14
click at [788, 83] on button "Print" at bounding box center [788, 83] width 59 height 15
click at [741, 56] on button "Close" at bounding box center [731, 52] width 46 height 14
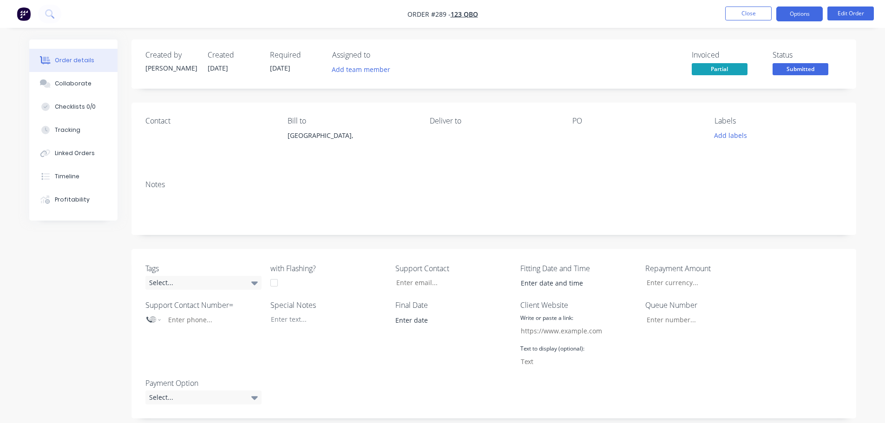
click at [793, 16] on button "Options" at bounding box center [799, 14] width 46 height 15
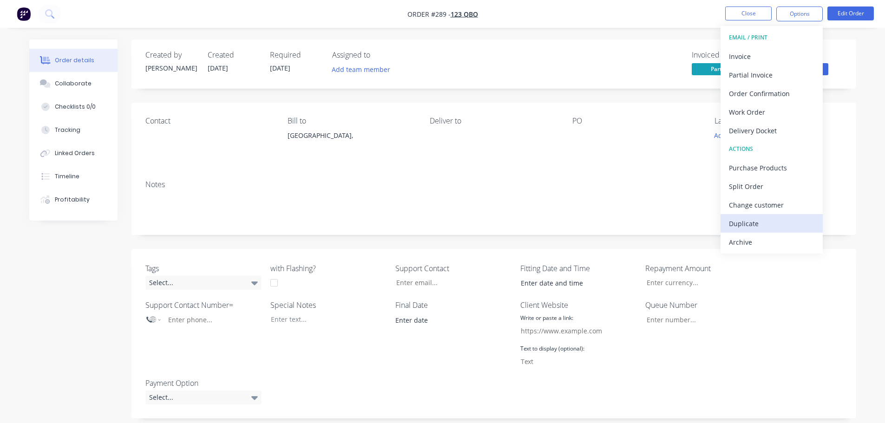
click at [756, 227] on div "Duplicate" at bounding box center [771, 223] width 85 height 13
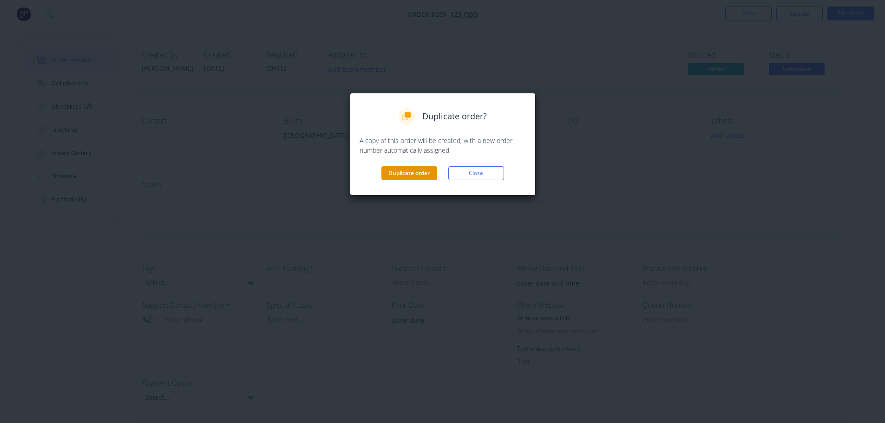
click at [417, 169] on button "Duplicate order" at bounding box center [409, 173] width 56 height 14
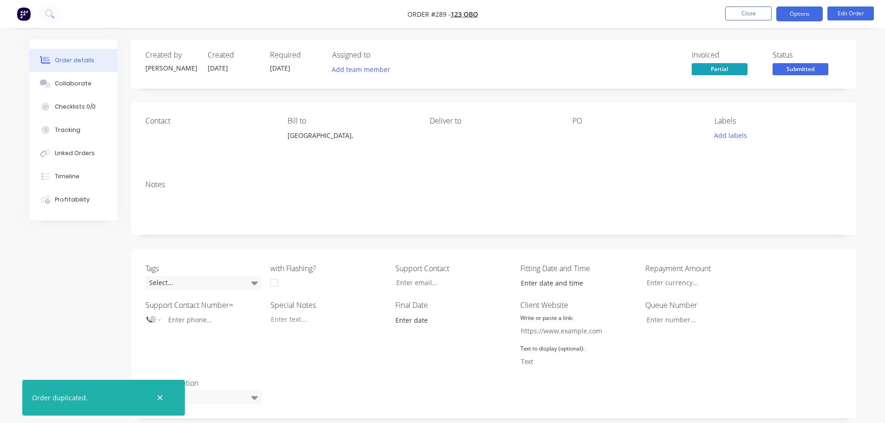
click at [809, 16] on button "Options" at bounding box center [799, 14] width 46 height 15
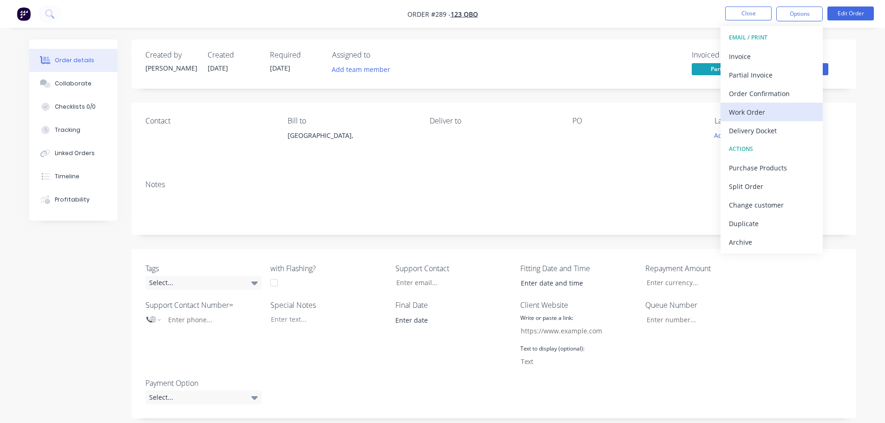
click at [775, 112] on div "Work Order" at bounding box center [771, 111] width 85 height 13
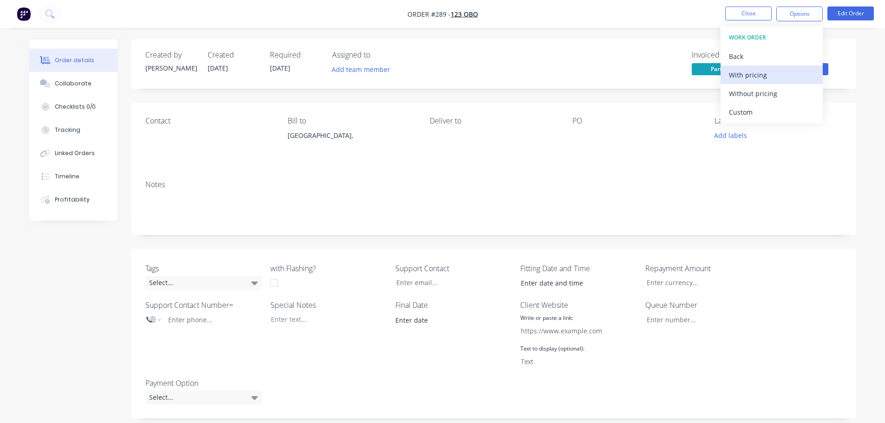
click at [773, 76] on div "With pricing" at bounding box center [771, 74] width 85 height 13
click at [764, 127] on div "Delivery Docket" at bounding box center [771, 130] width 85 height 13
click at [783, 78] on div "With pricing" at bounding box center [771, 74] width 85 height 13
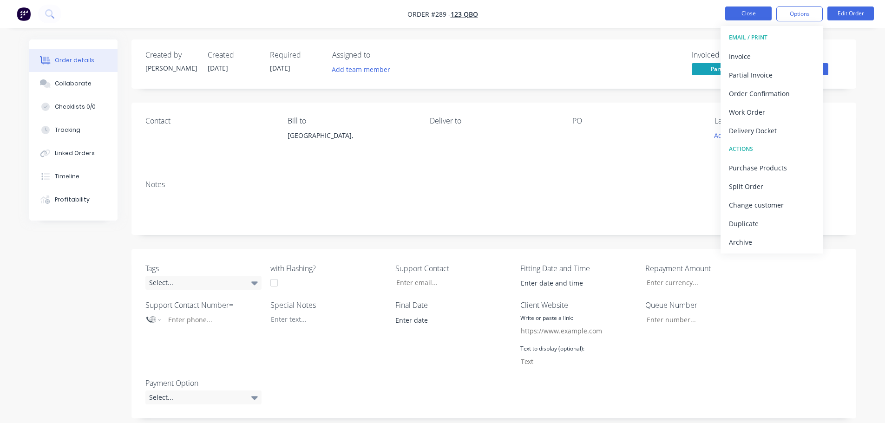
click at [762, 15] on button "Close" at bounding box center [748, 14] width 46 height 14
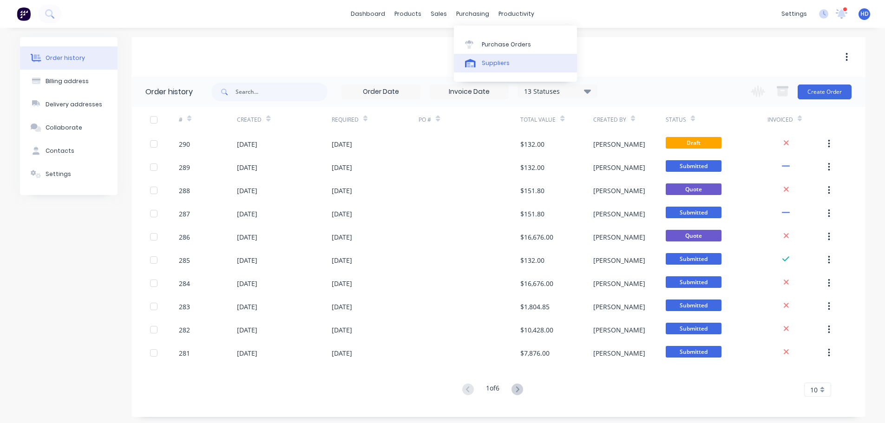
click at [502, 65] on div "Suppliers" at bounding box center [496, 63] width 28 height 8
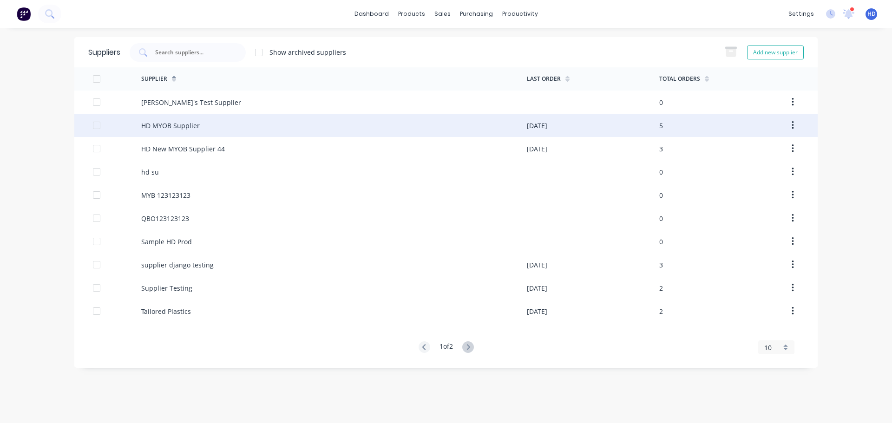
click at [182, 124] on div "HD MYOB Supplier" at bounding box center [170, 126] width 59 height 10
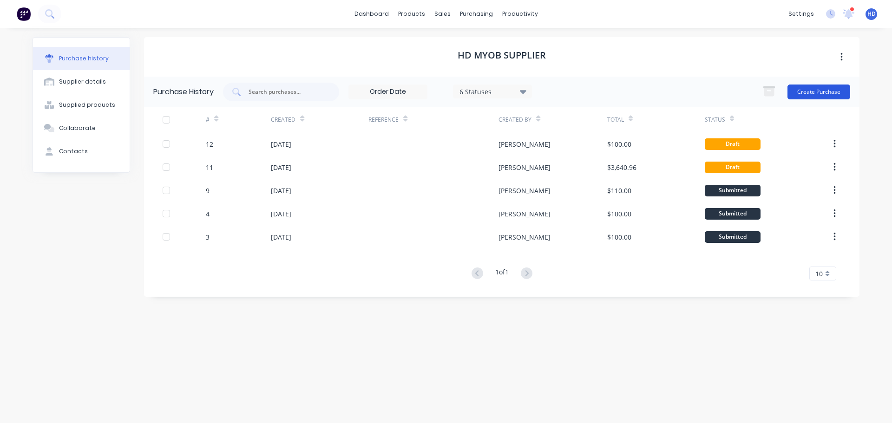
click at [831, 90] on button "Create Purchase" at bounding box center [818, 92] width 63 height 15
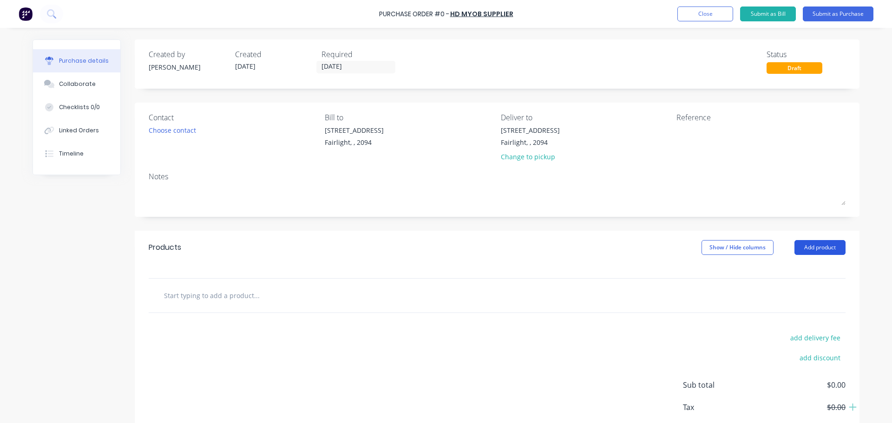
click at [828, 250] on button "Add product" at bounding box center [819, 247] width 51 height 15
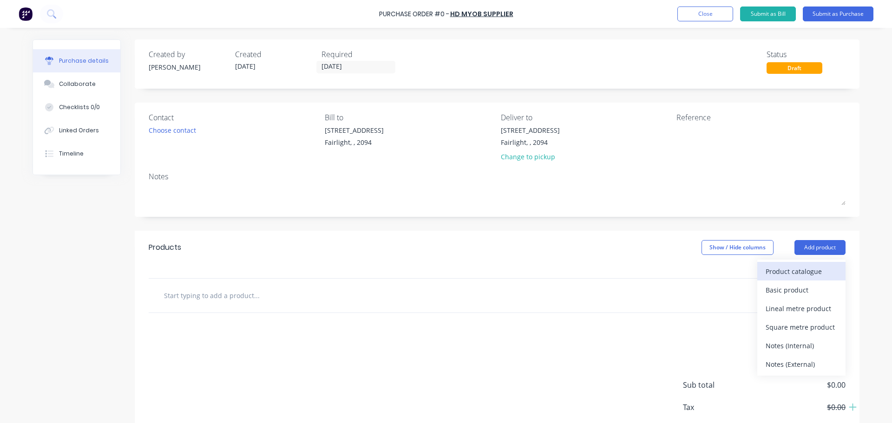
click at [794, 273] on div "Product catalogue" at bounding box center [802, 271] width 72 height 13
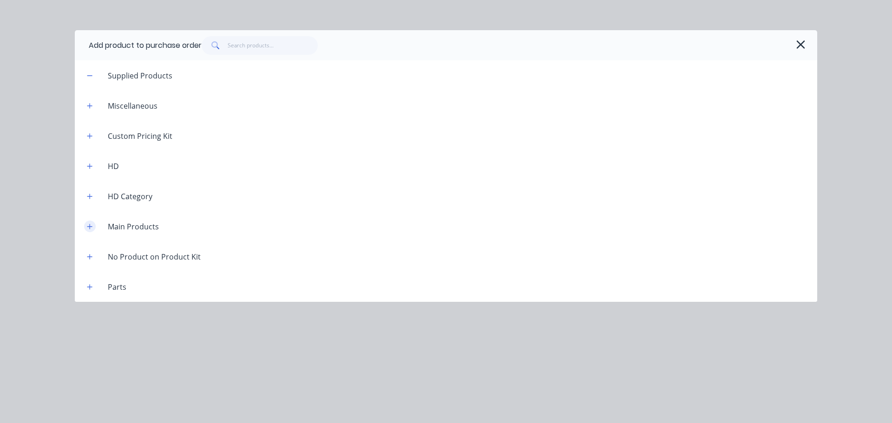
click at [92, 226] on icon "button" at bounding box center [90, 226] width 6 height 7
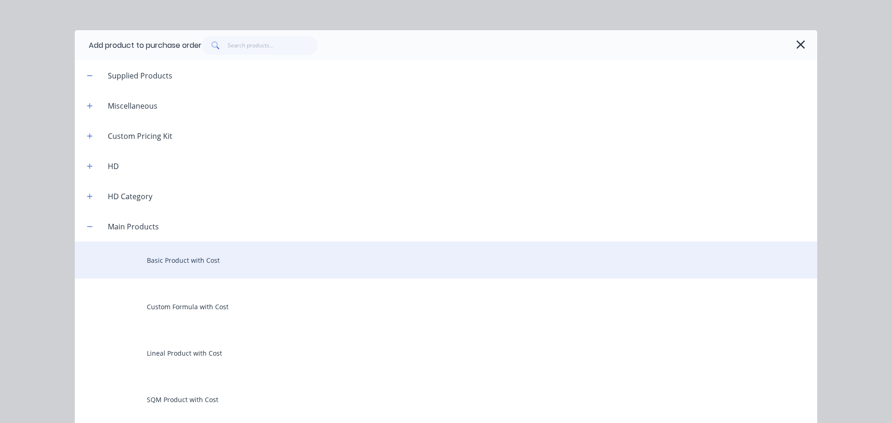
click at [198, 269] on div "Basic Product with Cost" at bounding box center [446, 260] width 742 height 37
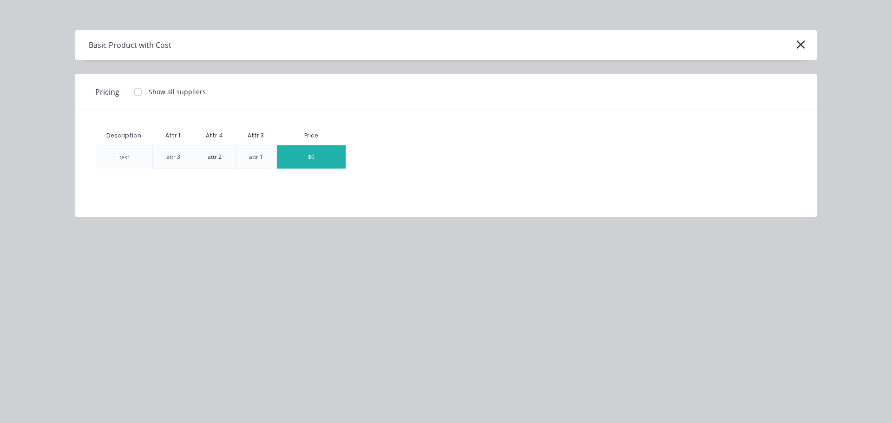
click at [326, 161] on div "$0" at bounding box center [311, 156] width 69 height 23
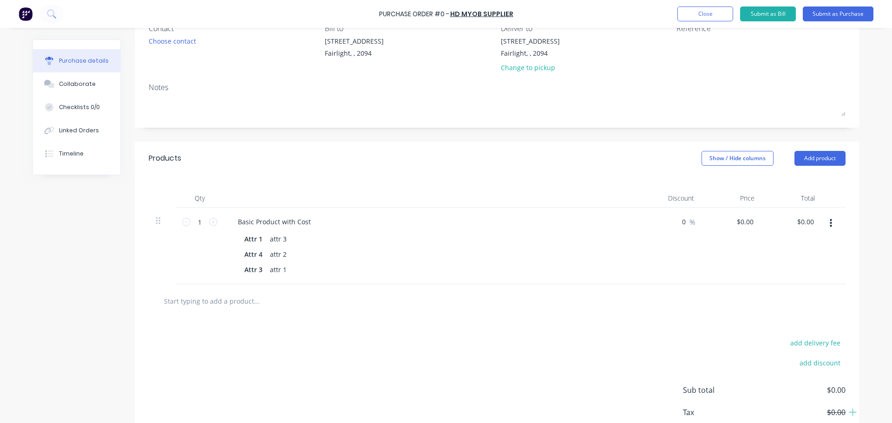
scroll to position [93, 0]
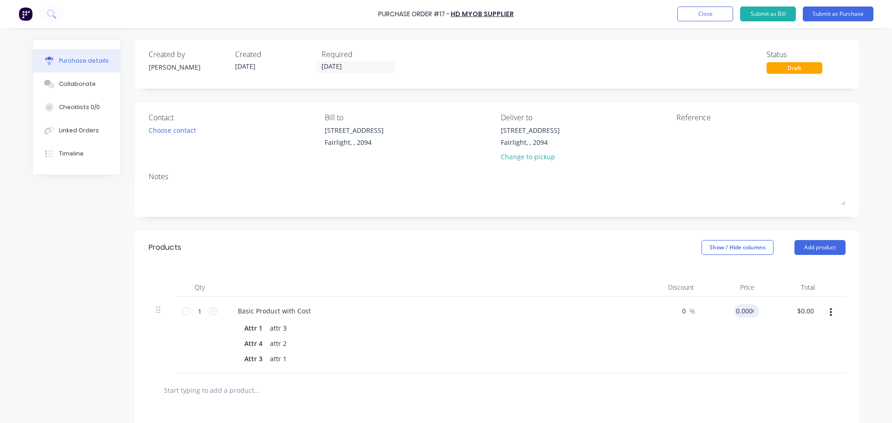
click at [739, 311] on input "0.0000" at bounding box center [744, 310] width 21 height 13
click at [736, 333] on div "$0.00 0.0000" at bounding box center [732, 335] width 60 height 77
drag, startPoint x: 732, startPoint y: 310, endPoint x: 758, endPoint y: 310, distance: 25.6
click at [758, 310] on div "0 0" at bounding box center [732, 335] width 60 height 77
type input "$100.00"
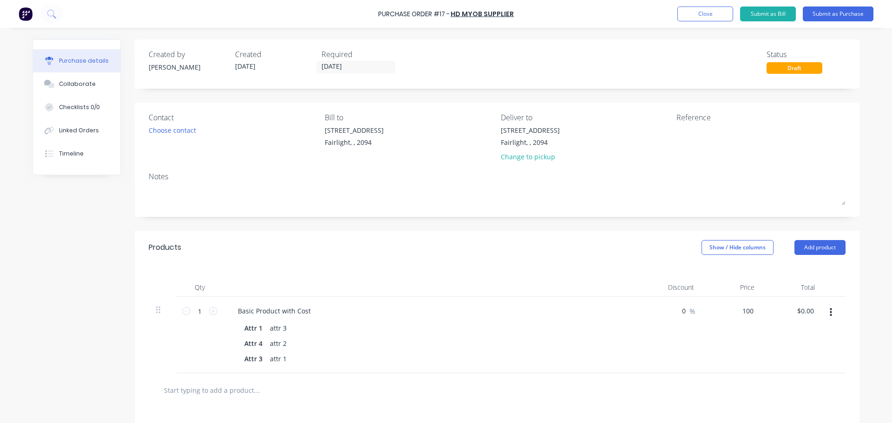
type input "$100.00"
click at [762, 353] on div "$100.00 $0.00" at bounding box center [792, 335] width 60 height 77
click at [852, 19] on button "Submit as Purchase" at bounding box center [838, 14] width 71 height 15
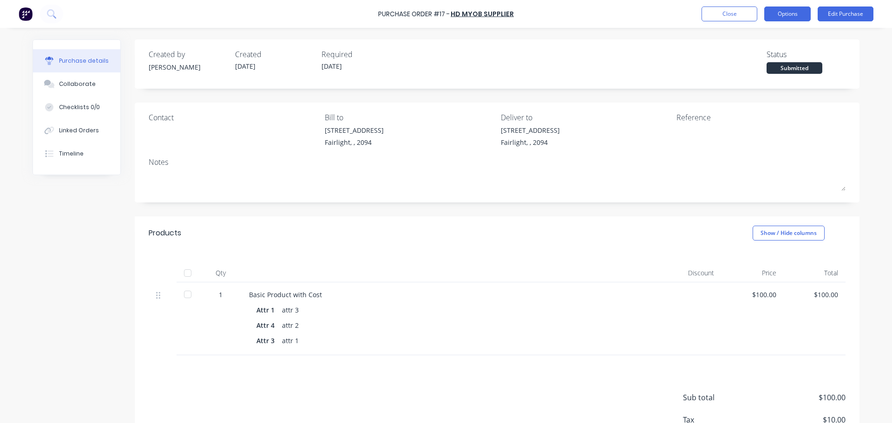
click at [787, 12] on button "Options" at bounding box center [787, 14] width 46 height 15
click at [360, 289] on div "Basic Product with Cost Attr 1 attr 3 Attr 4 attr 2 Attr 3 attr 1" at bounding box center [451, 318] width 418 height 73
click at [741, 7] on button "Close" at bounding box center [730, 14] width 56 height 15
